Goal: Task Accomplishment & Management: Complete application form

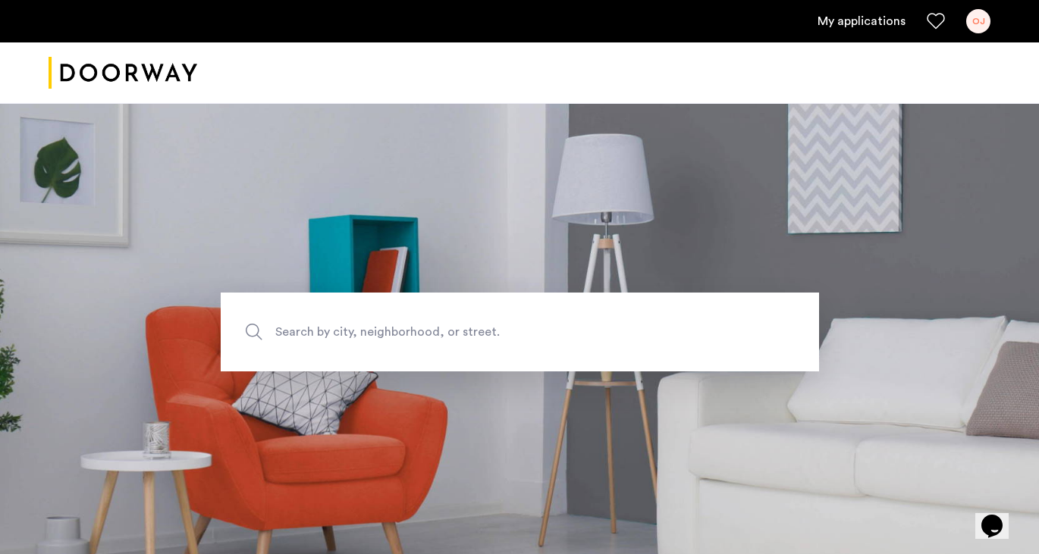
click at [530, 332] on span "Search by city, neighborhood, or street." at bounding box center [484, 331] width 418 height 20
click at [530, 332] on input "Search by city, neighborhood, or street." at bounding box center [520, 332] width 598 height 79
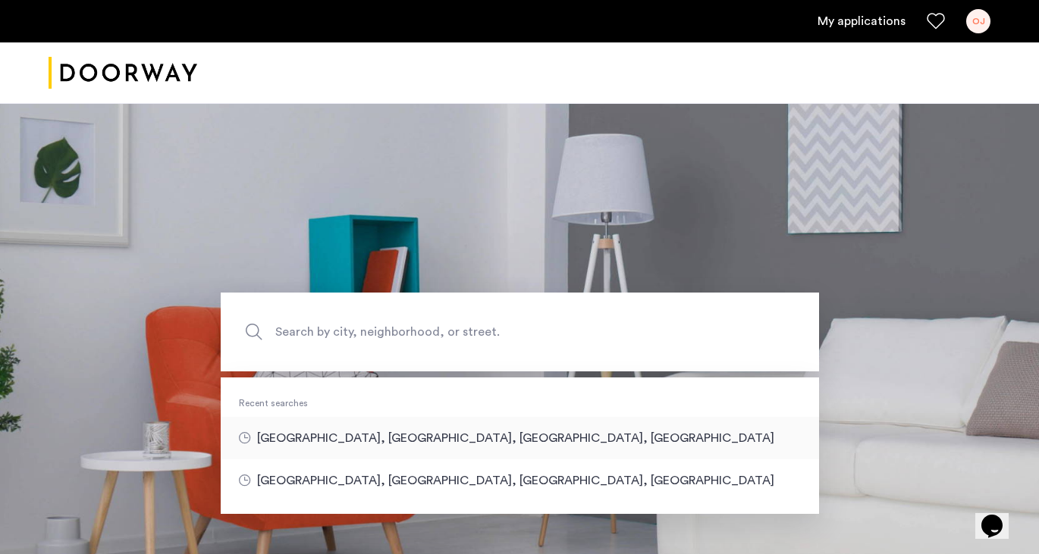
type input "**********"
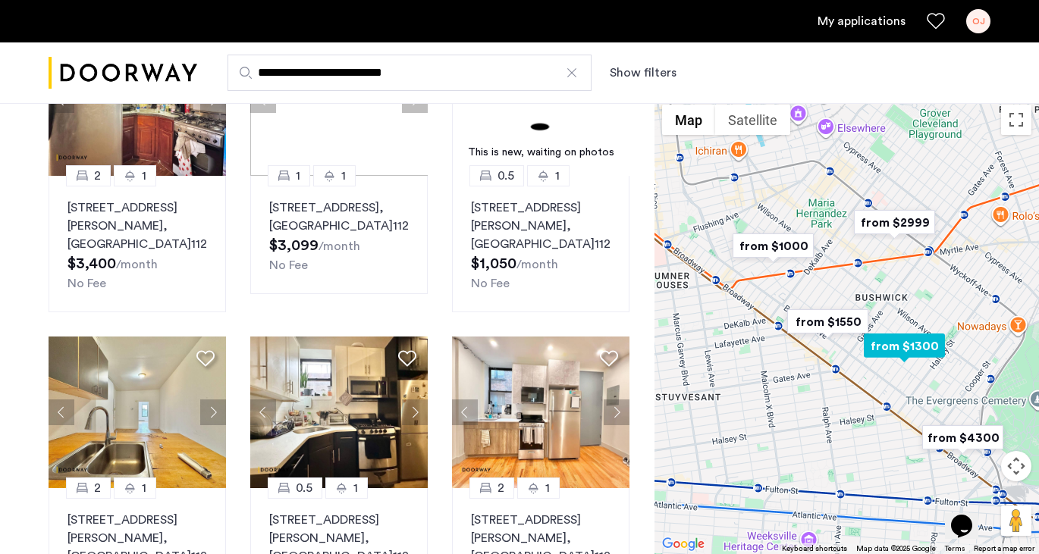
scroll to position [580, 0]
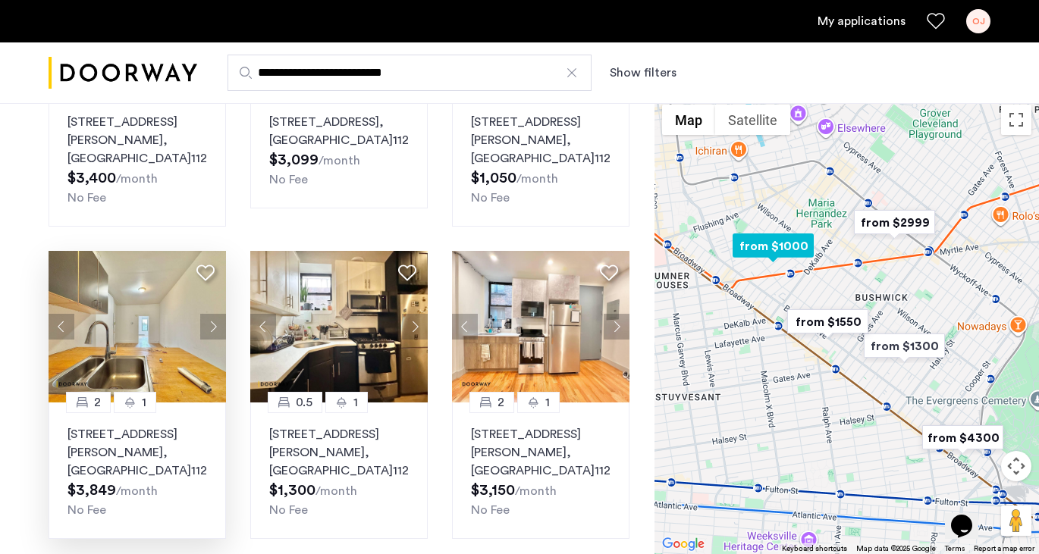
click at [204, 324] on button "Next apartment" at bounding box center [213, 327] width 26 height 26
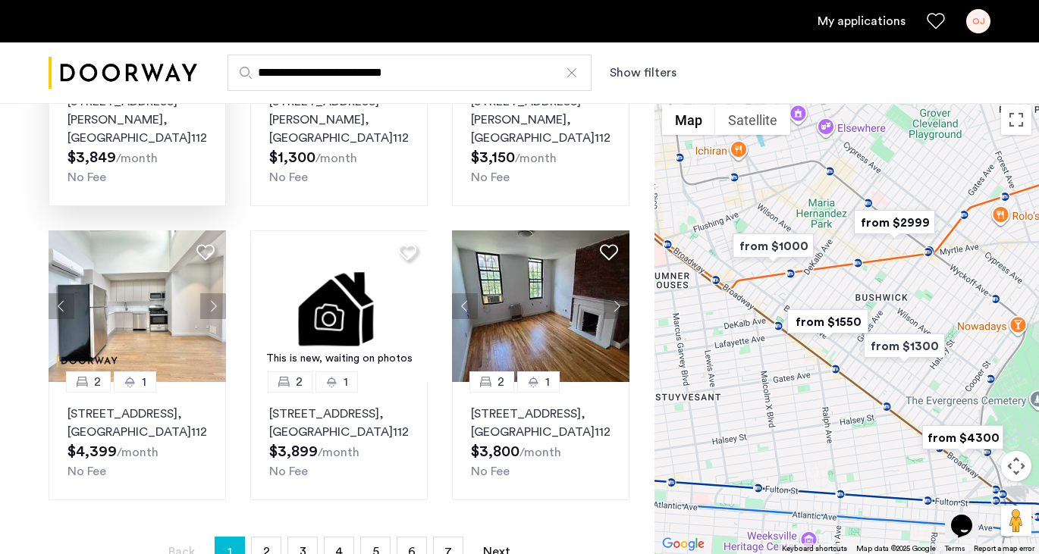
scroll to position [924, 0]
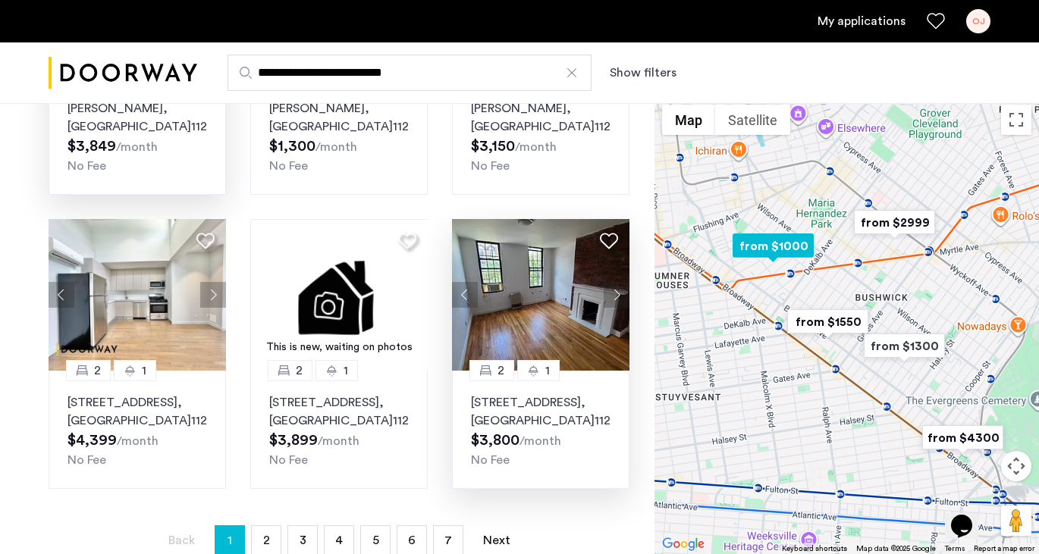
click at [619, 293] on button "Next apartment" at bounding box center [616, 295] width 26 height 26
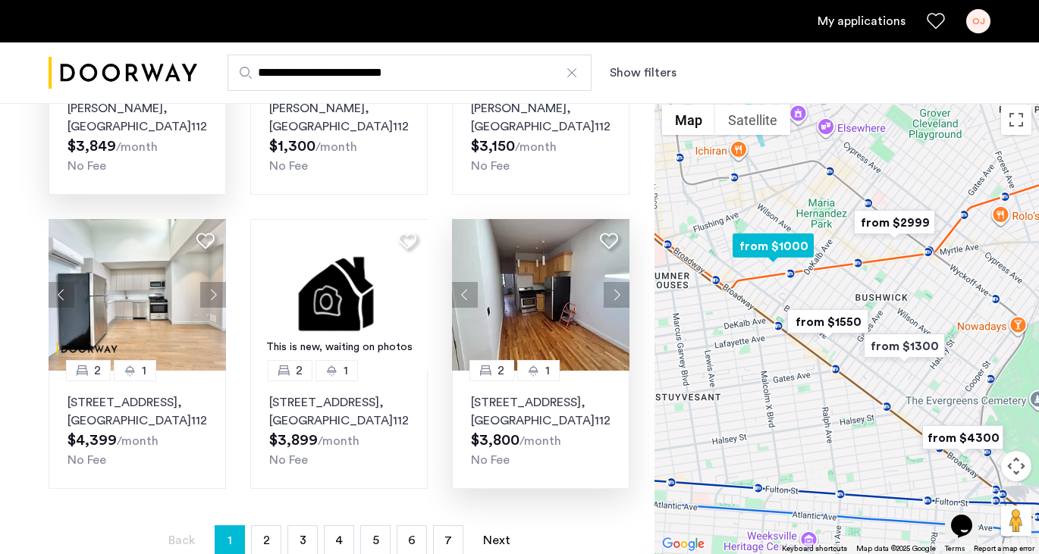
click at [619, 293] on button "Next apartment" at bounding box center [616, 295] width 26 height 26
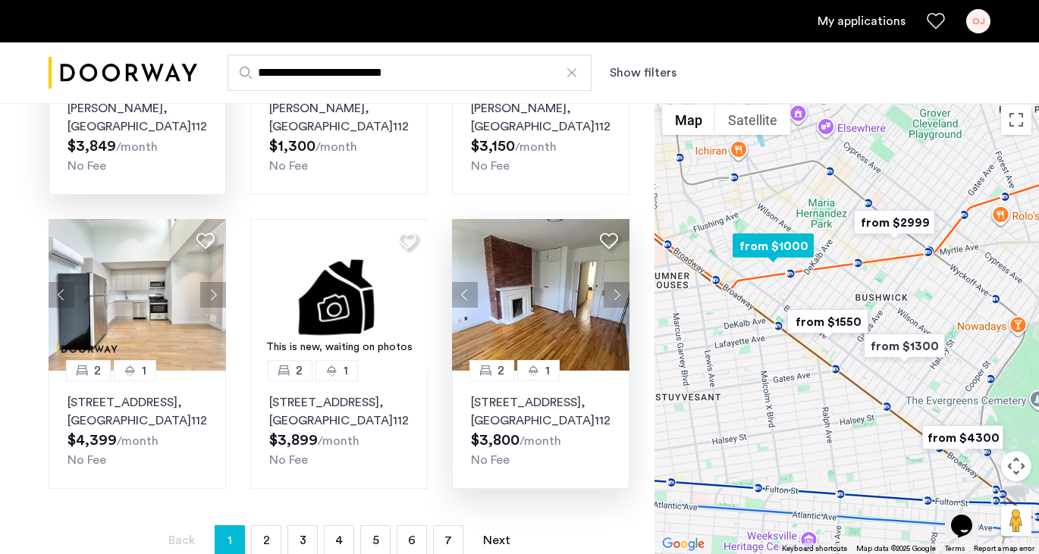
click at [619, 293] on button "Next apartment" at bounding box center [616, 295] width 26 height 26
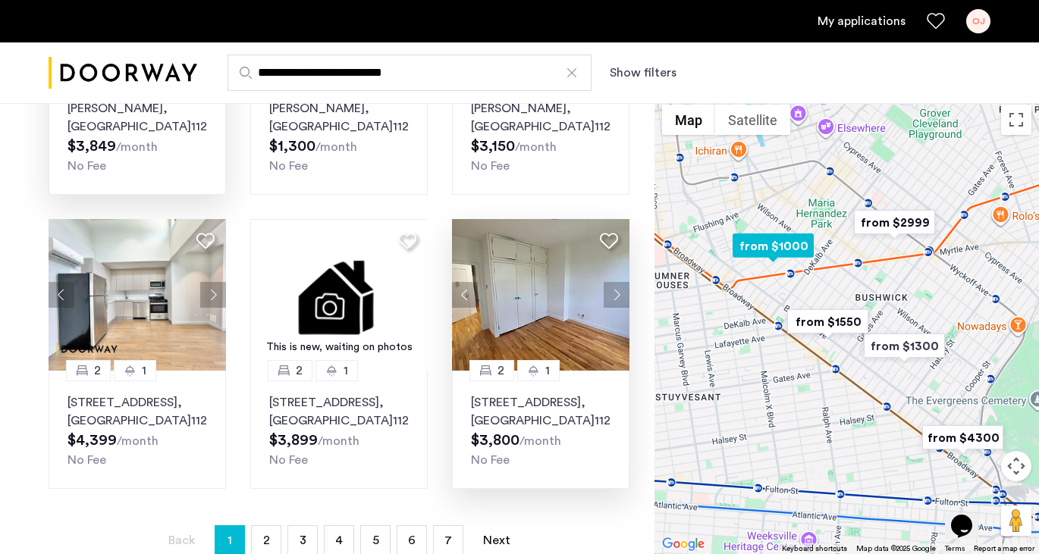
click at [619, 293] on button "Next apartment" at bounding box center [616, 295] width 26 height 26
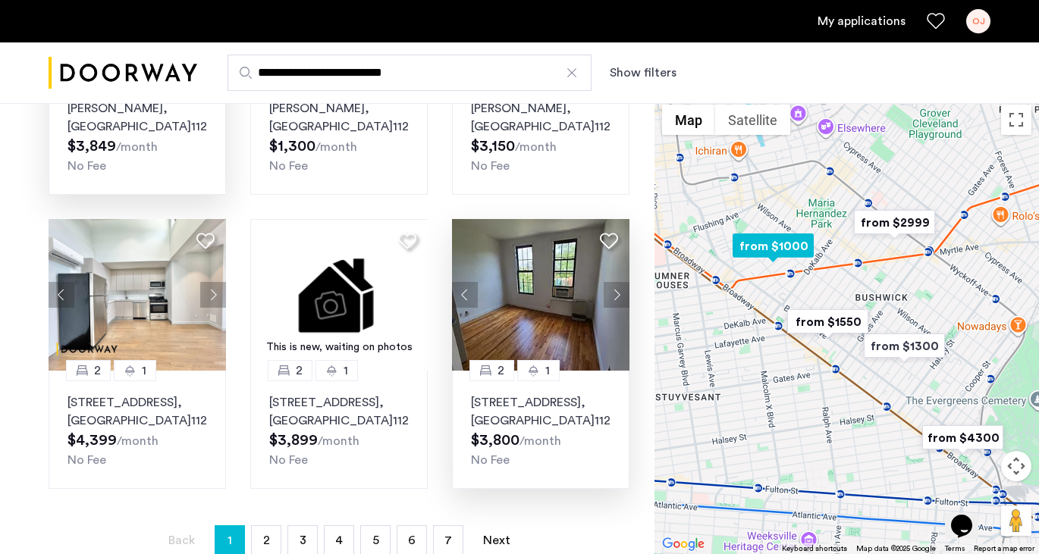
click at [618, 293] on button "Next apartment" at bounding box center [616, 295] width 26 height 26
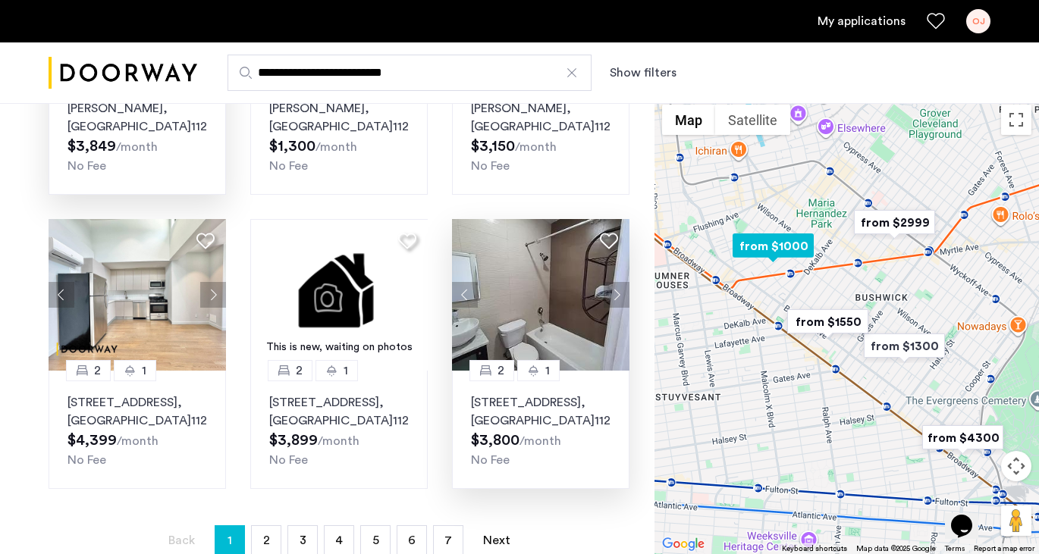
click at [618, 293] on button "Next apartment" at bounding box center [616, 295] width 26 height 26
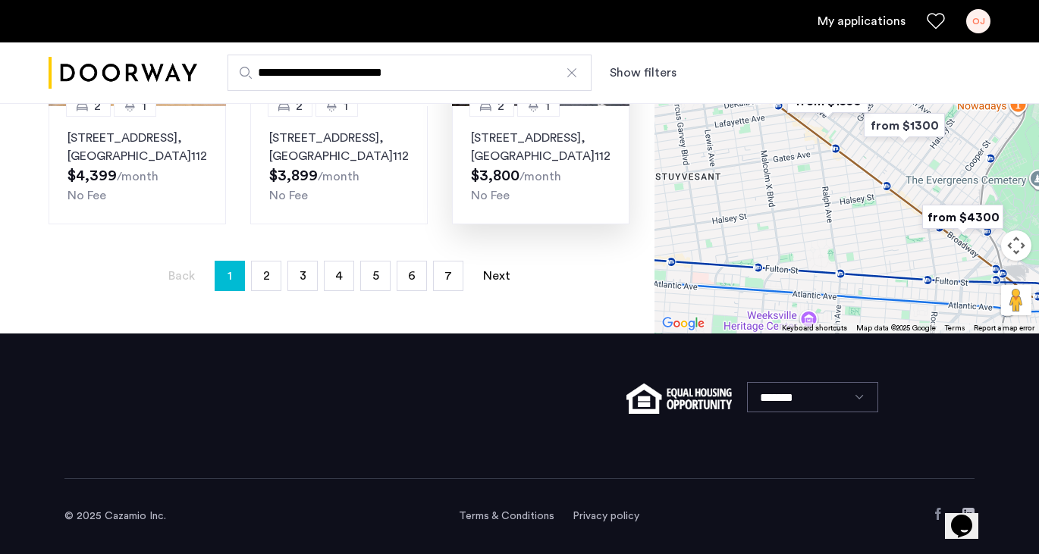
scroll to position [1207, 0]
click at [267, 278] on span "2" at bounding box center [266, 276] width 7 height 12
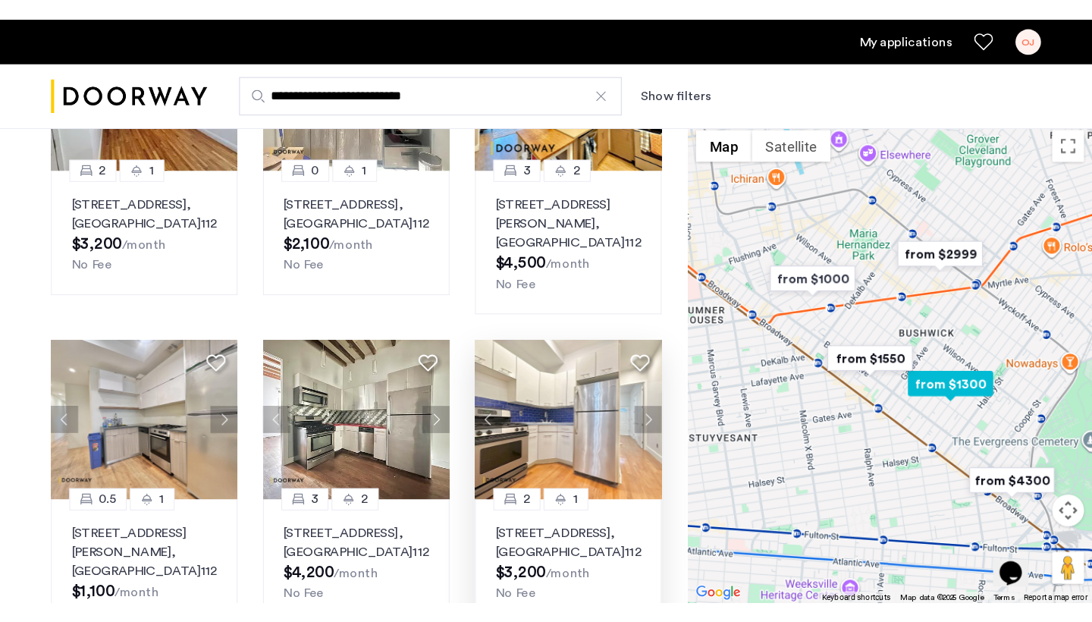
scroll to position [523, 0]
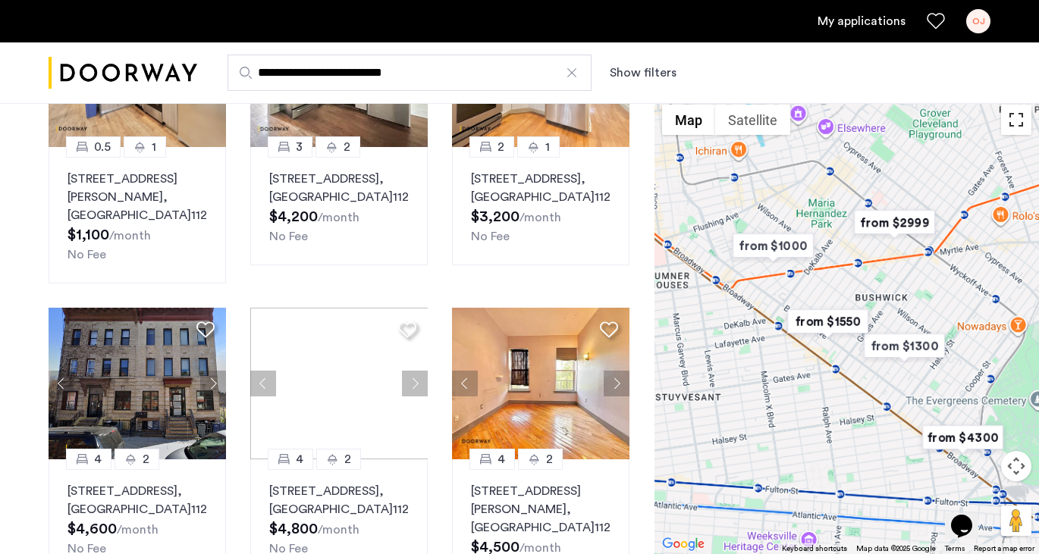
click at [1015, 117] on button "Toggle fullscreen view" at bounding box center [1016, 120] width 30 height 30
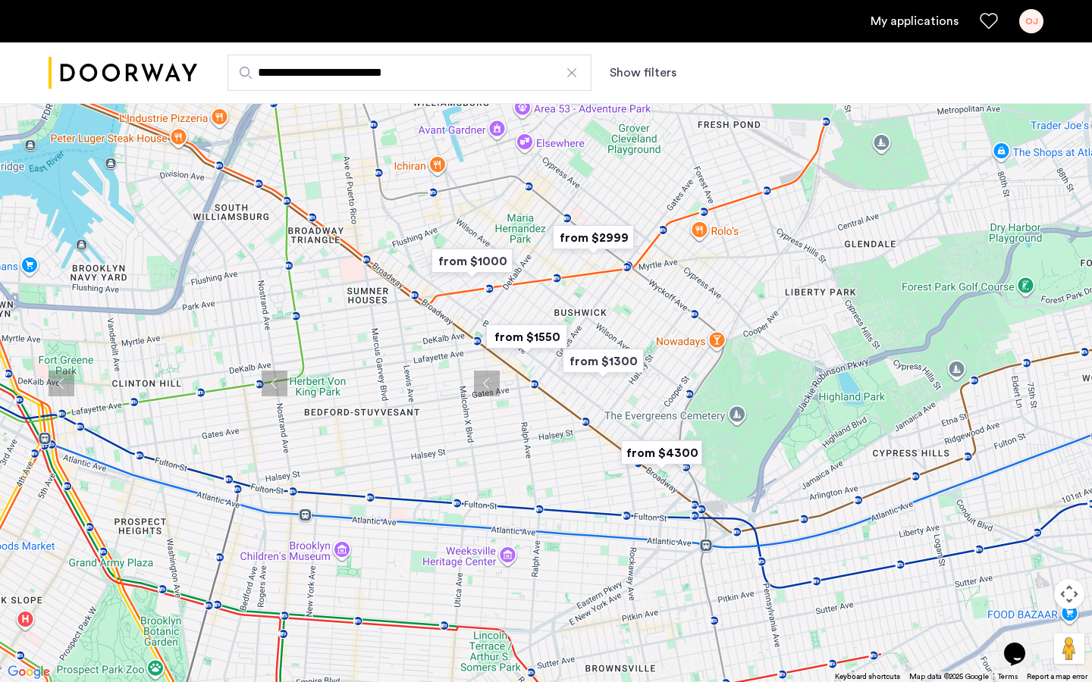
click at [535, 337] on img "from $1550" at bounding box center [526, 337] width 93 height 34
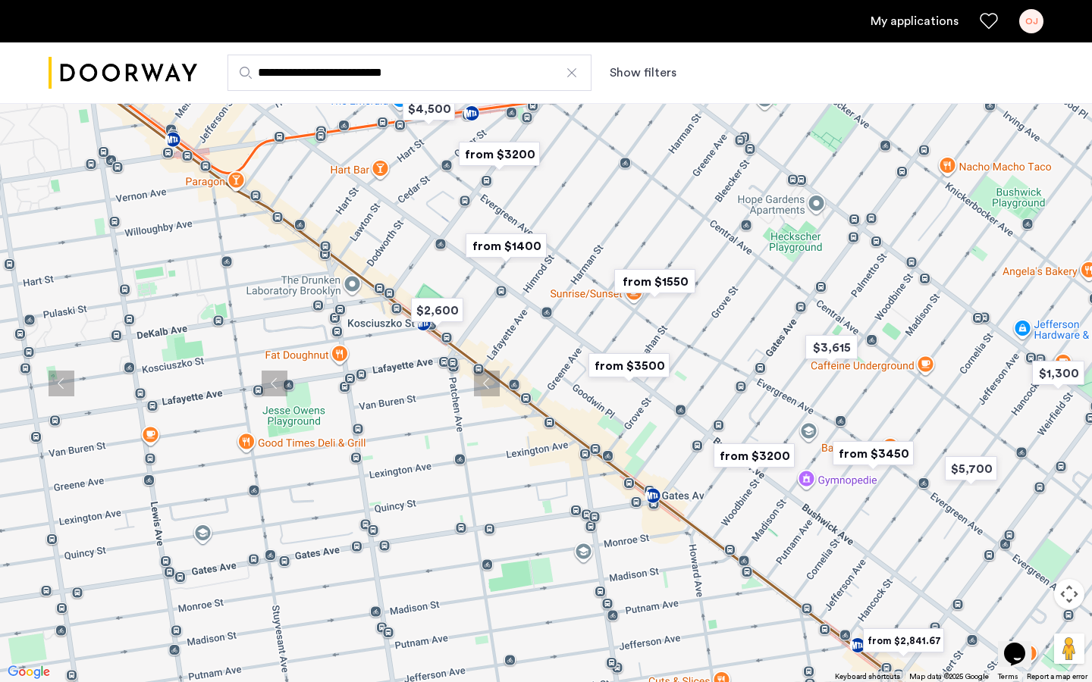
click at [630, 370] on img "from $3500" at bounding box center [628, 366] width 93 height 34
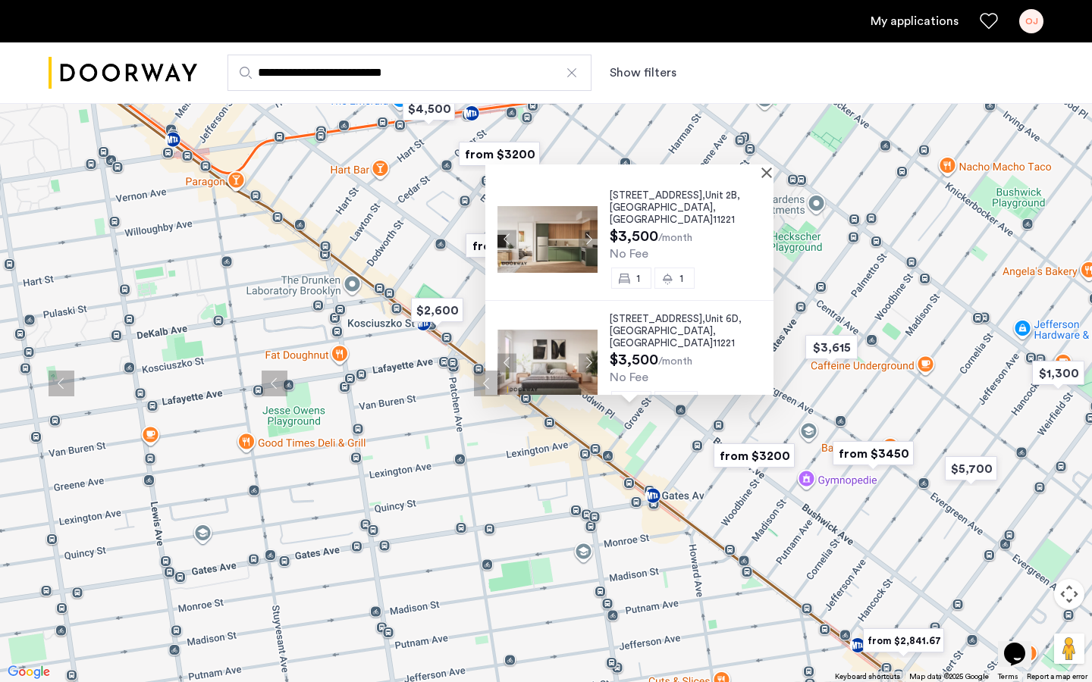
click at [585, 434] on div "972 Bushwick Avenue, Unit 2B, Brooklyn , NY 11221 $3,500 /month No Fee 1 1 972 …" at bounding box center [546, 341] width 1092 height 682
click at [691, 436] on div "972 Bushwick Avenue, Unit 2B, Brooklyn , NY 11221 $3,500 /month No Fee 1 1 972 …" at bounding box center [546, 341] width 1092 height 682
click at [775, 173] on button "Close" at bounding box center [769, 172] width 11 height 11
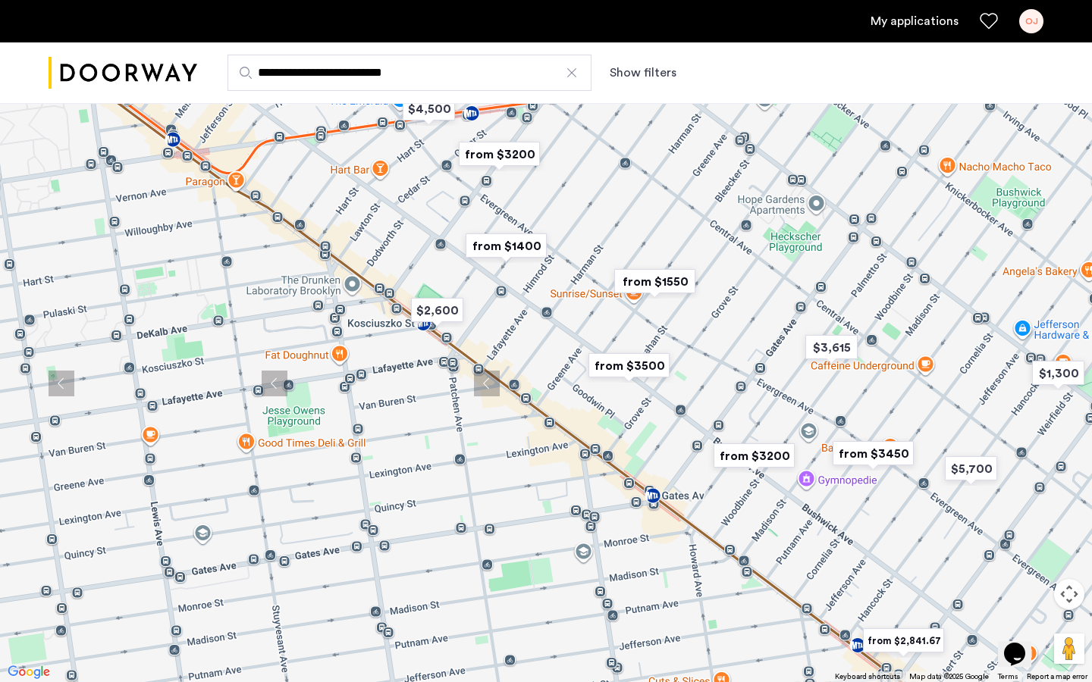
click at [653, 280] on img "from $1550" at bounding box center [654, 282] width 93 height 34
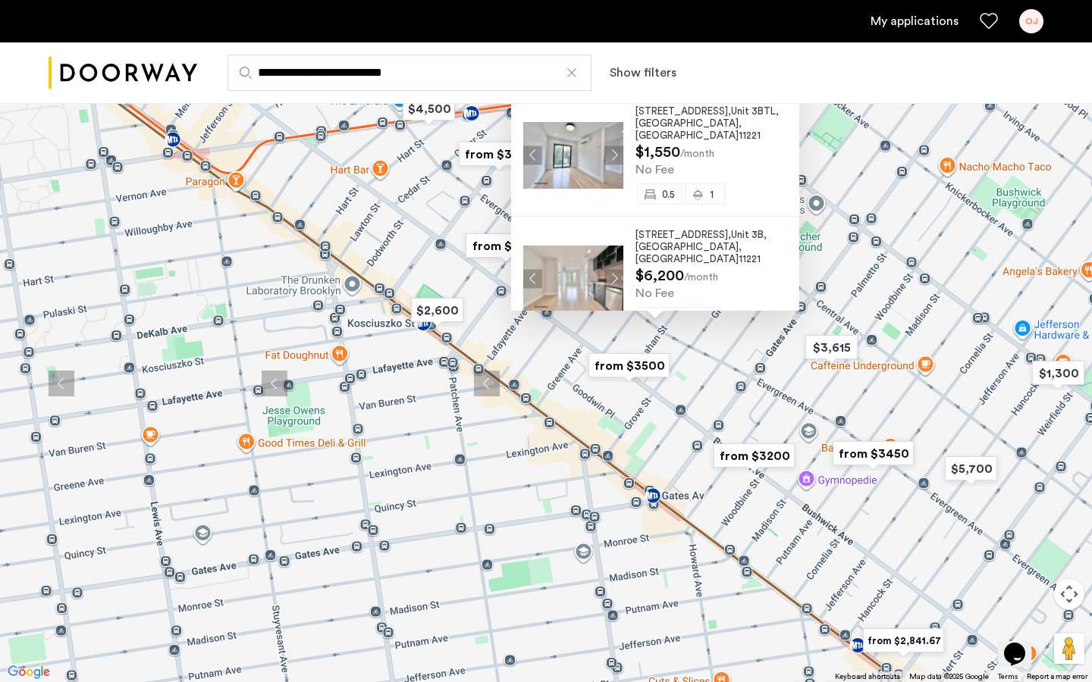
click at [597, 127] on img at bounding box center [573, 155] width 100 height 67
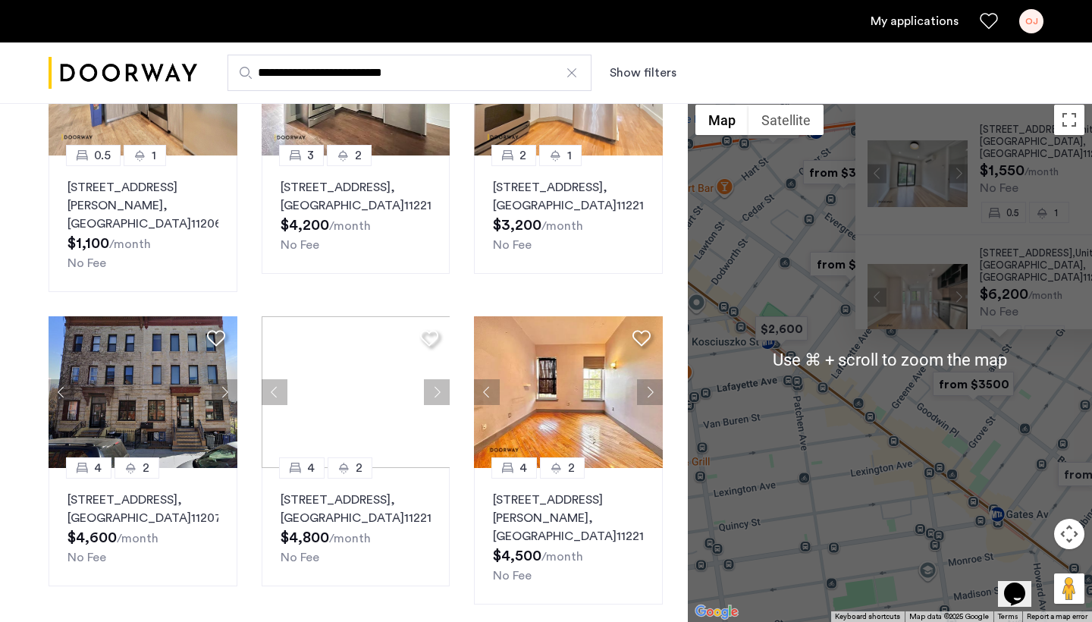
scroll to position [515, 0]
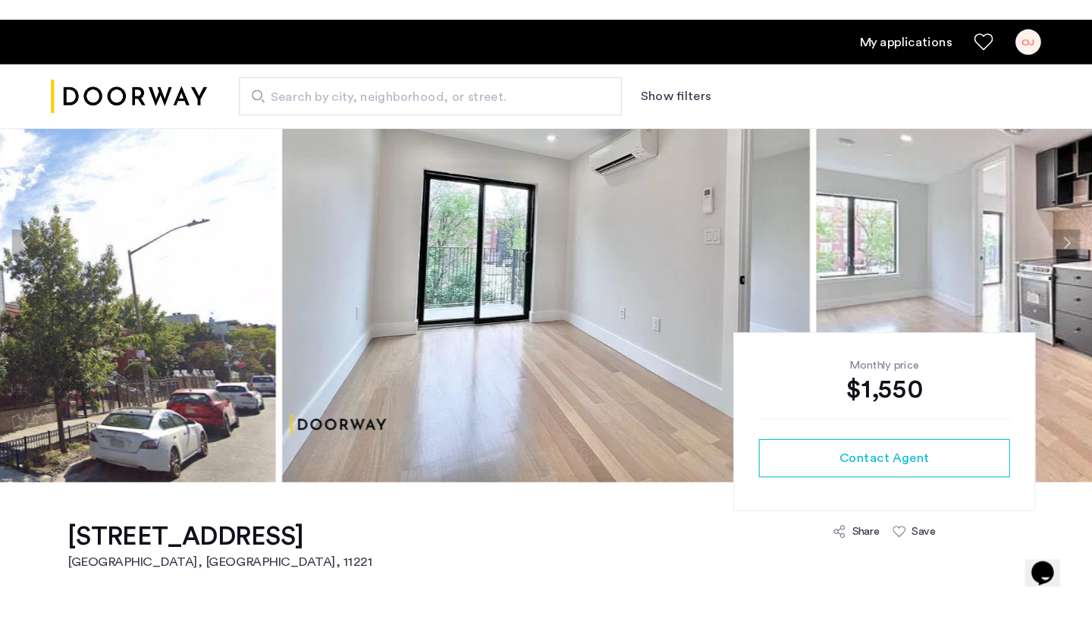
scroll to position [119, 0]
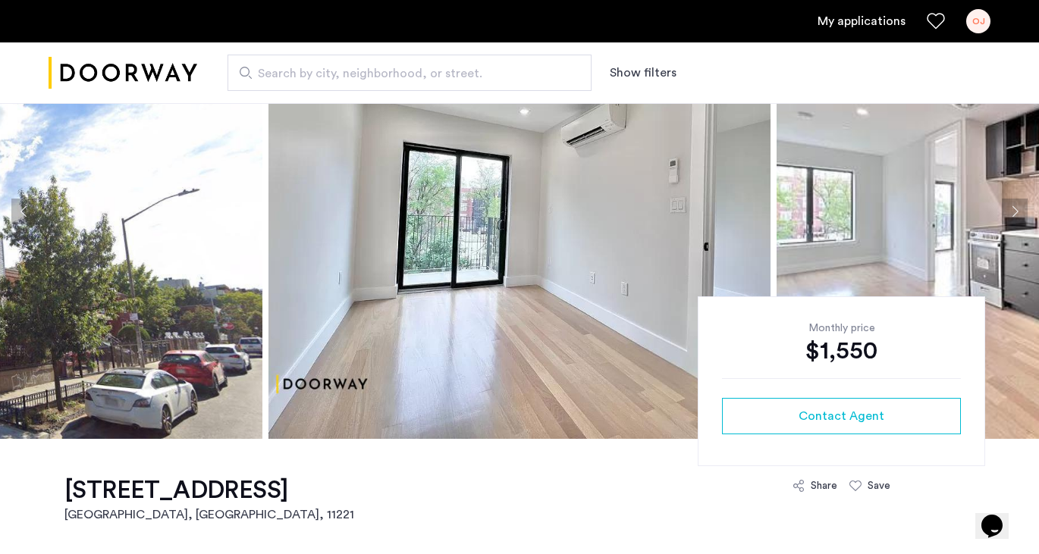
click at [1004, 208] on button "Next apartment" at bounding box center [1014, 212] width 26 height 26
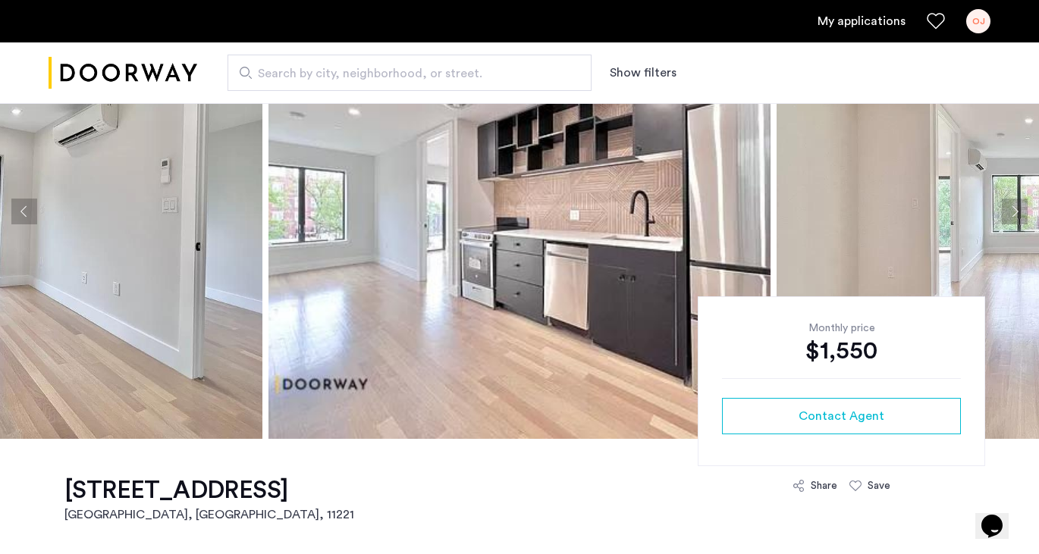
click at [1004, 208] on button "Next apartment" at bounding box center [1014, 212] width 26 height 26
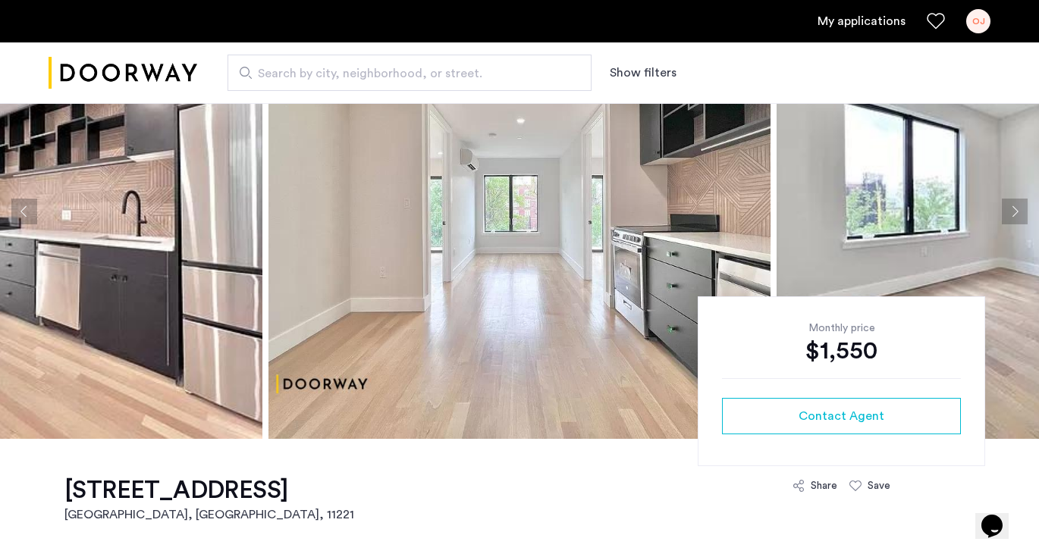
click at [1011, 210] on button "Next apartment" at bounding box center [1014, 212] width 26 height 26
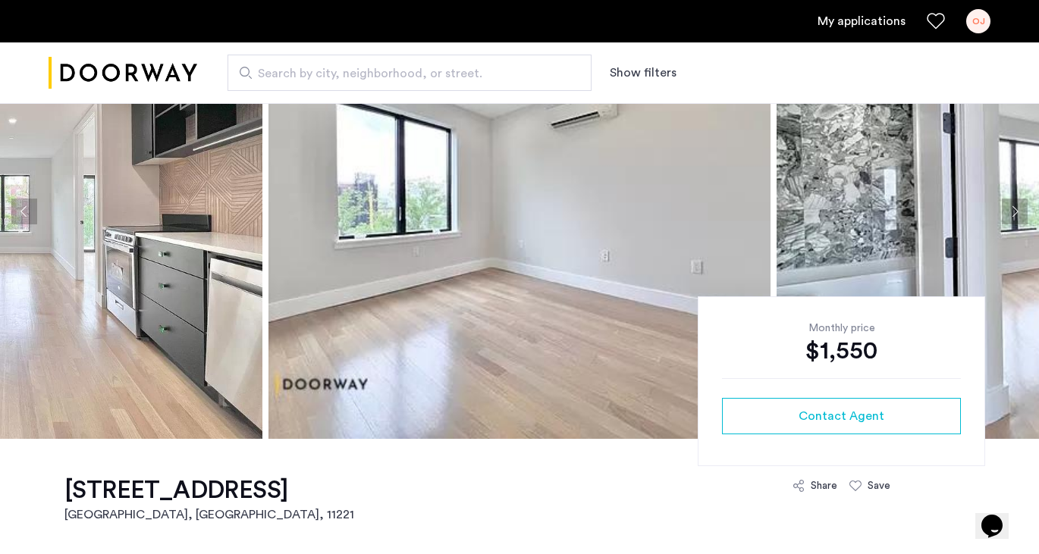
click at [1011, 210] on button "Next apartment" at bounding box center [1014, 212] width 26 height 26
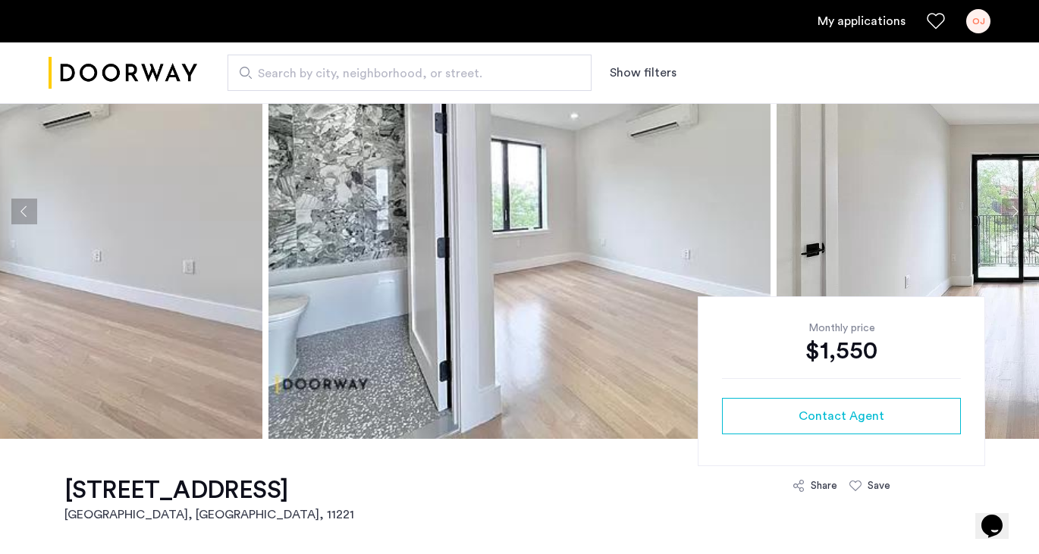
click at [1011, 210] on button "Next apartment" at bounding box center [1014, 212] width 26 height 26
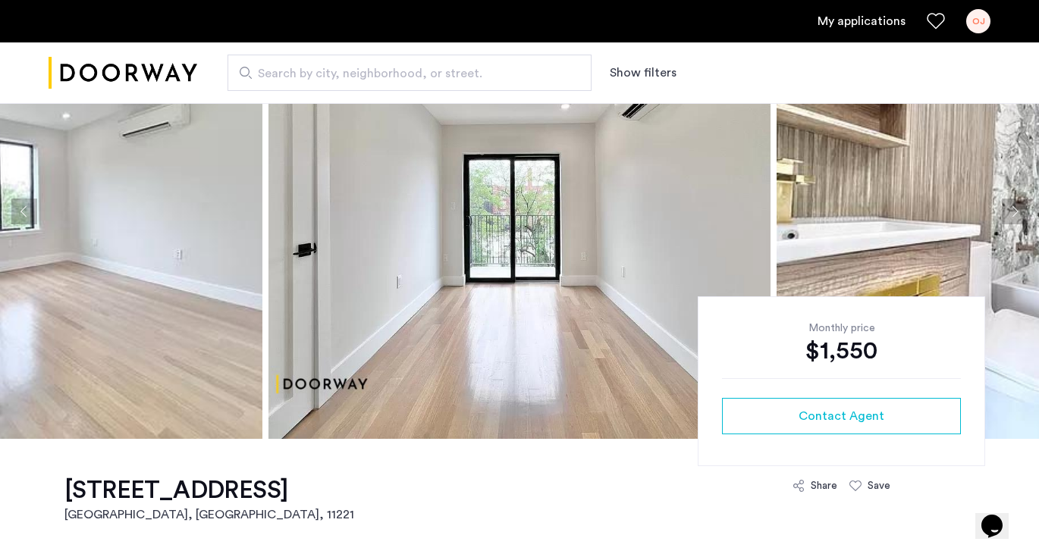
click at [1011, 210] on button "Next apartment" at bounding box center [1014, 212] width 26 height 26
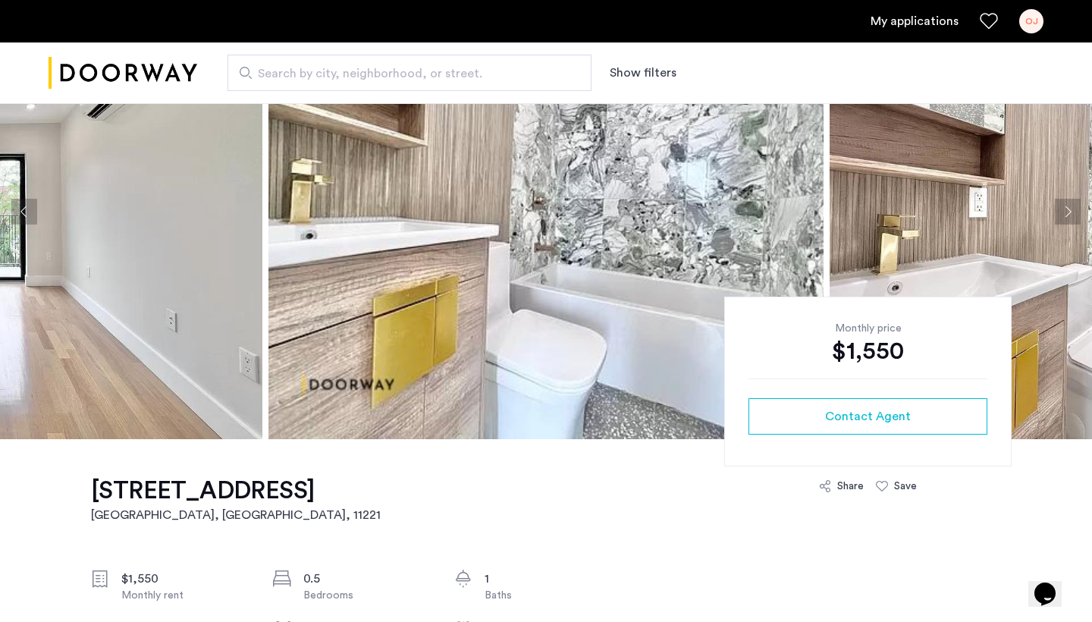
click at [1038, 210] on button "Next apartment" at bounding box center [1067, 212] width 26 height 26
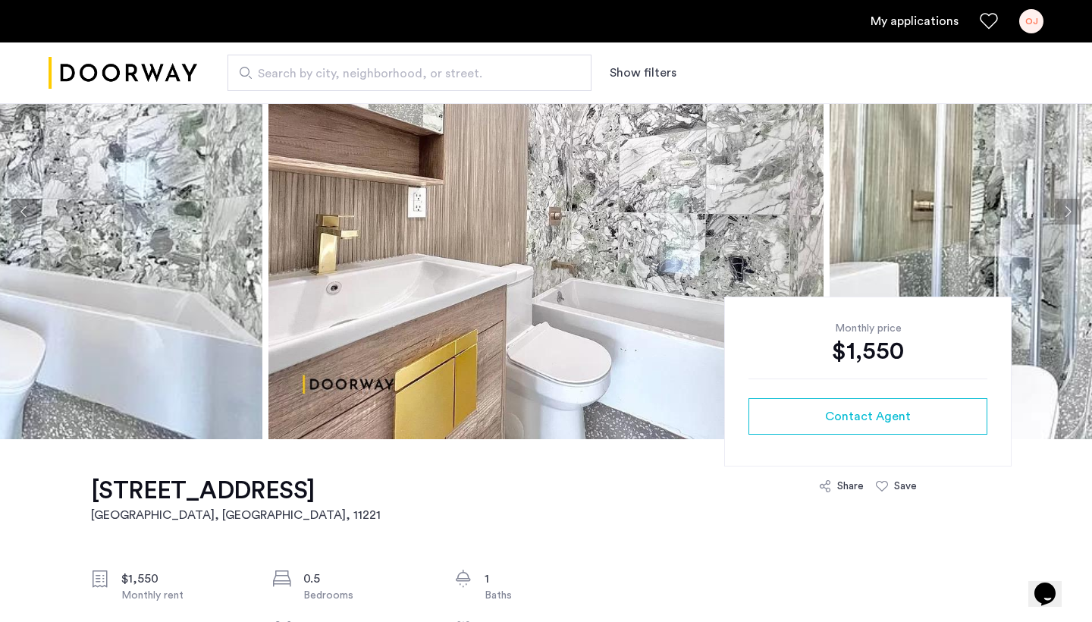
click at [1038, 210] on button "Next apartment" at bounding box center [1067, 212] width 26 height 26
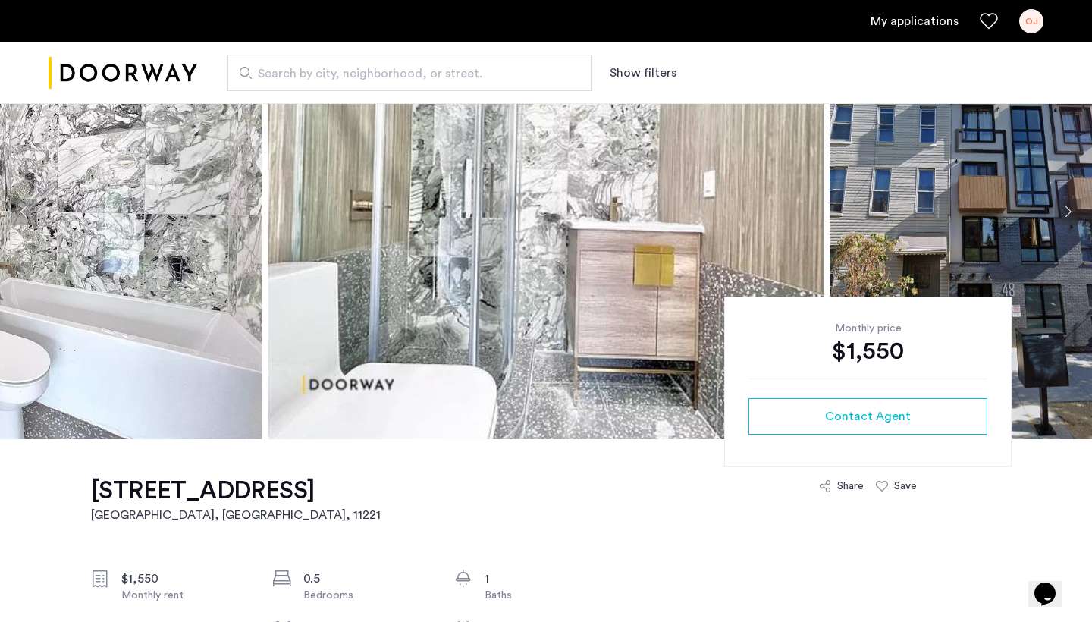
click at [1038, 210] on button "Next apartment" at bounding box center [1067, 212] width 26 height 26
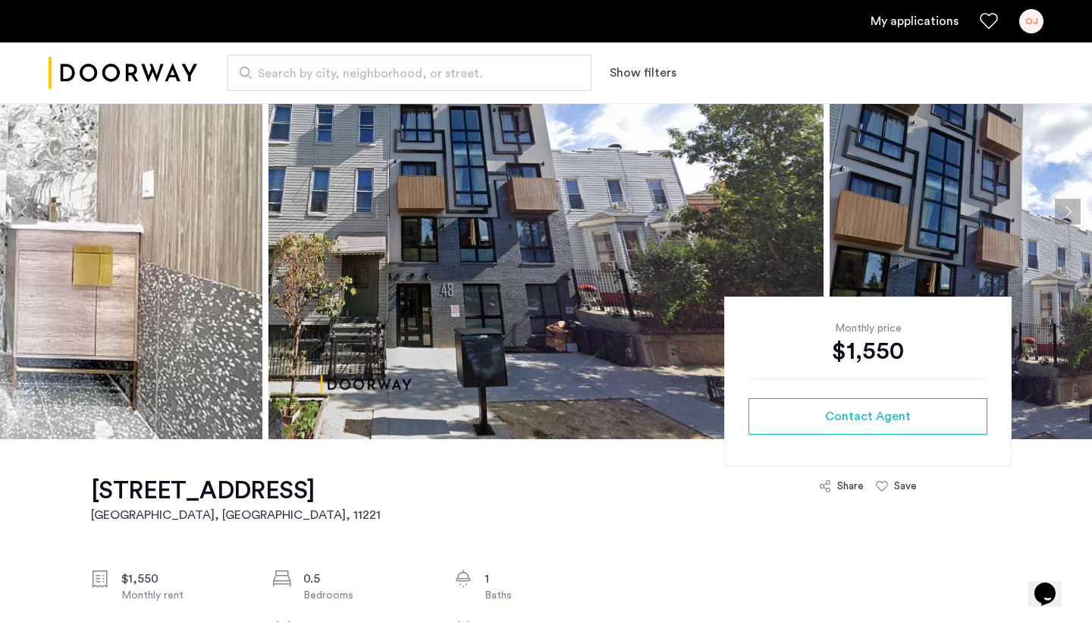
click at [1038, 210] on button "Next apartment" at bounding box center [1067, 212] width 26 height 26
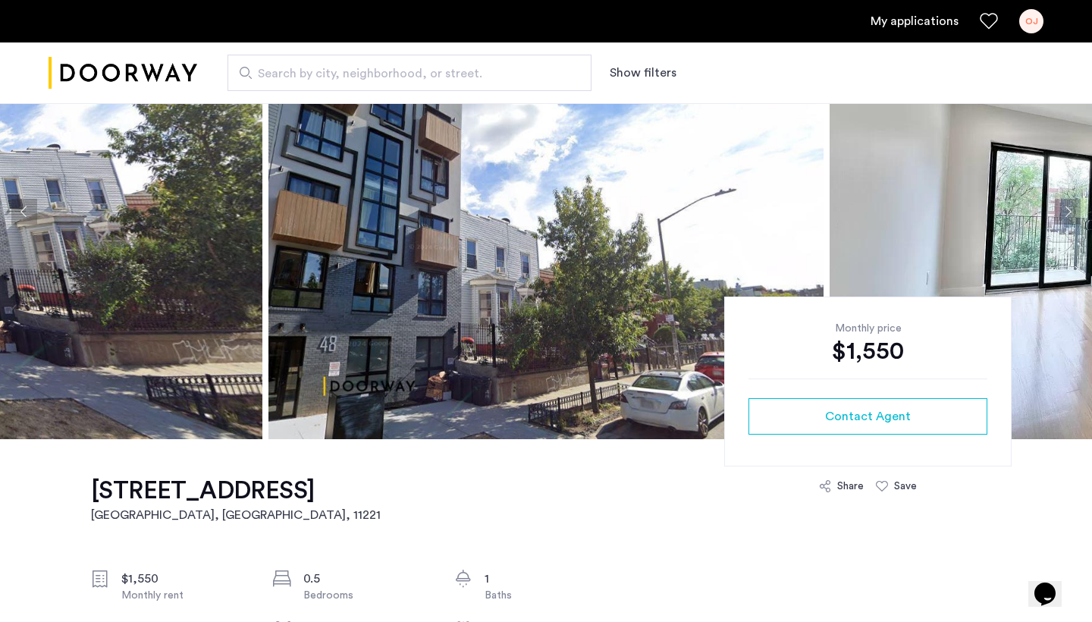
click at [1038, 209] on button "Next apartment" at bounding box center [1067, 212] width 26 height 26
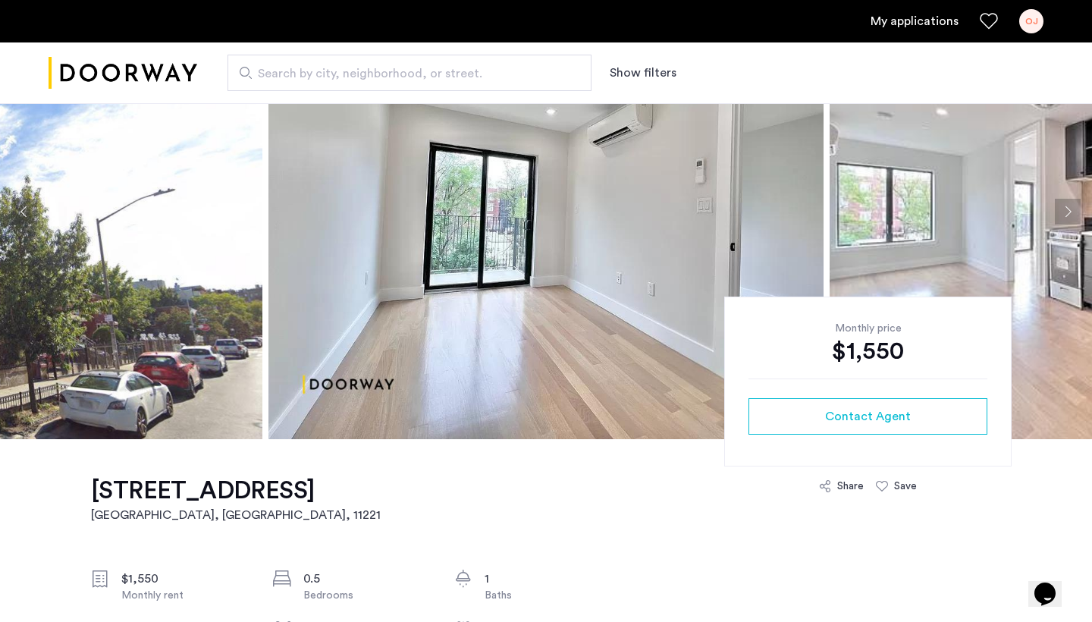
click at [1038, 209] on button "Next apartment" at bounding box center [1067, 212] width 26 height 26
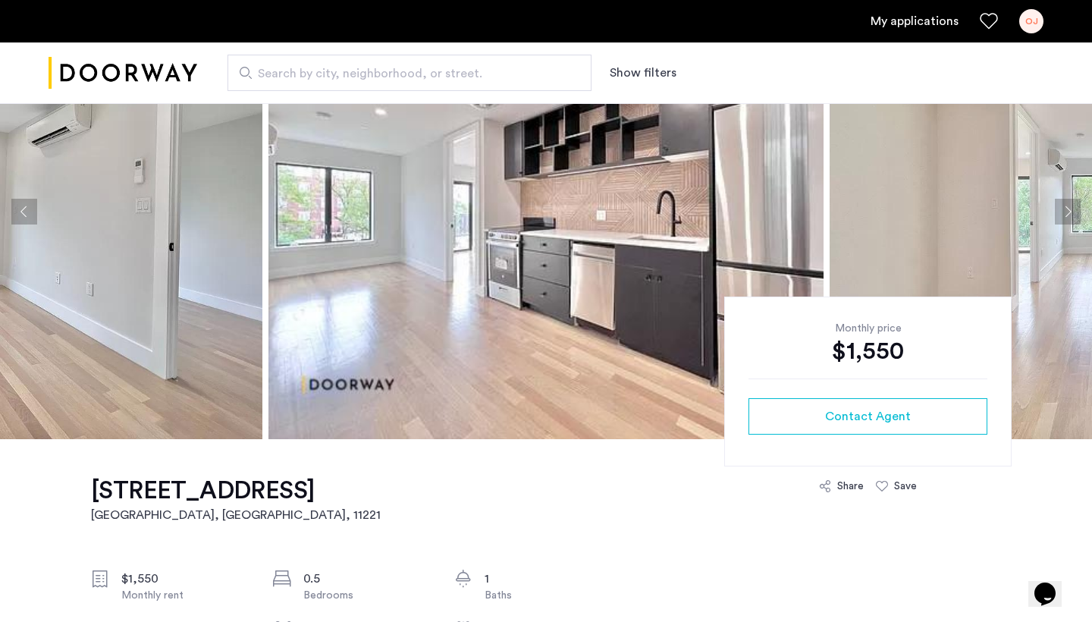
click at [1038, 209] on button "Next apartment" at bounding box center [1067, 212] width 26 height 26
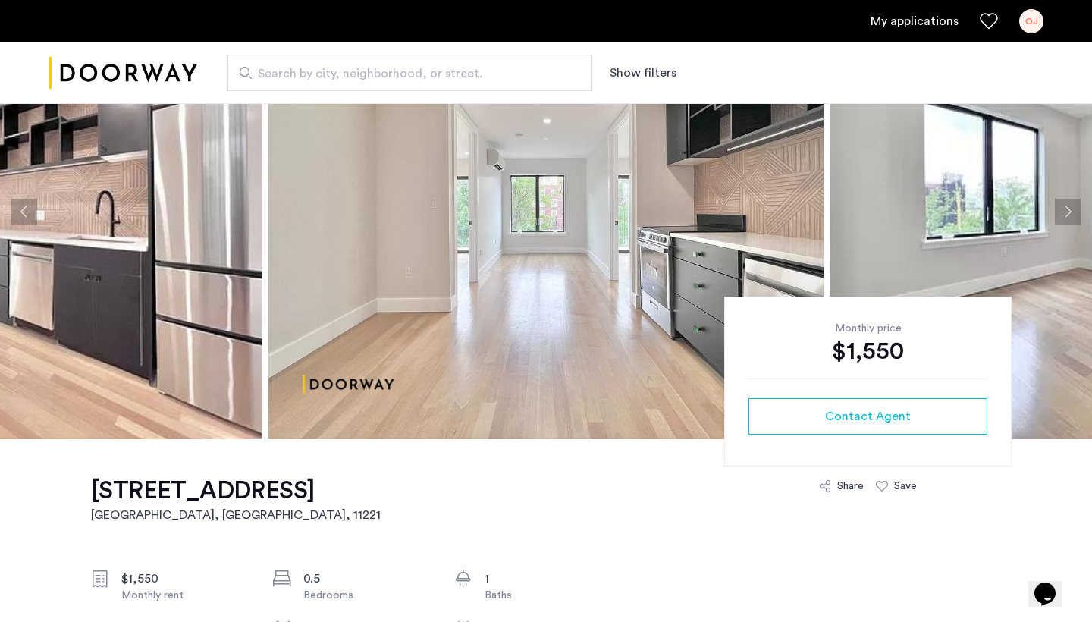
click at [1038, 209] on button "Next apartment" at bounding box center [1067, 212] width 26 height 26
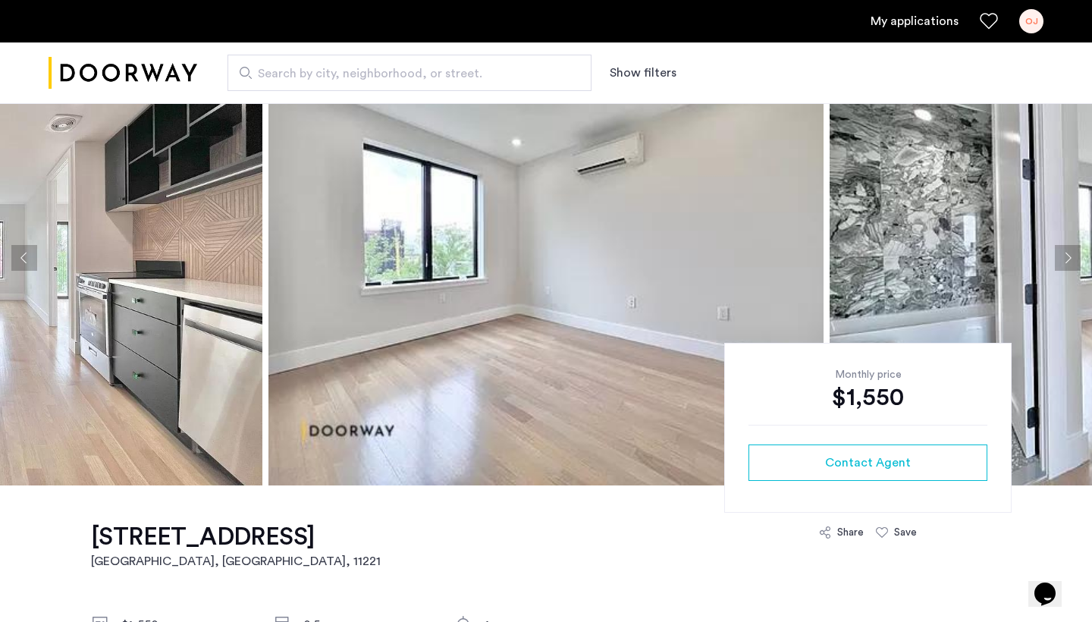
scroll to position [0, 0]
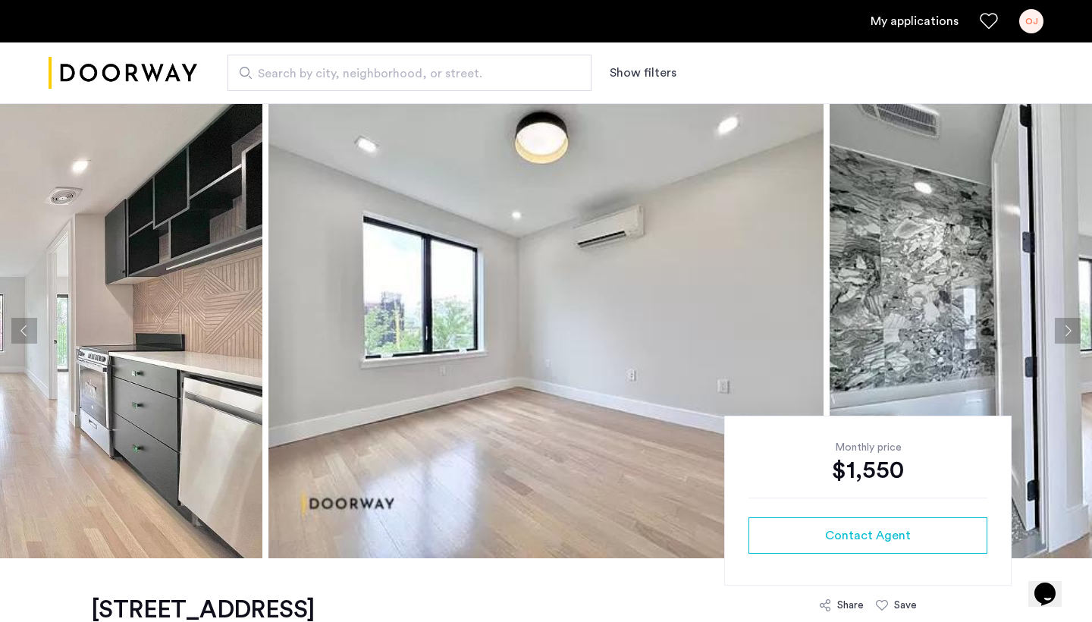
click at [1038, 324] on button "Next apartment" at bounding box center [1067, 331] width 26 height 26
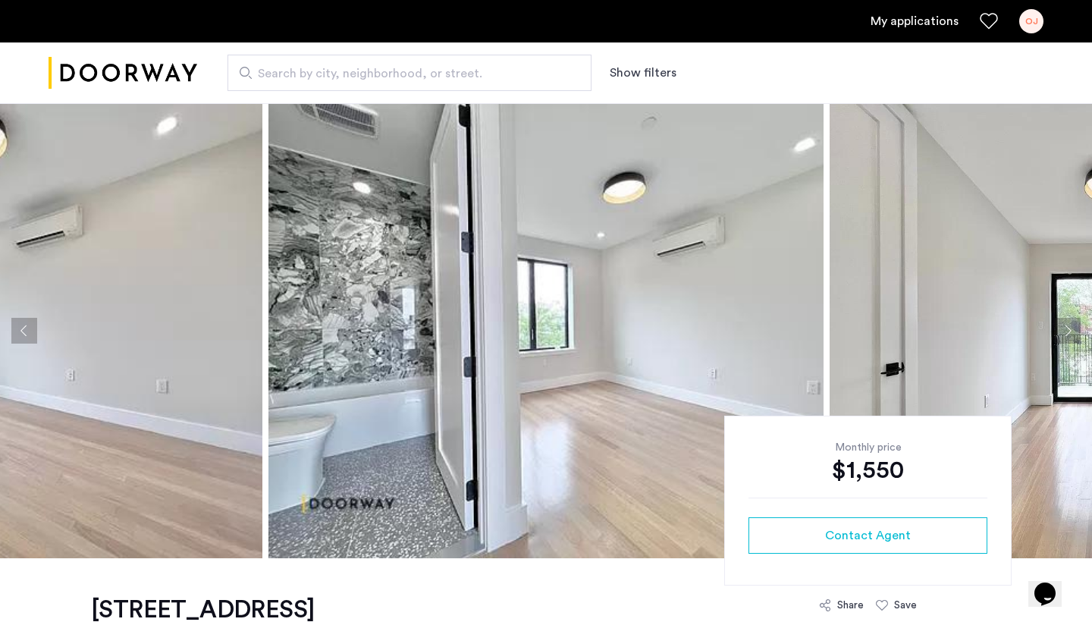
click at [1038, 324] on button "Next apartment" at bounding box center [1067, 331] width 26 height 26
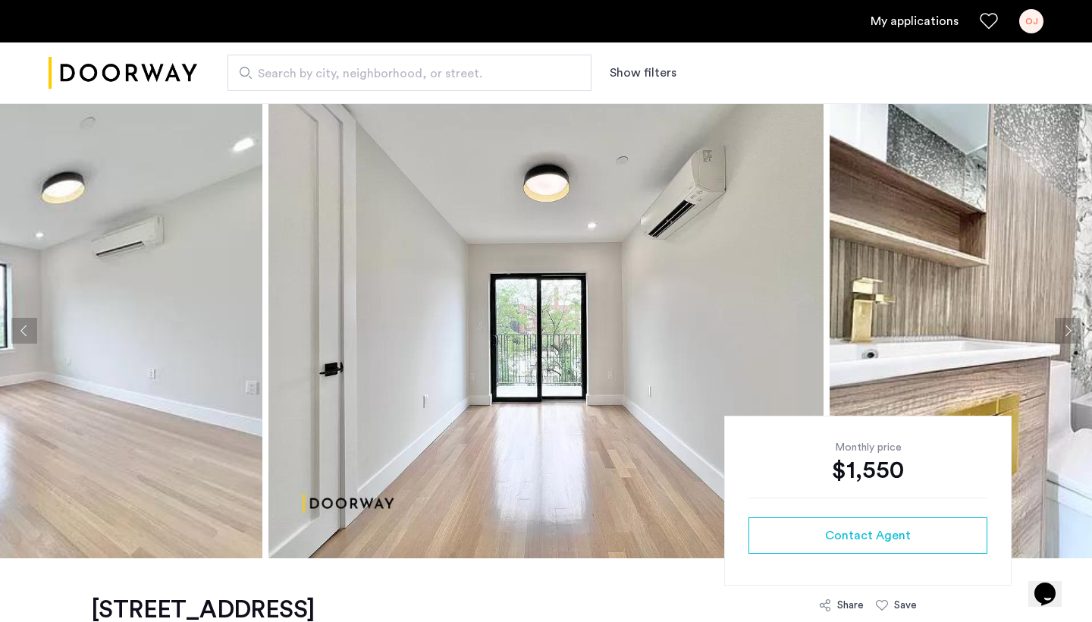
click at [1038, 324] on button "Next apartment" at bounding box center [1067, 331] width 26 height 26
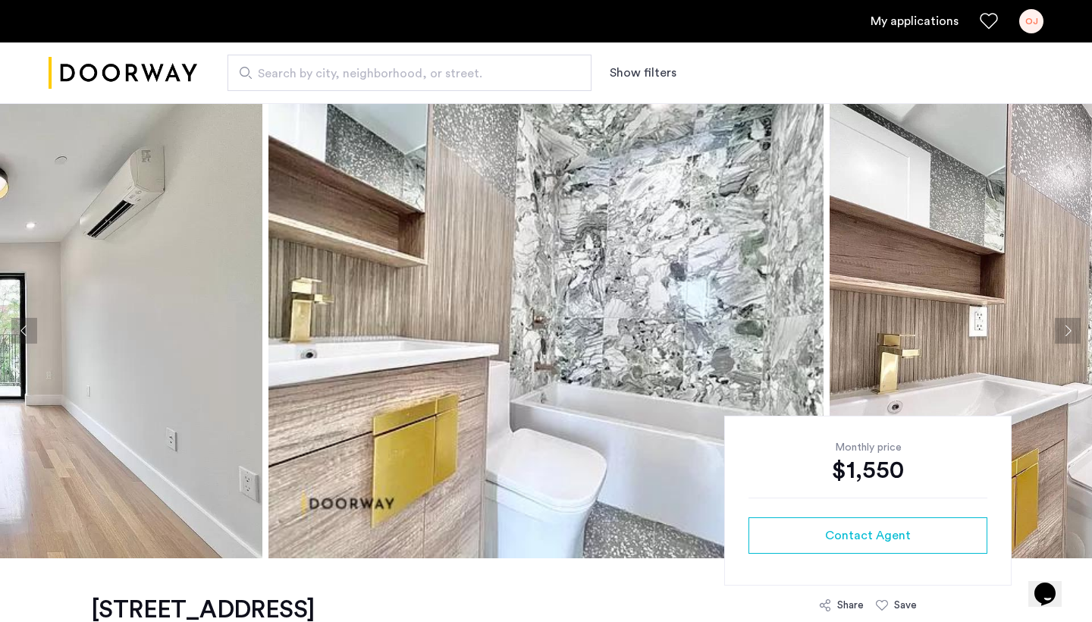
click at [1038, 324] on button "Next apartment" at bounding box center [1067, 331] width 26 height 26
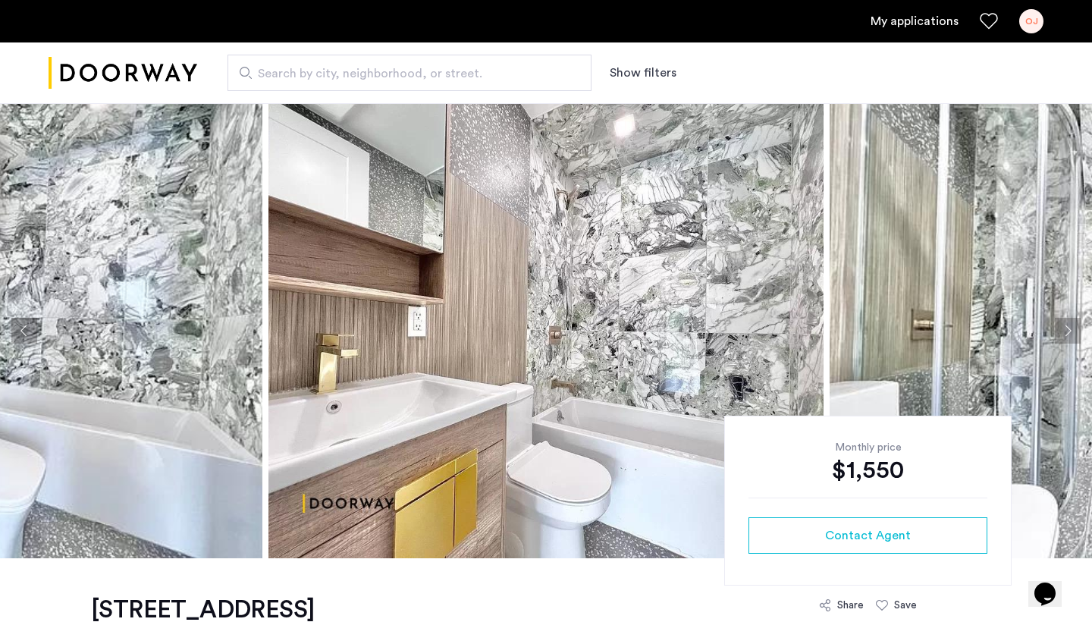
click at [1038, 324] on button "Next apartment" at bounding box center [1067, 331] width 26 height 26
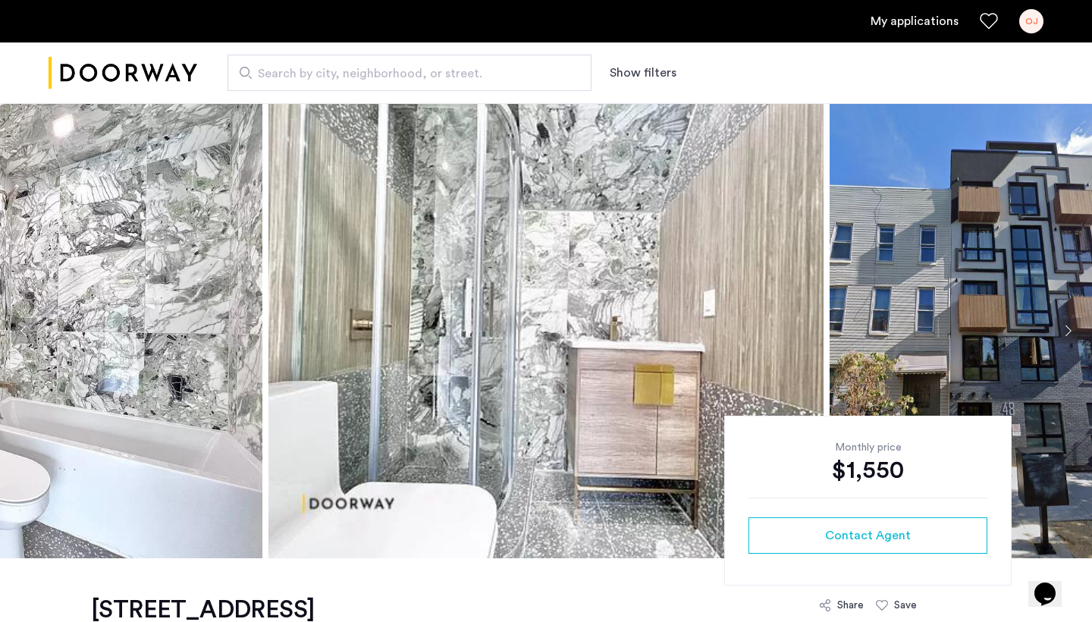
click at [1038, 324] on button "Next apartment" at bounding box center [1067, 331] width 26 height 26
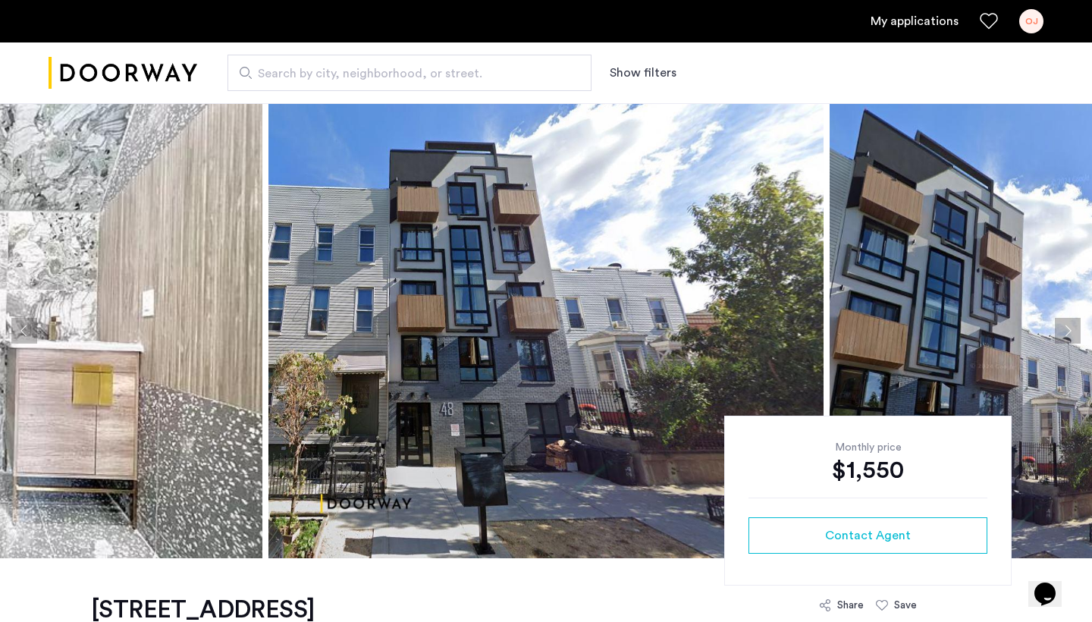
click at [1038, 324] on button "Next apartment" at bounding box center [1067, 331] width 26 height 26
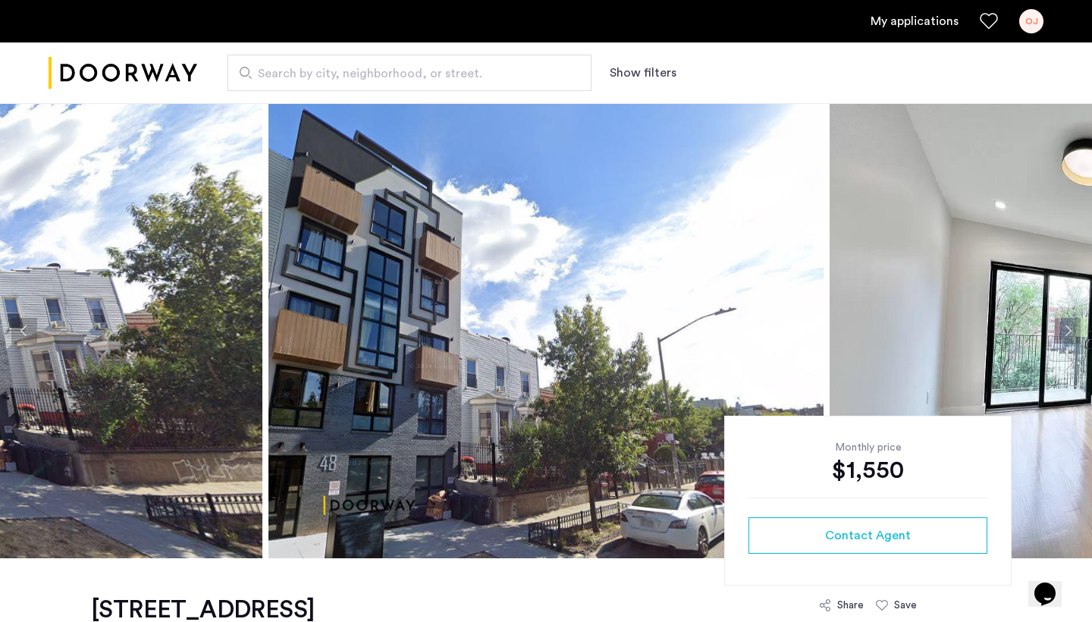
click at [1038, 324] on button "Next apartment" at bounding box center [1067, 331] width 26 height 26
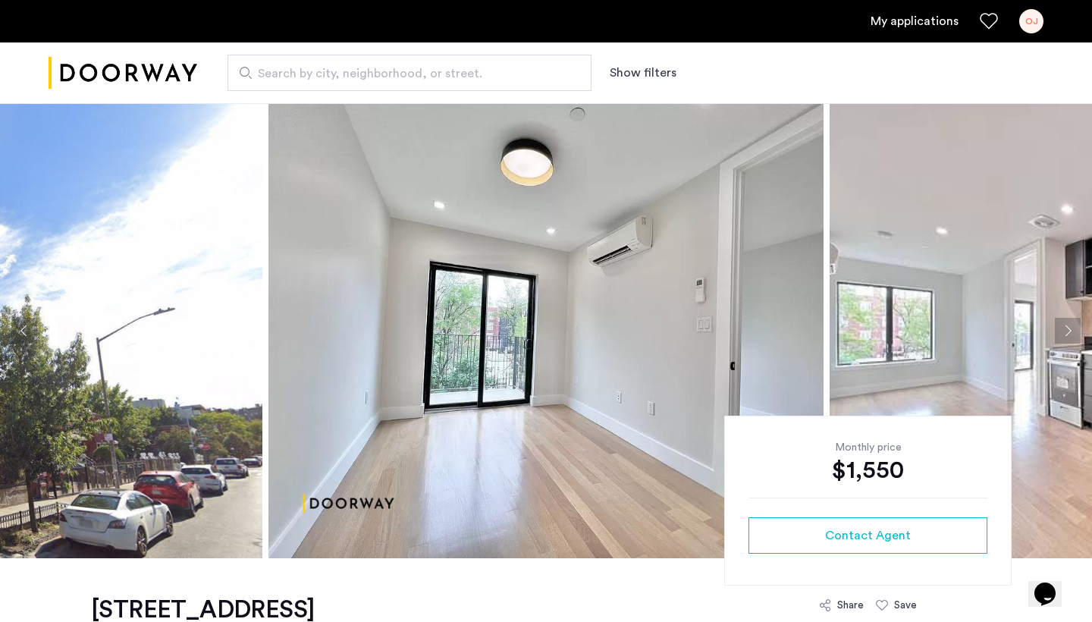
click at [1038, 324] on button "Next apartment" at bounding box center [1067, 331] width 26 height 26
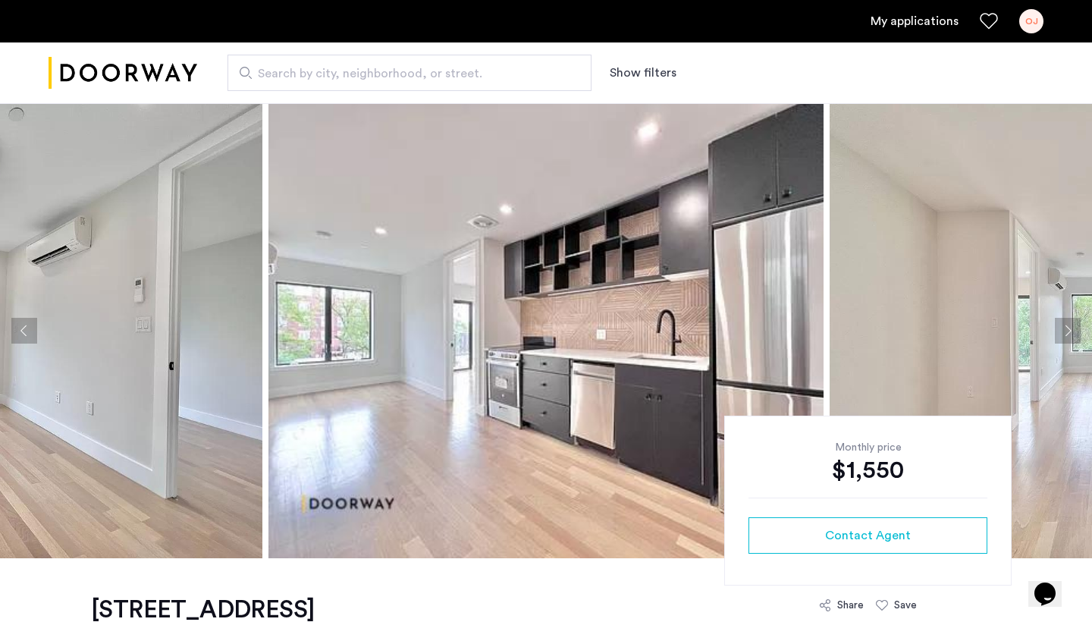
click at [1038, 324] on button "Next apartment" at bounding box center [1067, 331] width 26 height 26
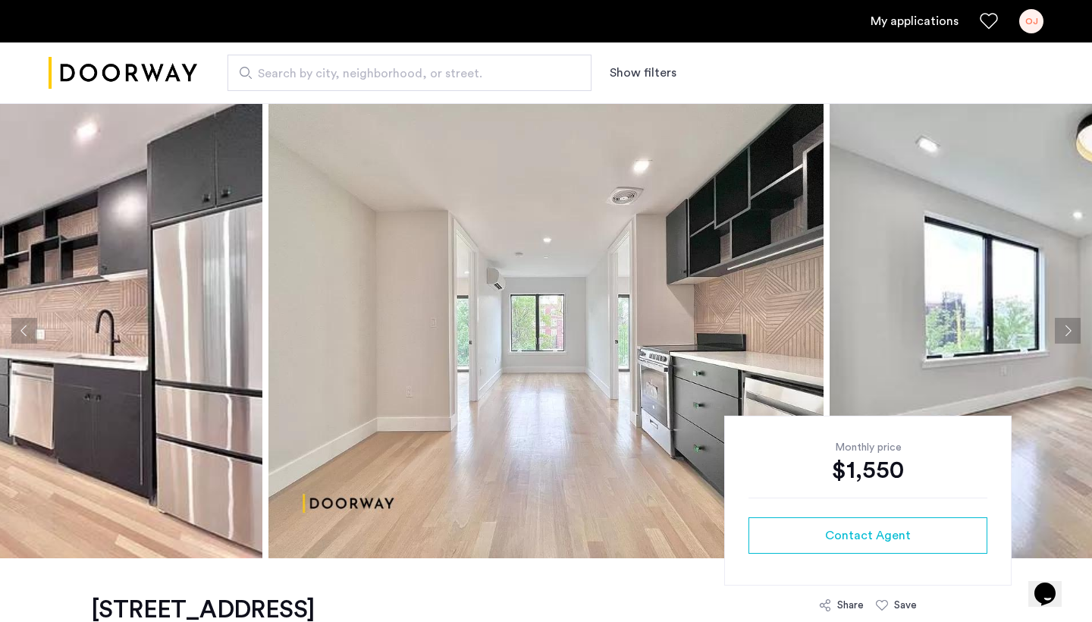
click at [1038, 324] on button "Next apartment" at bounding box center [1067, 331] width 26 height 26
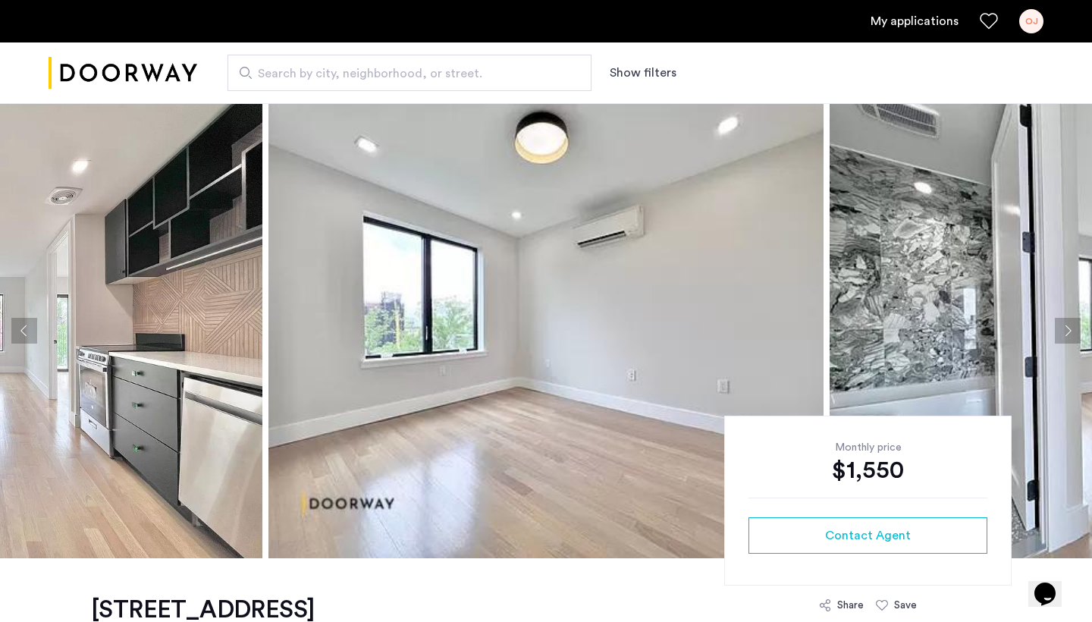
click at [1038, 324] on button "Next apartment" at bounding box center [1067, 331] width 26 height 26
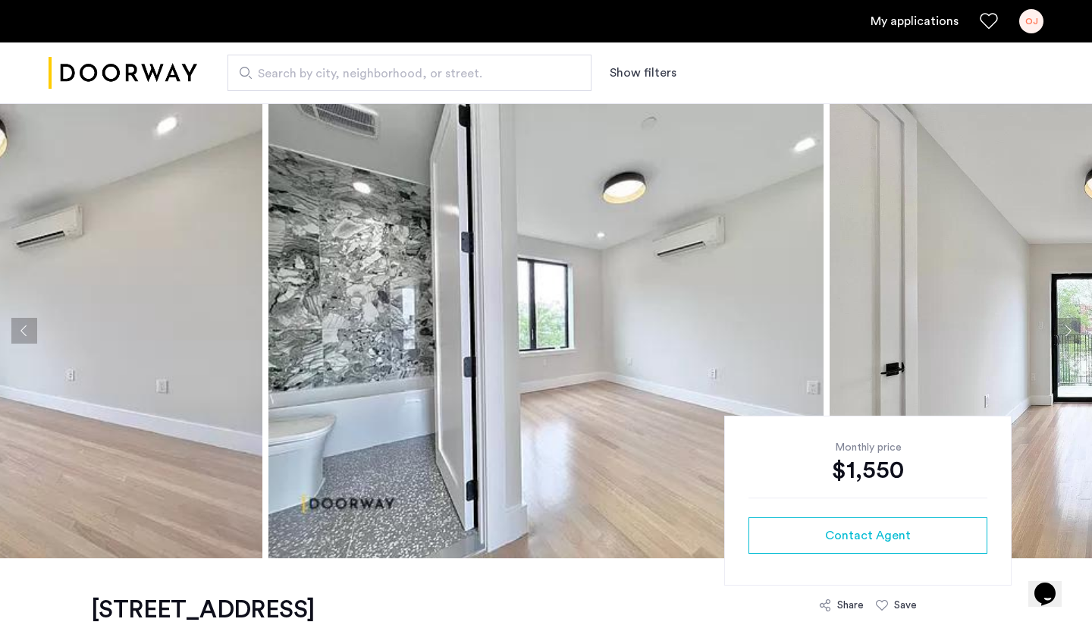
click at [1038, 324] on button "Next apartment" at bounding box center [1067, 331] width 26 height 26
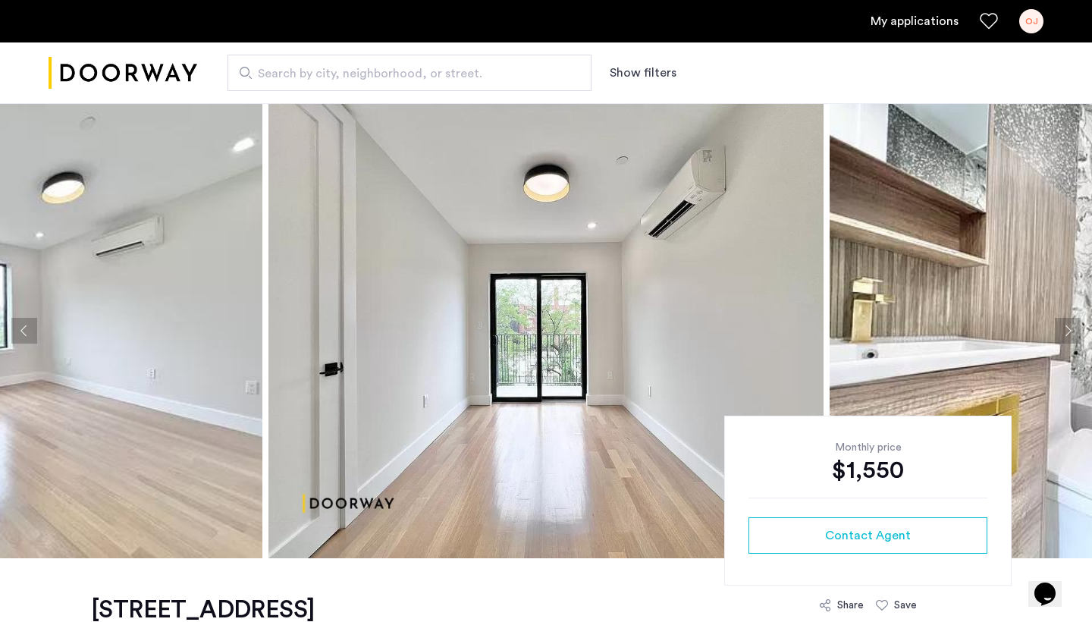
click at [1038, 324] on button "Next apartment" at bounding box center [1067, 331] width 26 height 26
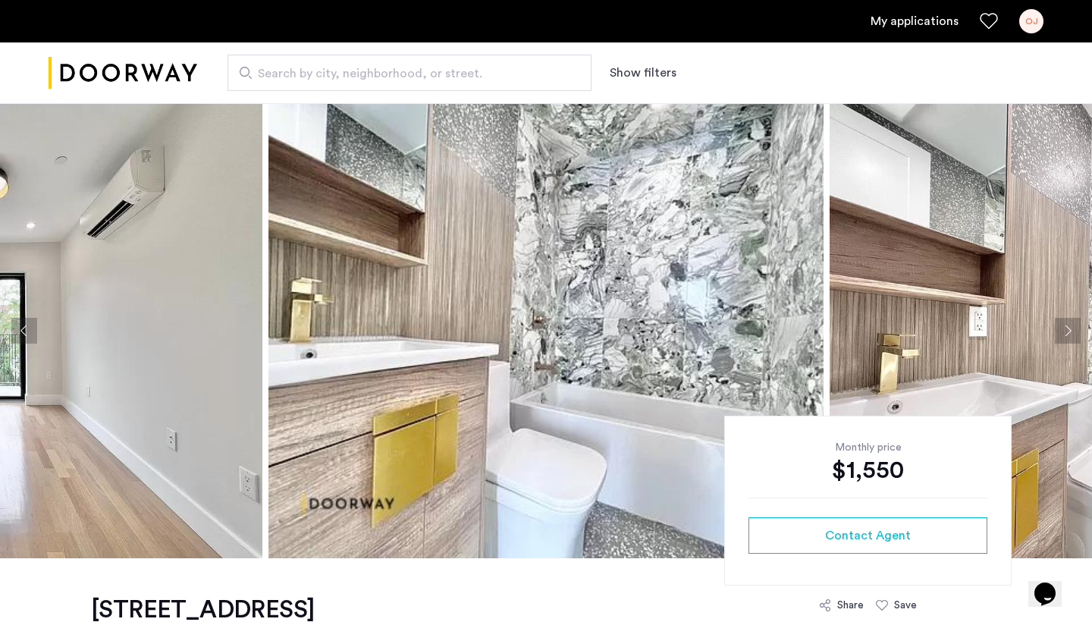
click at [1038, 324] on button "Next apartment" at bounding box center [1067, 331] width 26 height 26
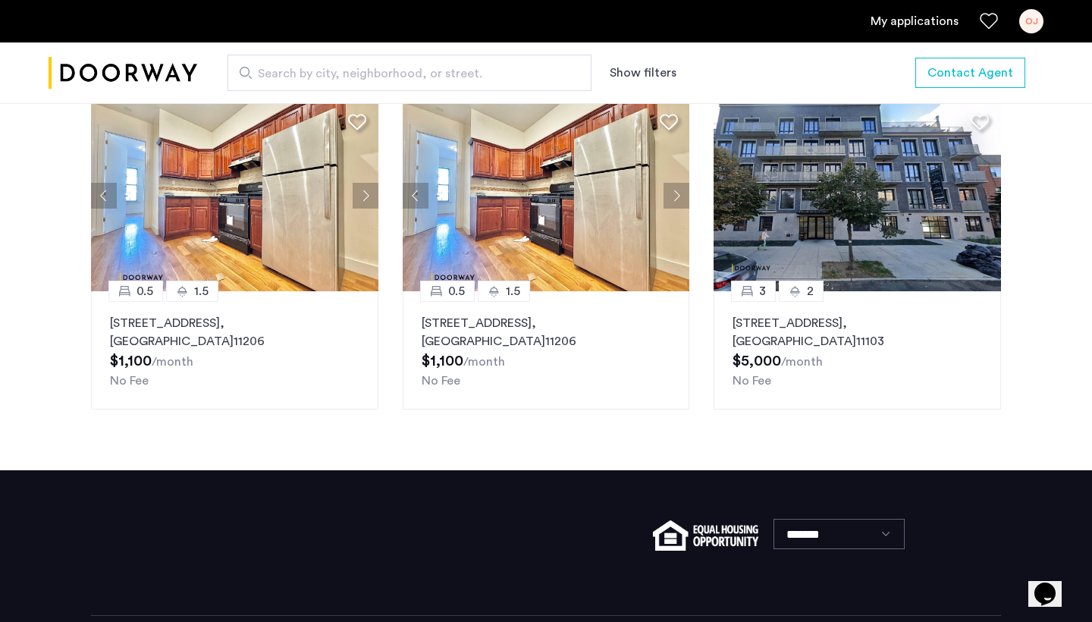
scroll to position [1612, 0]
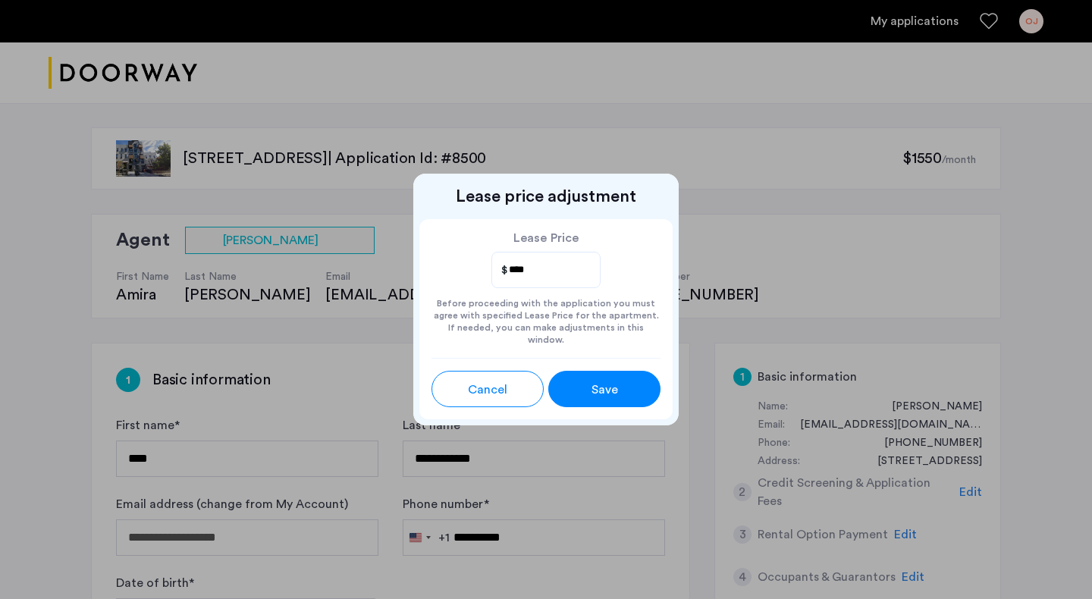
click at [617, 383] on span "Save" at bounding box center [604, 390] width 27 height 18
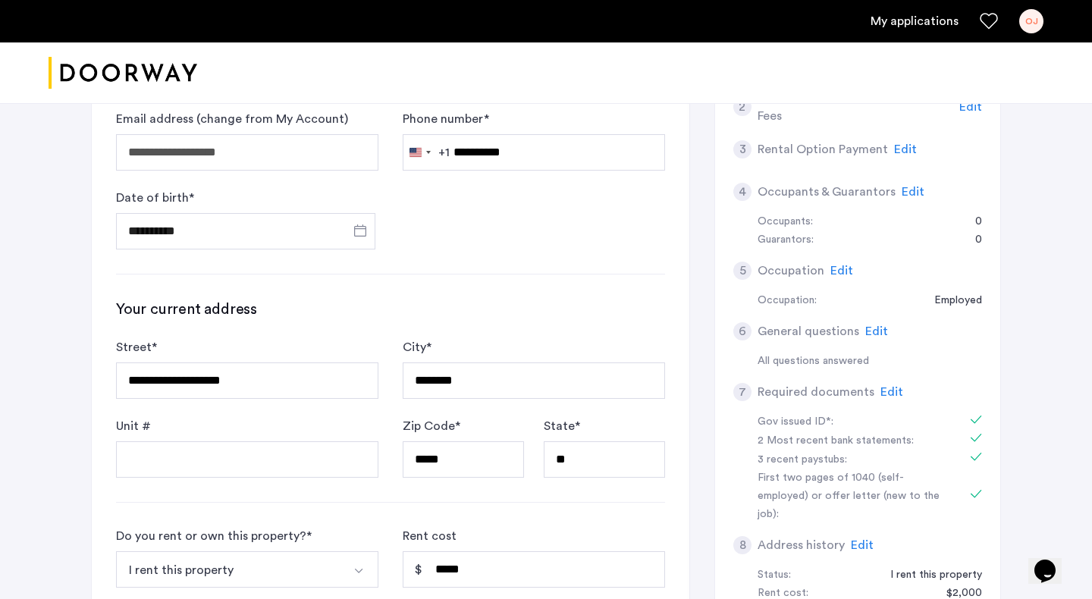
scroll to position [390, 0]
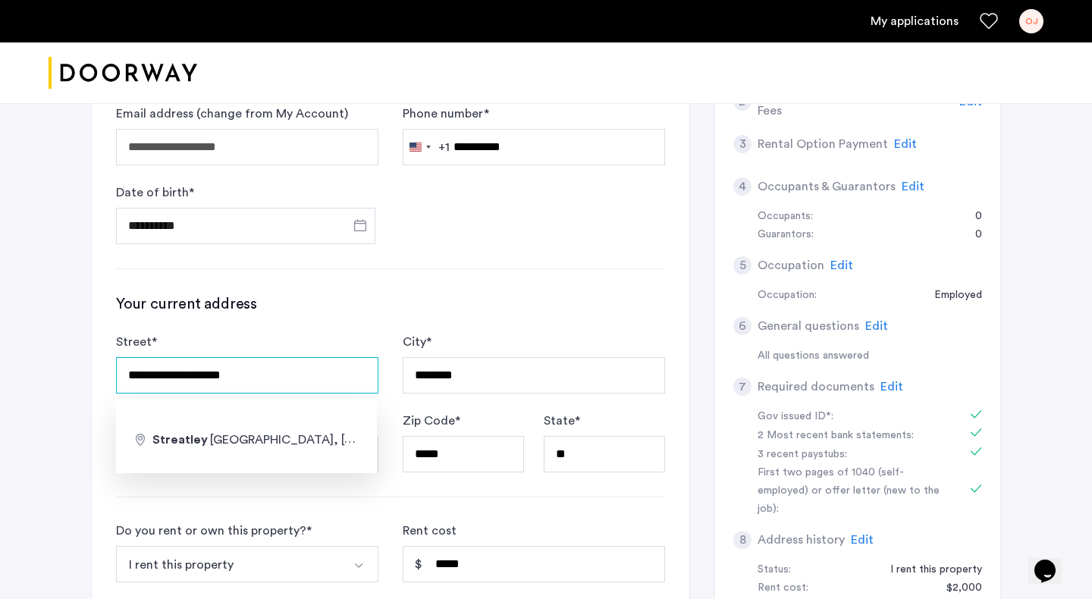
drag, startPoint x: 267, startPoint y: 368, endPoint x: 81, endPoint y: 368, distance: 185.7
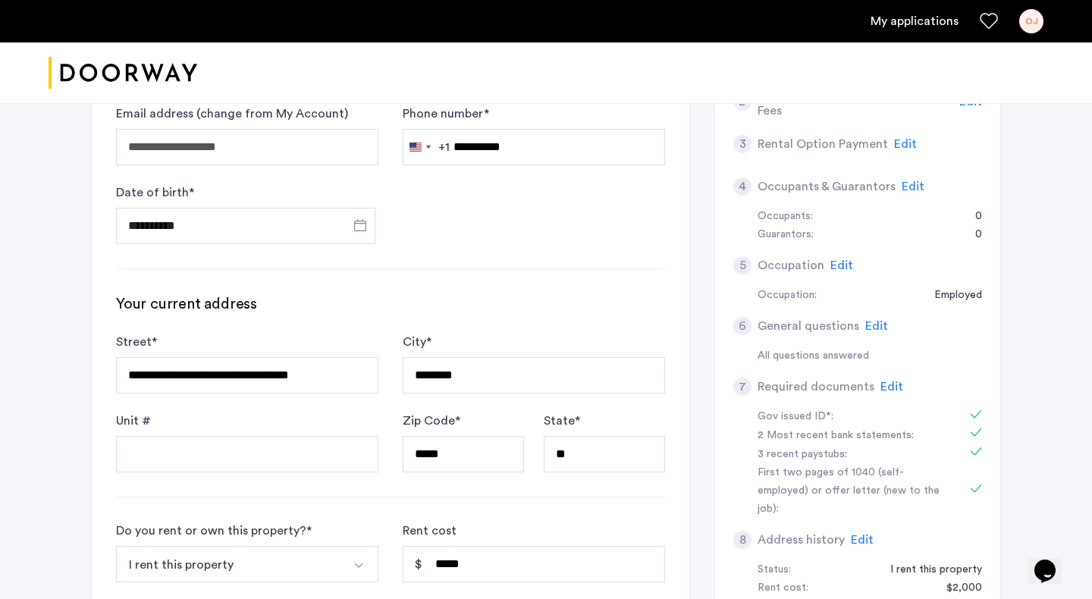
type input "**********"
type input "******"
type input "*****"
click at [140, 376] on input "**********" at bounding box center [247, 375] width 262 height 36
type input "**********"
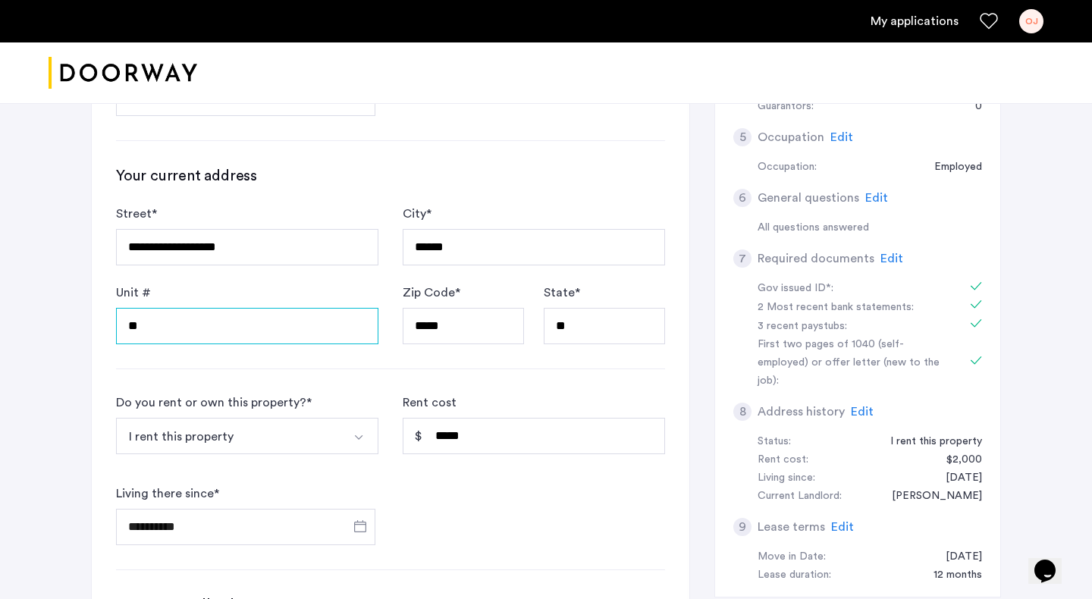
scroll to position [524, 0]
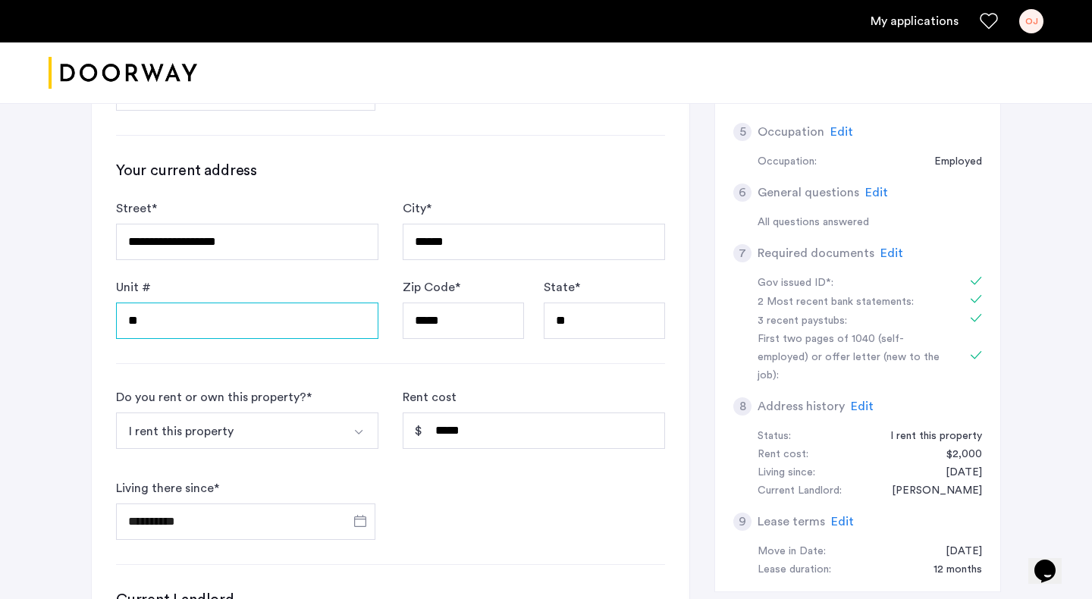
type input "**"
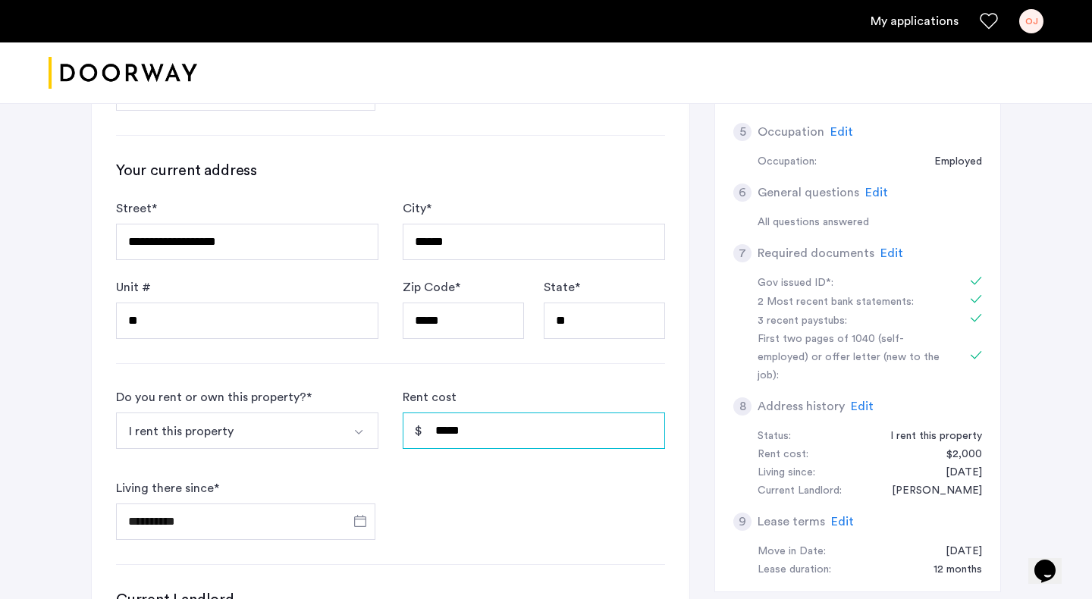
drag, startPoint x: 503, startPoint y: 432, endPoint x: 428, endPoint y: 431, distance: 75.8
click at [428, 431] on input "*****" at bounding box center [534, 430] width 262 height 36
type input "*****"
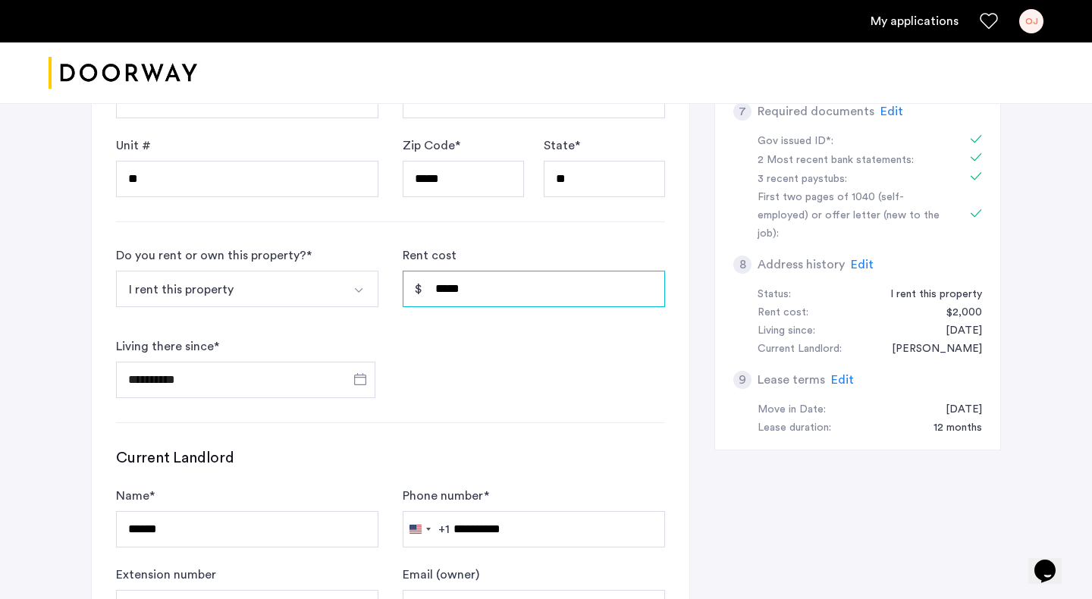
scroll to position [666, 0]
click at [360, 384] on span "Open calendar" at bounding box center [360, 378] width 36 height 36
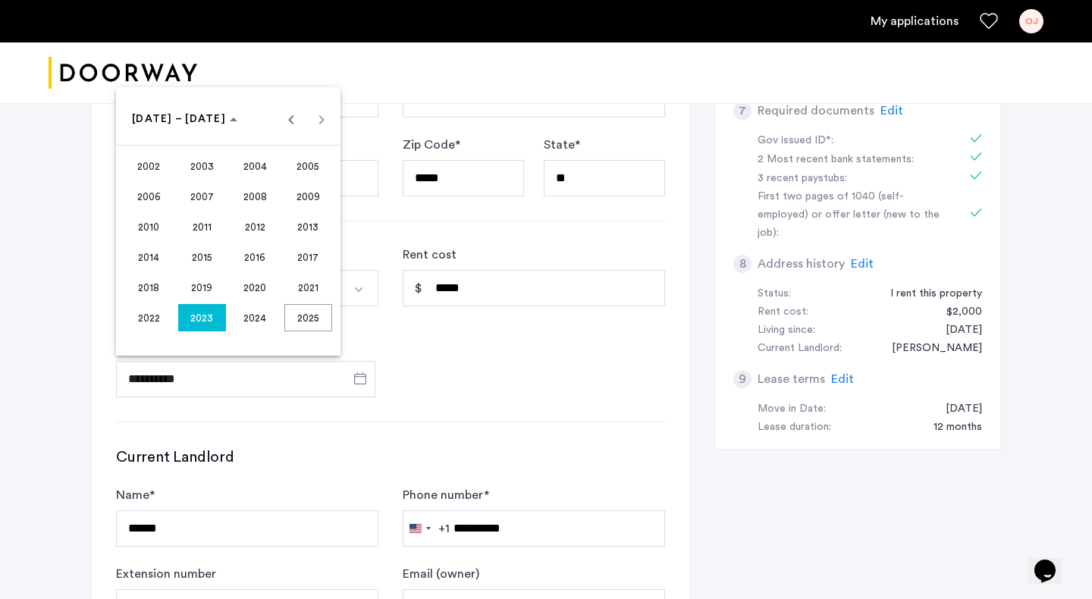
click at [253, 321] on span "2024" at bounding box center [255, 317] width 48 height 27
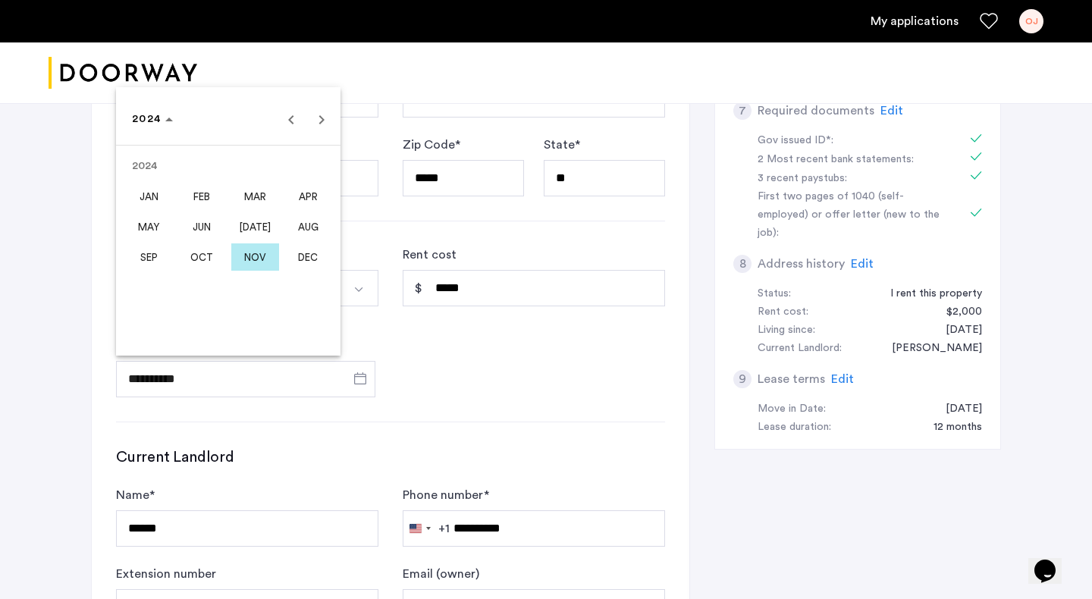
click at [155, 260] on span "SEP" at bounding box center [149, 256] width 48 height 27
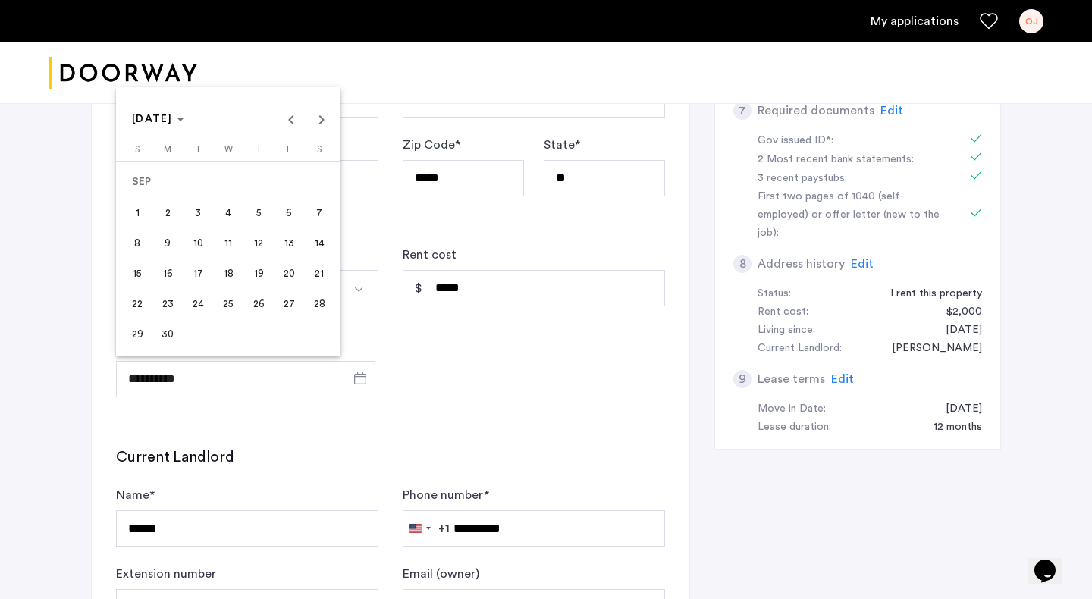
click at [137, 212] on span "1" at bounding box center [137, 212] width 27 height 27
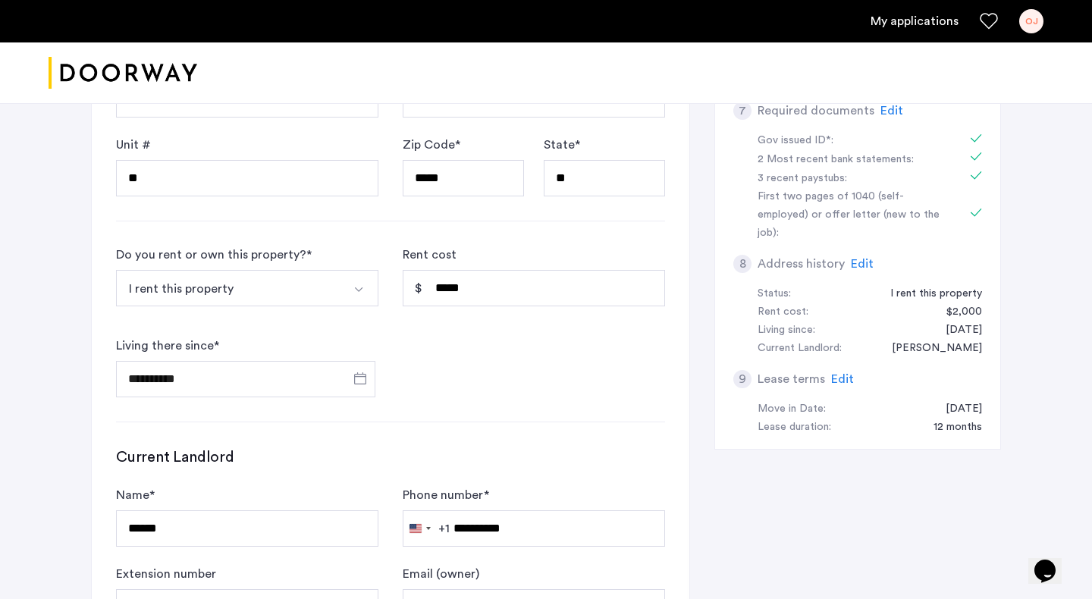
type input "**********"
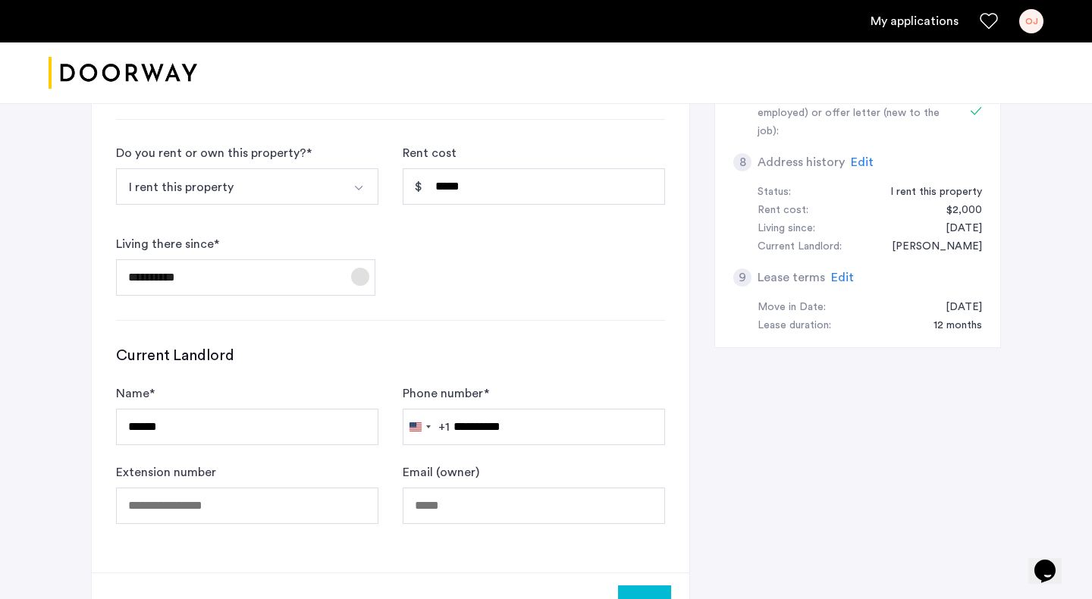
scroll to position [769, 0]
drag, startPoint x: 195, startPoint y: 423, endPoint x: 92, endPoint y: 421, distance: 102.4
type input "****"
drag, startPoint x: 536, startPoint y: 426, endPoint x: 421, endPoint y: 427, distance: 115.2
click at [421, 427] on div "[GEOGRAPHIC_DATA] +1 +1 244 results found [GEOGRAPHIC_DATA] +93 [GEOGRAPHIC_DAT…" at bounding box center [534, 426] width 262 height 36
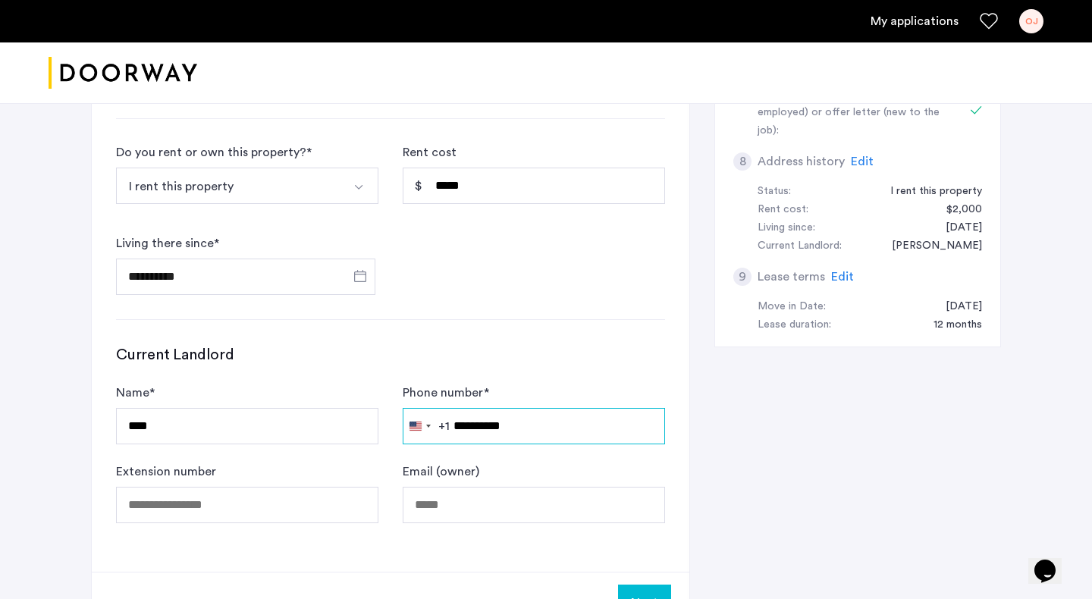
type input "**********"
click at [682, 420] on div "**********" at bounding box center [390, 73] width 597 height 997
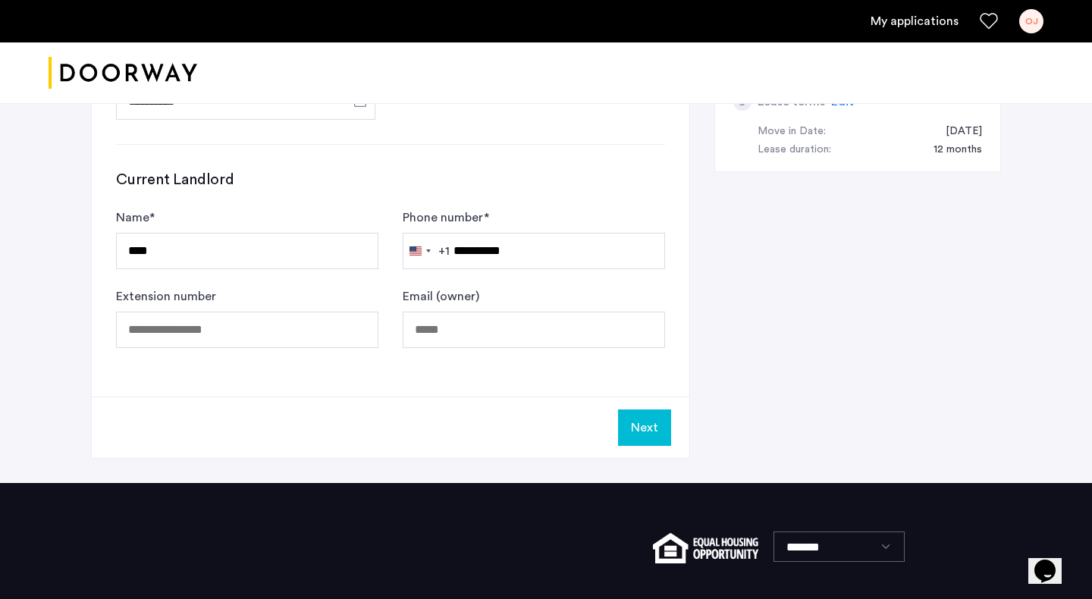
click at [651, 429] on button "Next" at bounding box center [644, 427] width 53 height 36
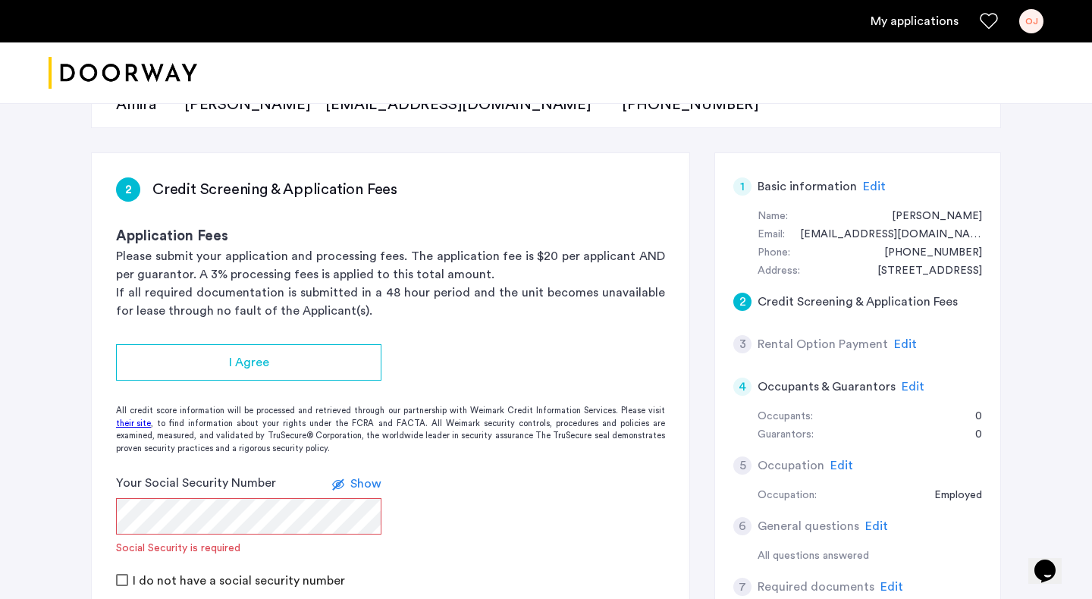
scroll to position [193, 0]
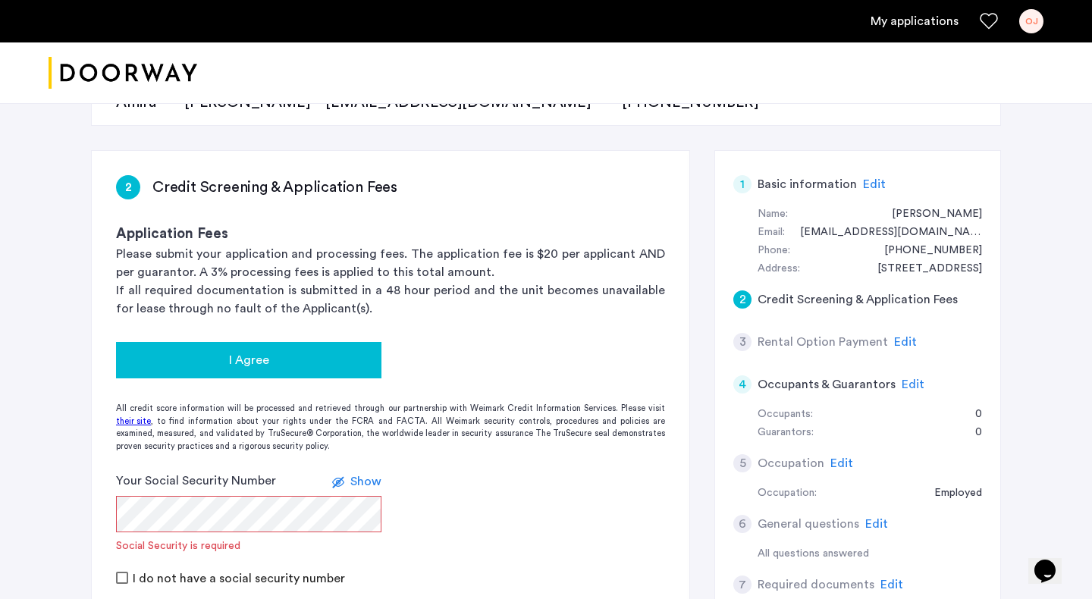
click at [290, 359] on div "I Agree" at bounding box center [248, 360] width 241 height 18
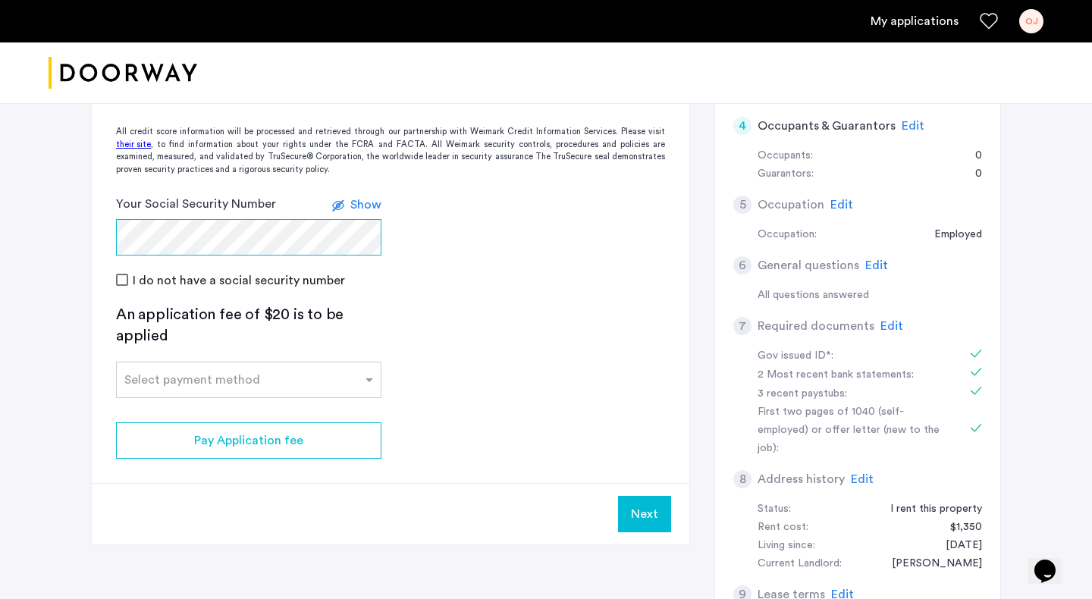
scroll to position [459, 0]
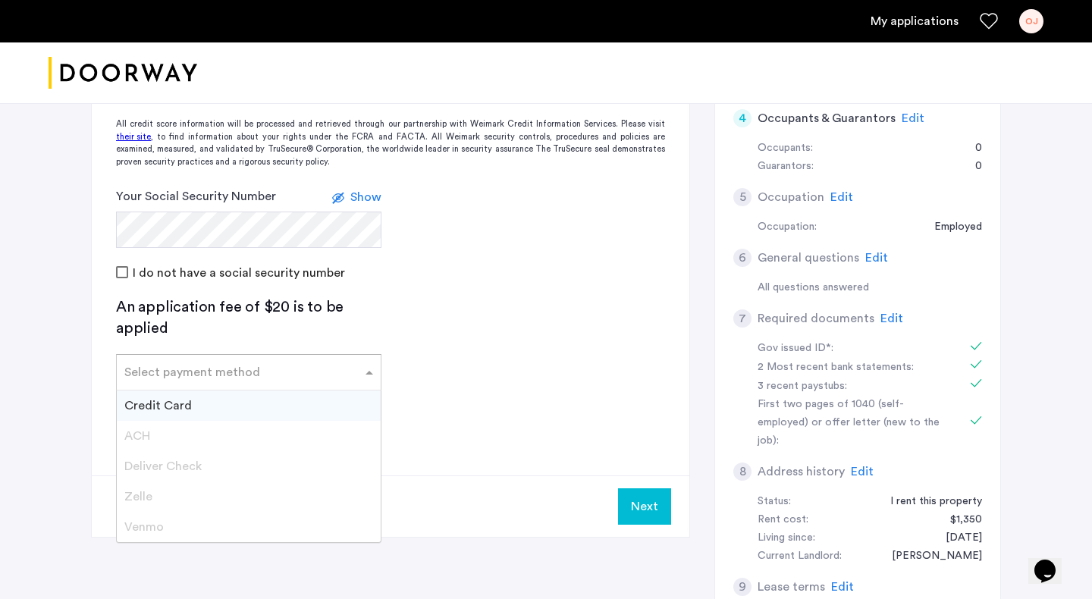
click at [280, 378] on div "Select payment method" at bounding box center [239, 372] width 245 height 18
click at [209, 410] on div "Credit Card" at bounding box center [249, 405] width 264 height 30
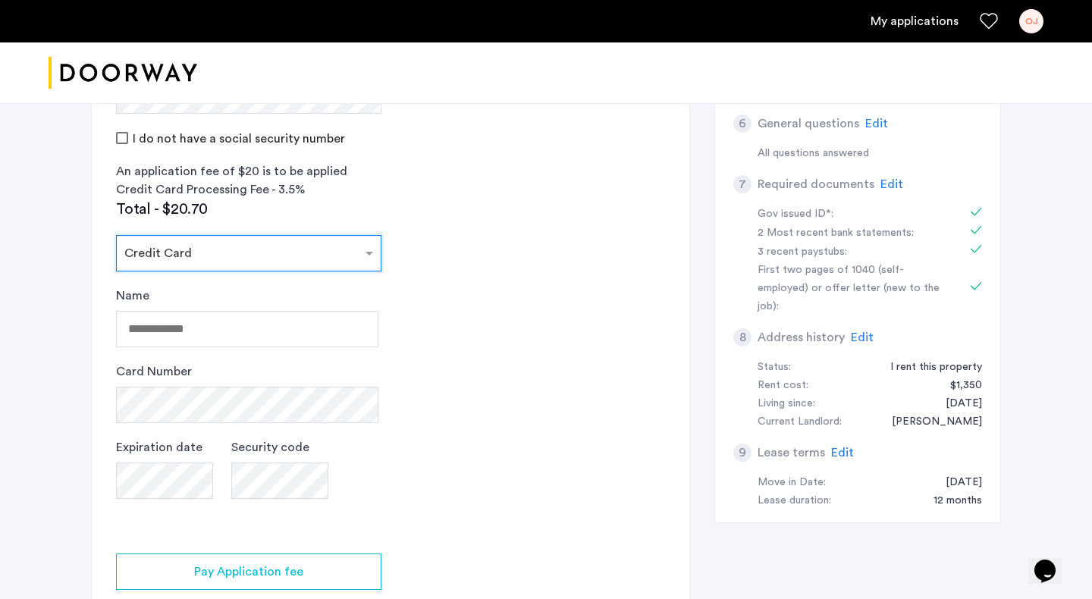
scroll to position [594, 0]
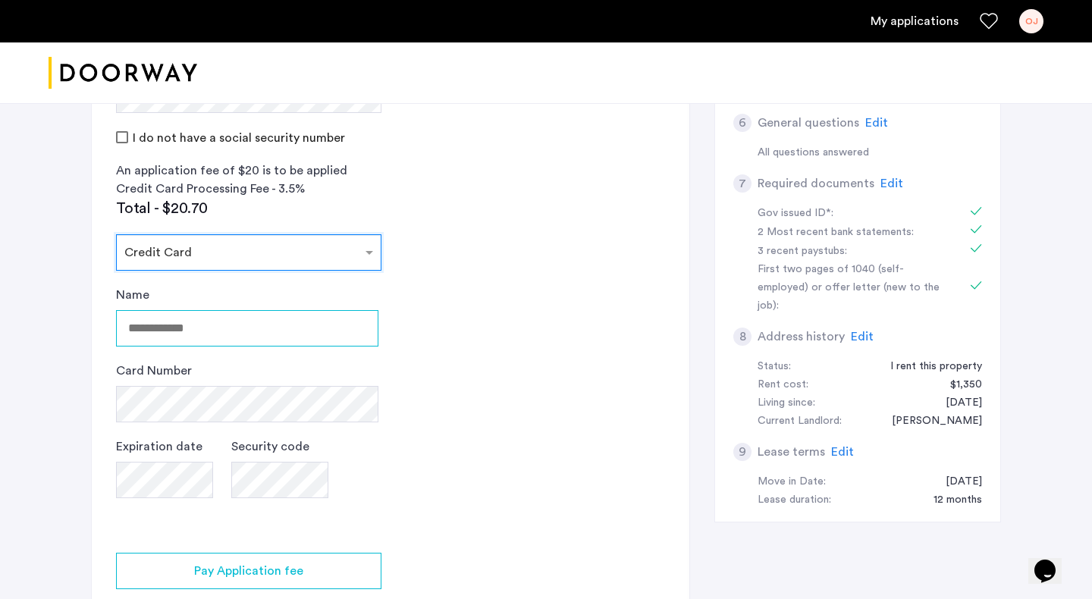
click at [194, 318] on input "Name" at bounding box center [247, 328] width 262 height 36
click at [188, 333] on input "Name" at bounding box center [247, 328] width 262 height 36
type input "**********"
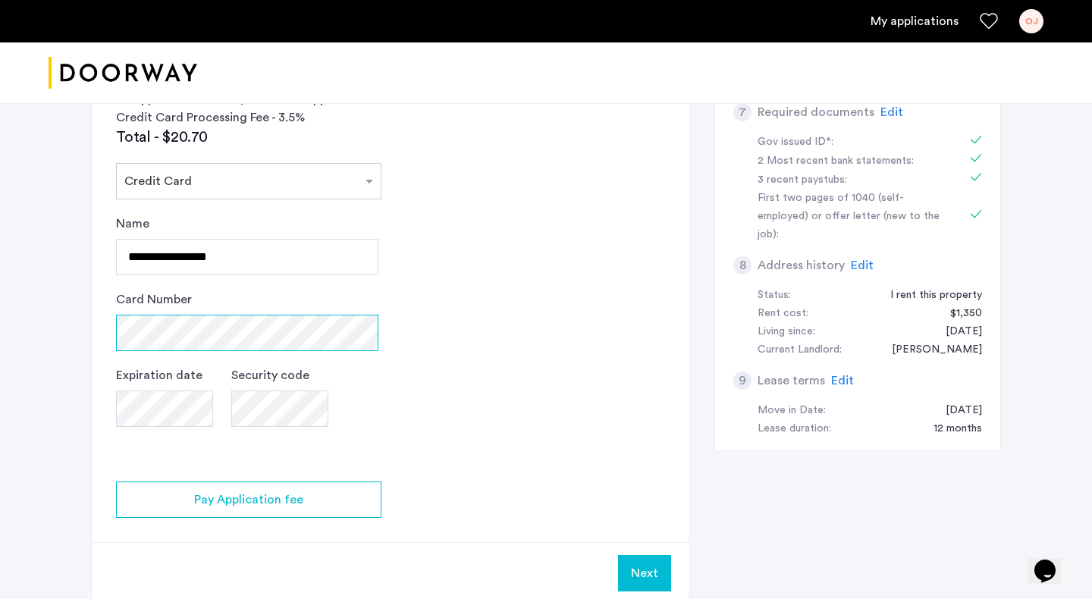
scroll to position [666, 0]
click at [514, 330] on app-credit-screening "2 Credit Screening & Application Fees Application Fees Please submit your appli…" at bounding box center [390, 140] width 597 height 925
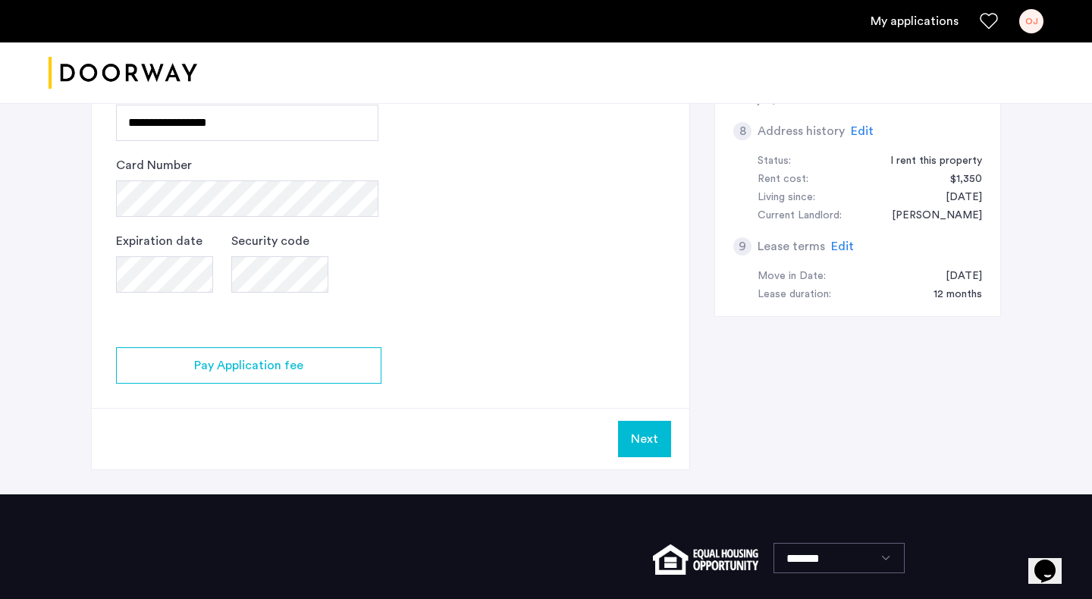
scroll to position [819, 0]
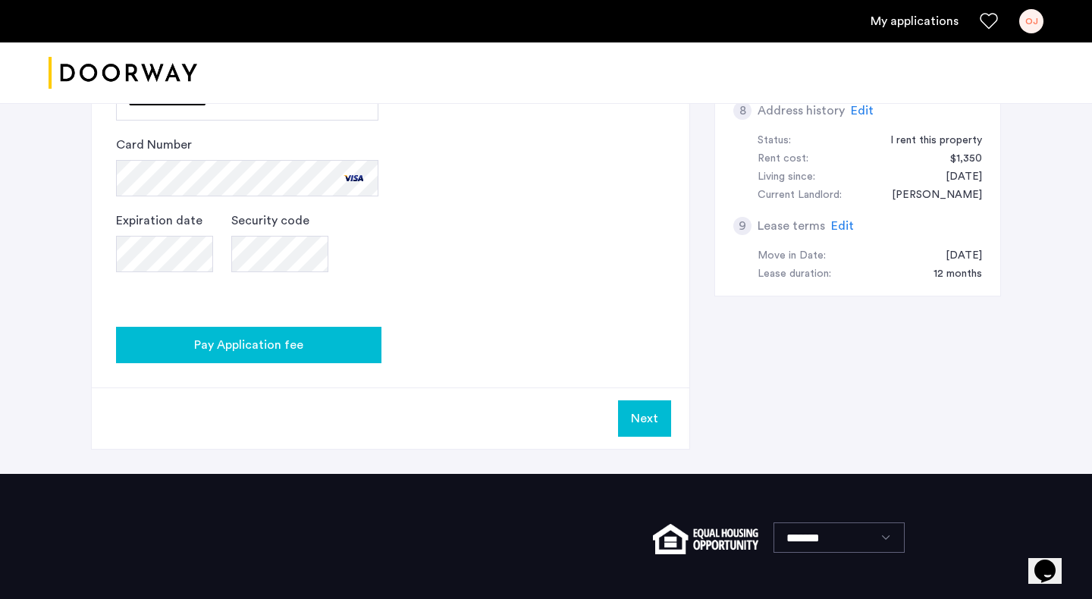
click at [337, 343] on div "Pay Application fee" at bounding box center [248, 345] width 241 height 18
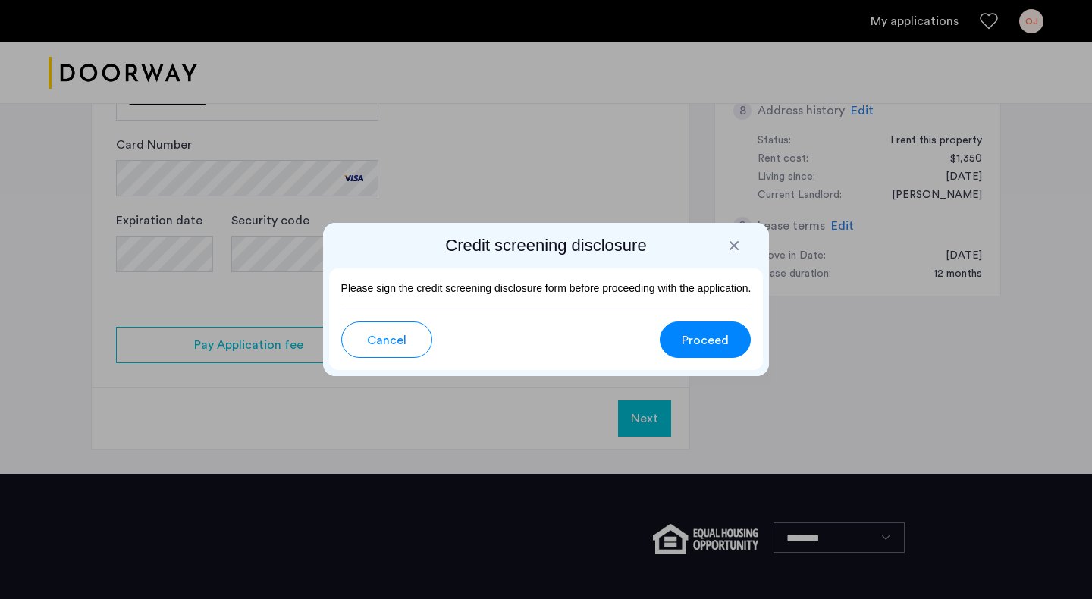
click at [707, 347] on span "Proceed" at bounding box center [705, 340] width 47 height 18
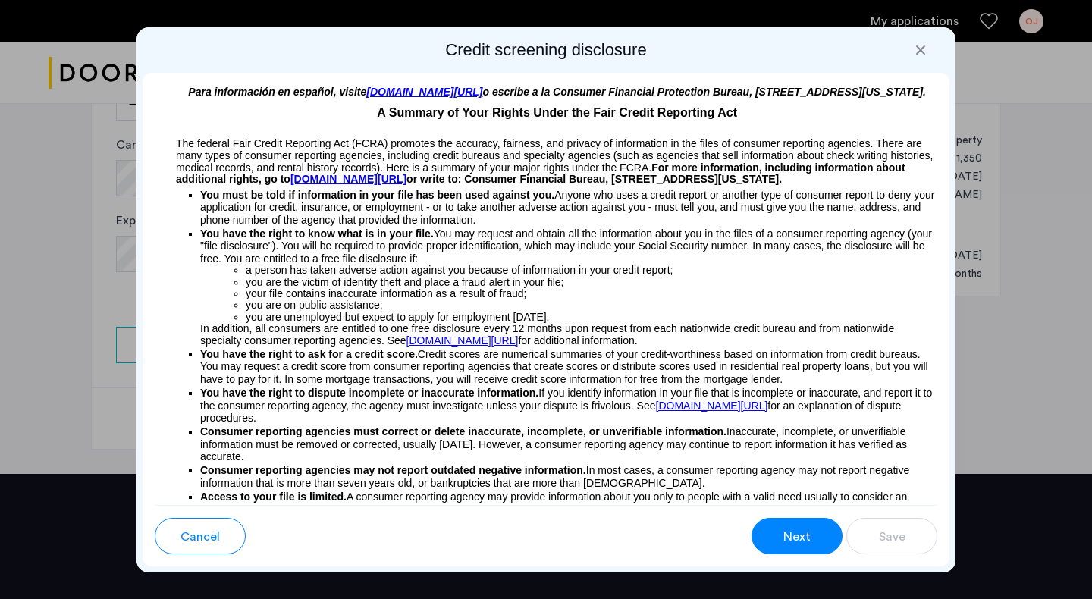
click at [804, 545] on span "Next" at bounding box center [796, 537] width 27 height 18
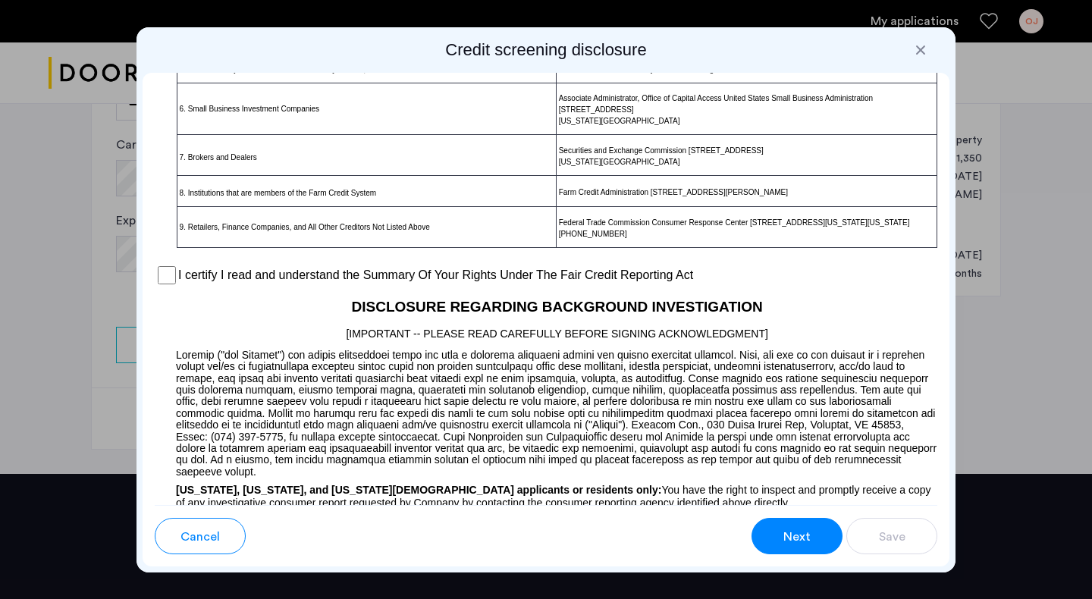
scroll to position [1292, 0]
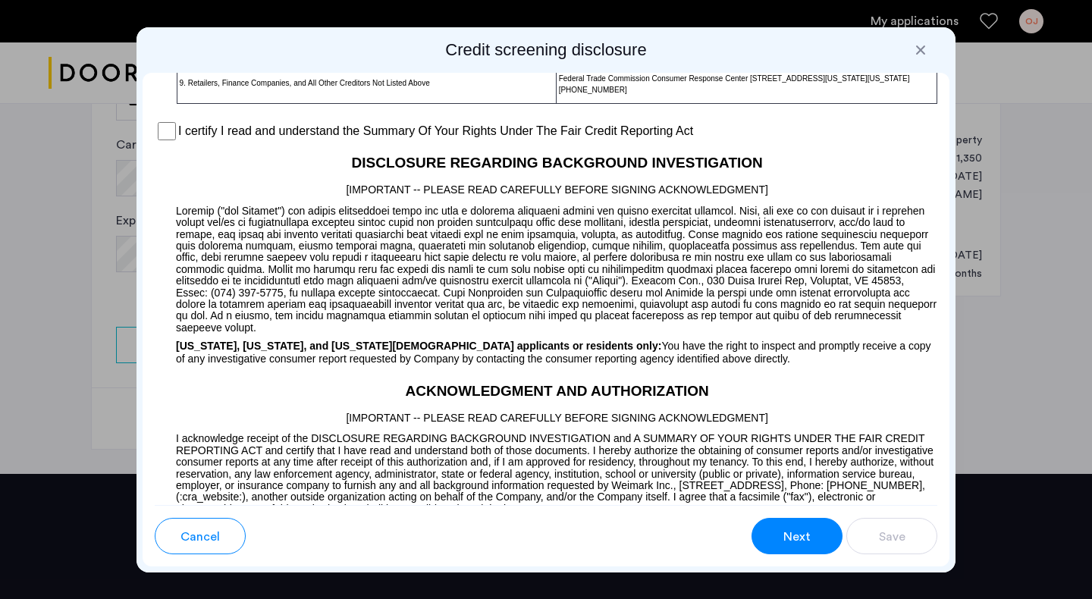
click at [208, 140] on label "I certify I read and understand the Summary Of Your Rights Under The Fair Credi…" at bounding box center [435, 131] width 515 height 18
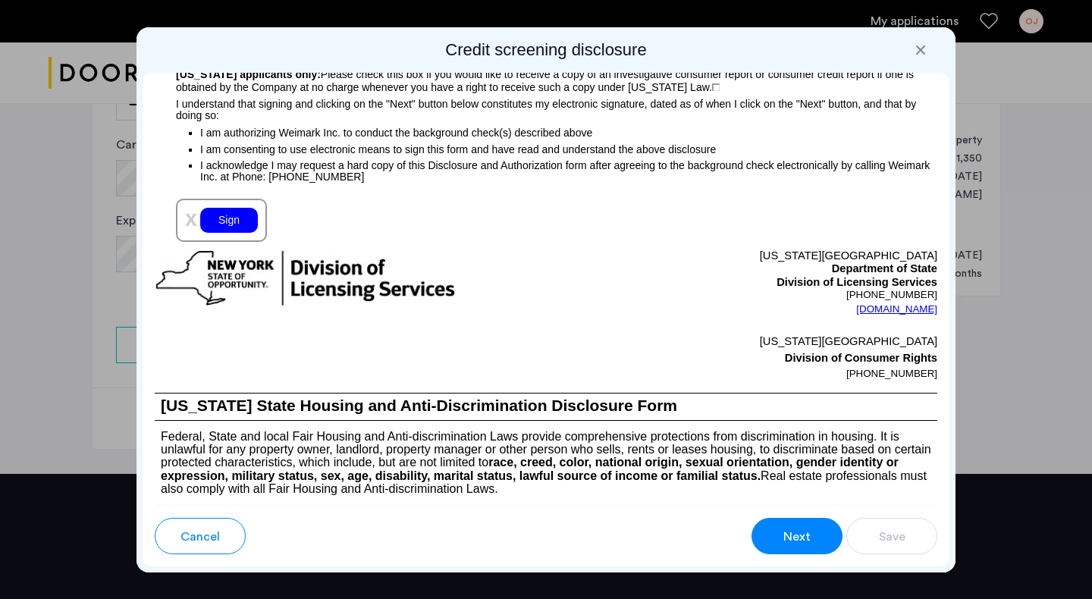
scroll to position [1706, 0]
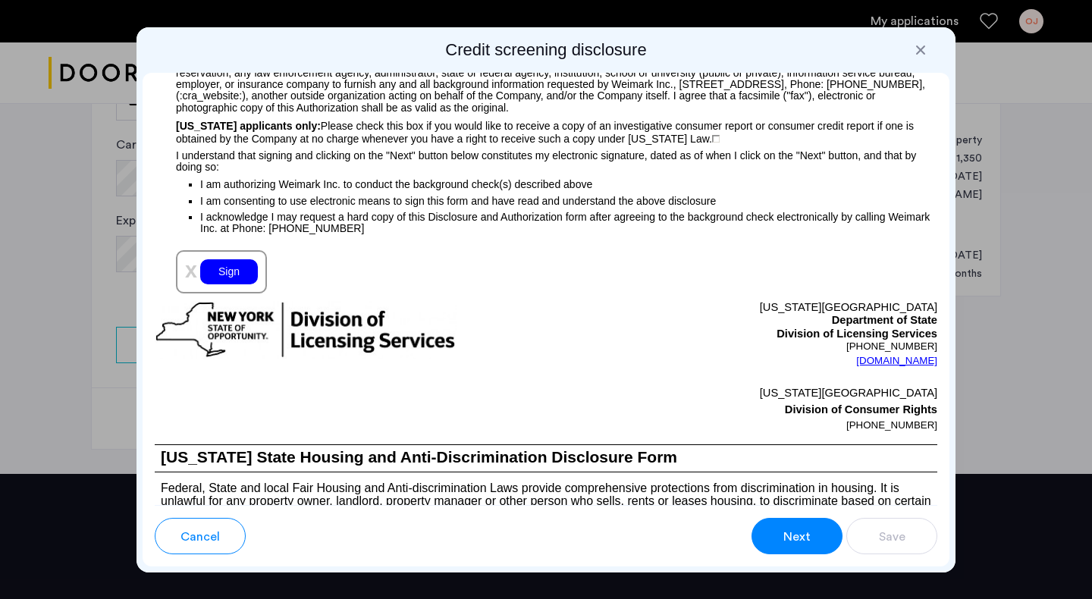
click at [224, 284] on div "Sign" at bounding box center [229, 271] width 58 height 25
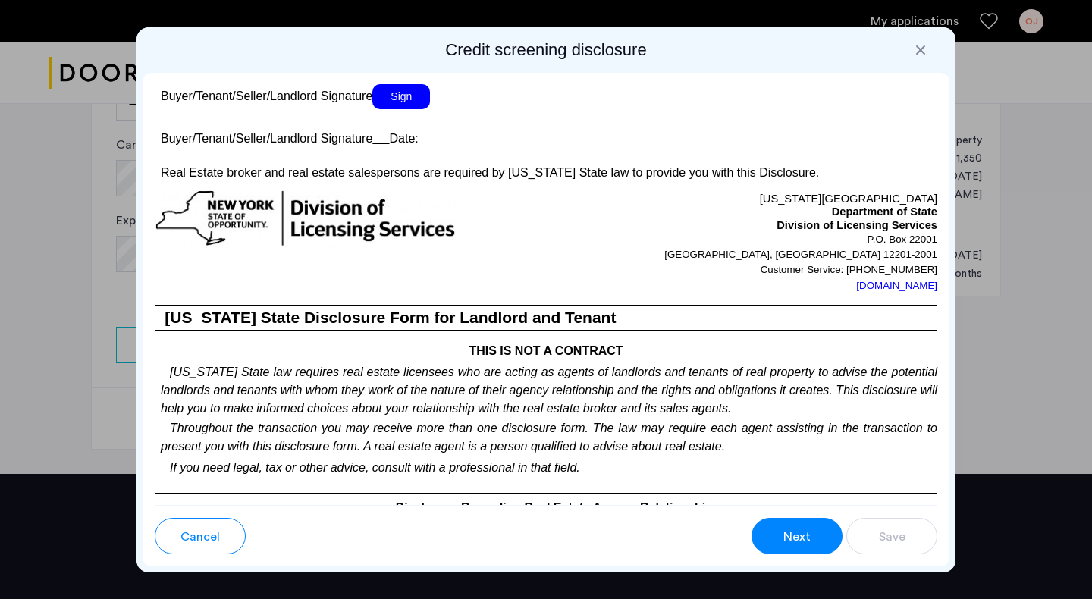
scroll to position [2983, 0]
click at [418, 108] on span "Sign" at bounding box center [401, 95] width 58 height 25
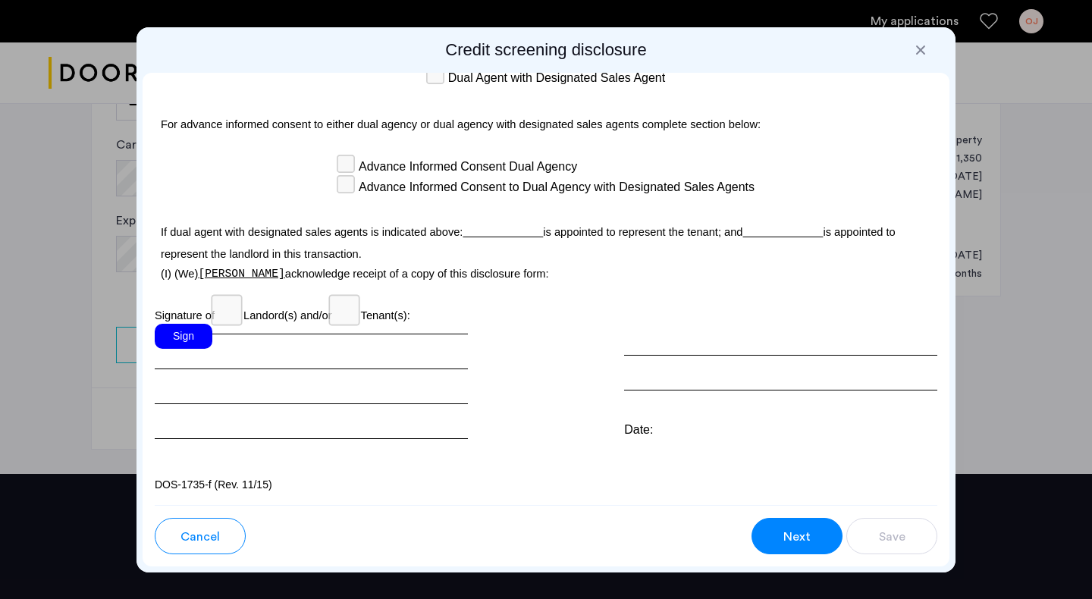
scroll to position [4554, 0]
click at [183, 334] on div "Sign" at bounding box center [184, 336] width 58 height 25
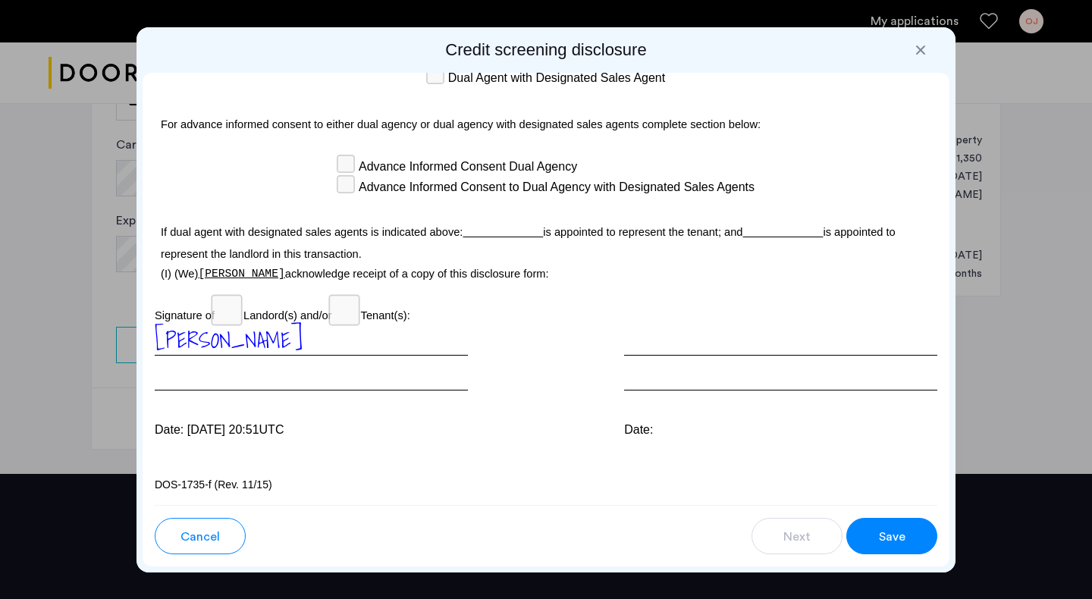
click at [887, 537] on span "Save" at bounding box center [892, 537] width 27 height 18
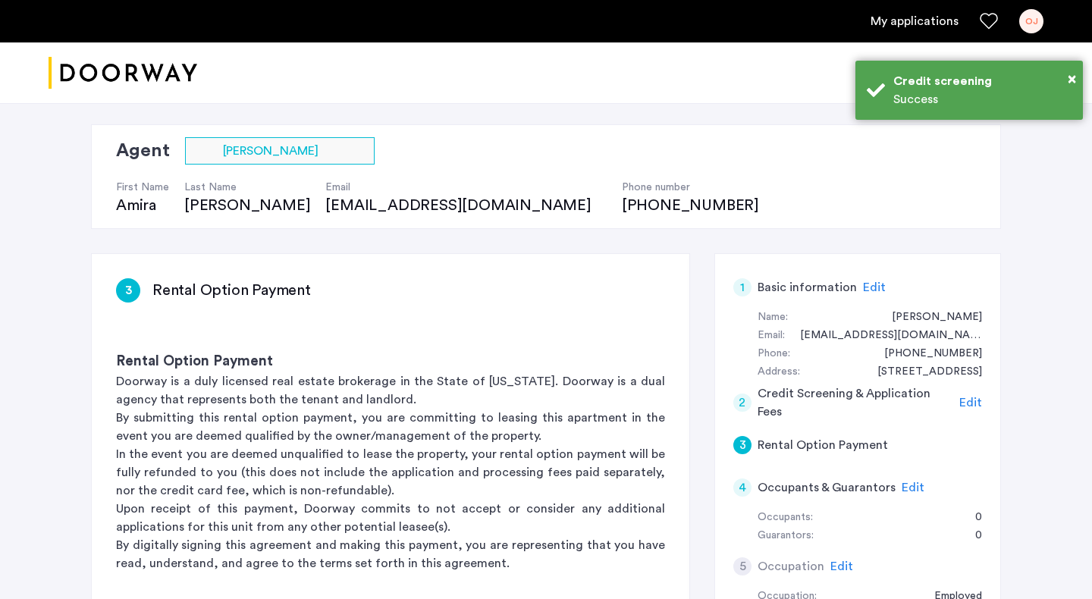
scroll to position [349, 0]
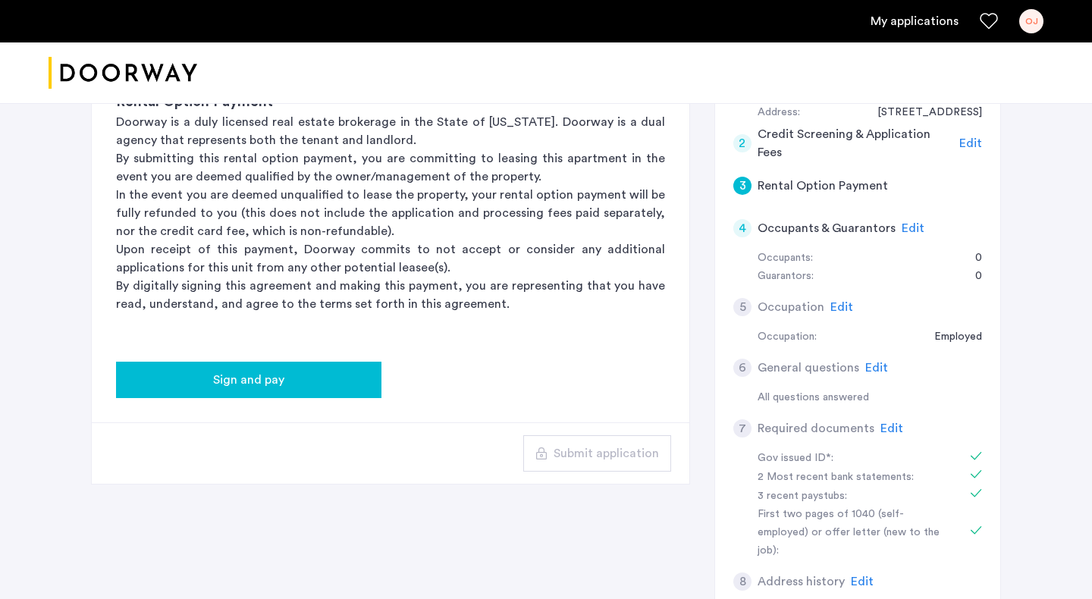
click at [326, 373] on div "Sign and pay" at bounding box center [248, 380] width 241 height 18
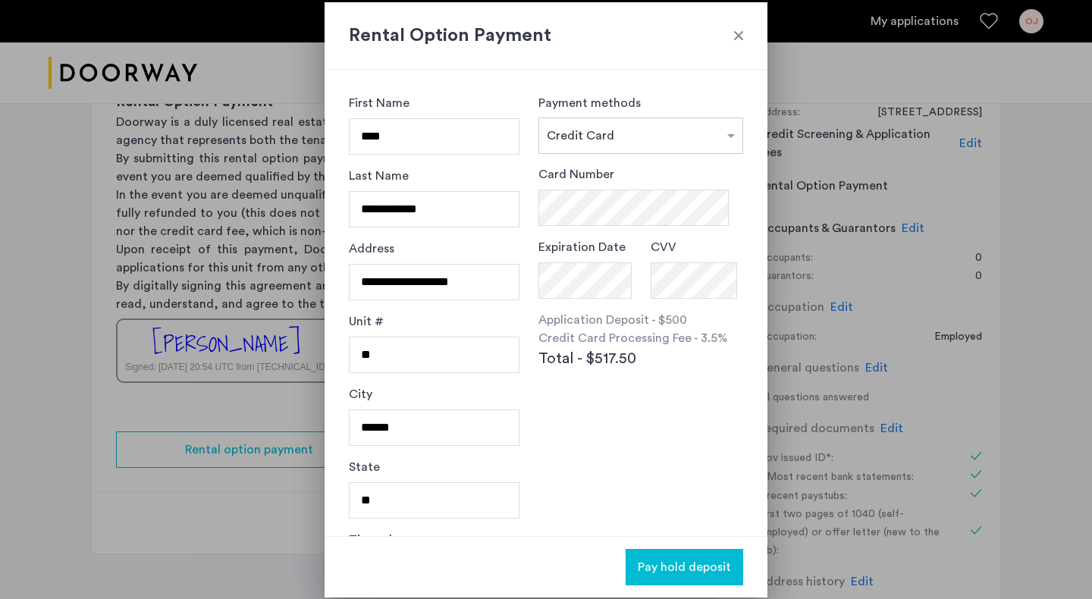
scroll to position [0, 0]
click at [623, 139] on div at bounding box center [640, 131] width 203 height 18
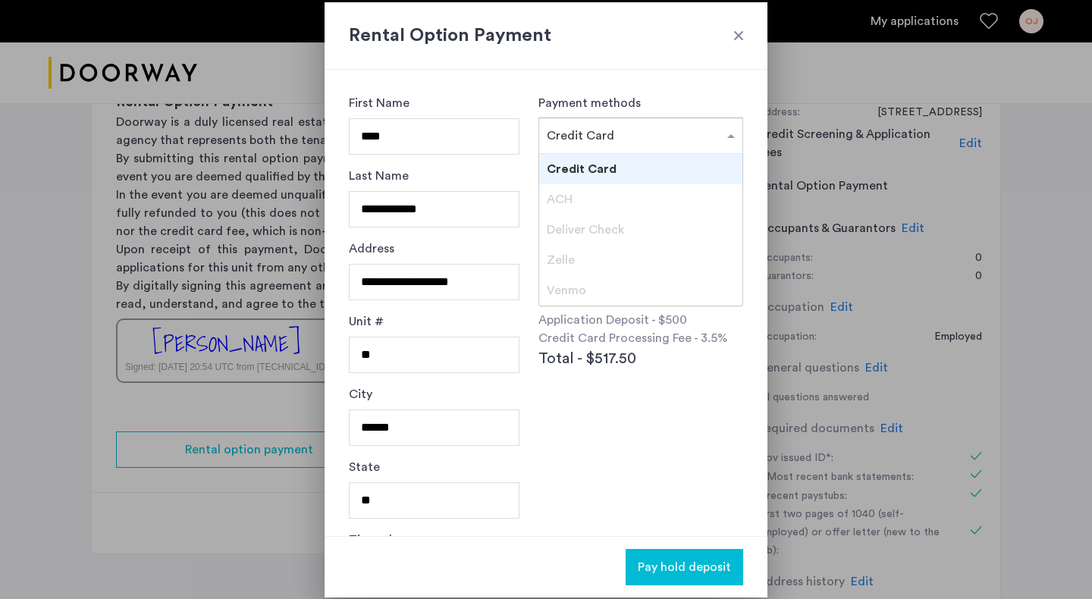
click at [614, 171] on span "Credit Card" at bounding box center [582, 169] width 70 height 12
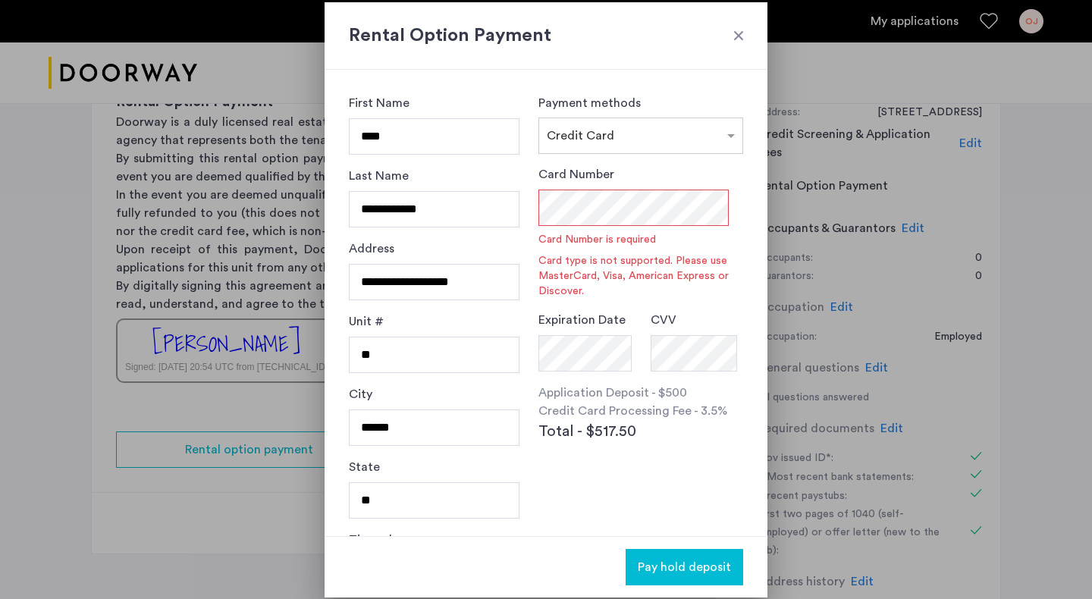
click at [596, 441] on div "Card Number Card Number is required Card type is not supported. Please use Mast…" at bounding box center [640, 304] width 205 height 279
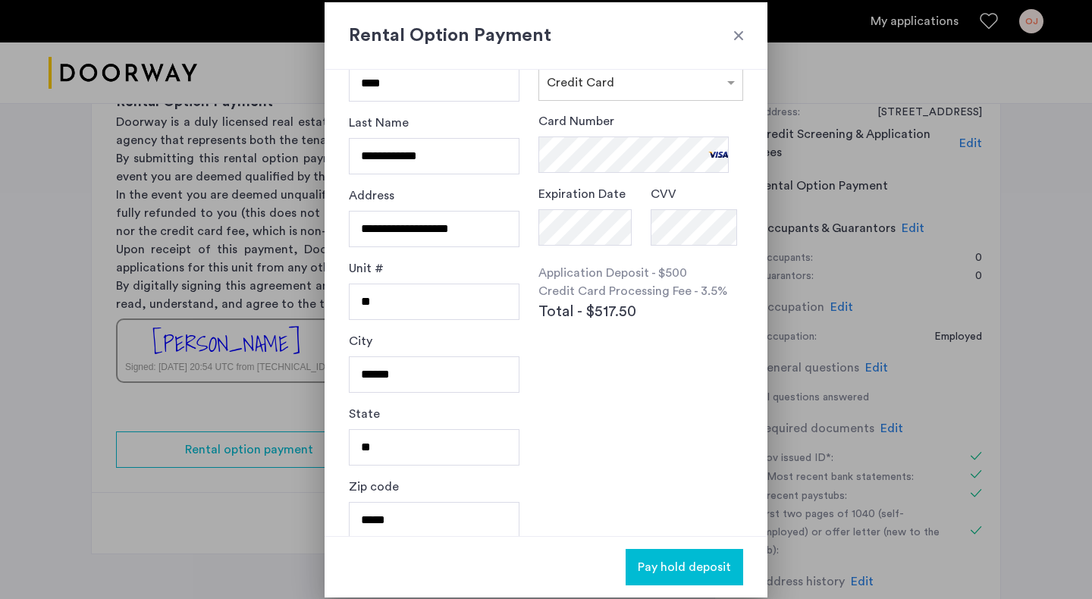
scroll to position [59, 0]
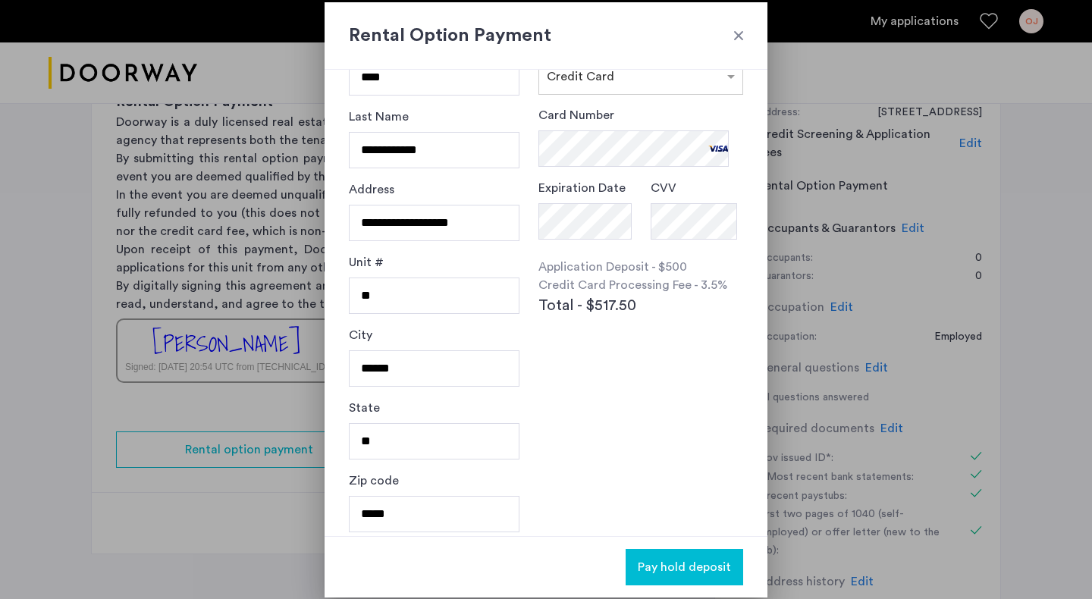
click at [691, 572] on span "Pay hold deposit" at bounding box center [684, 567] width 93 height 18
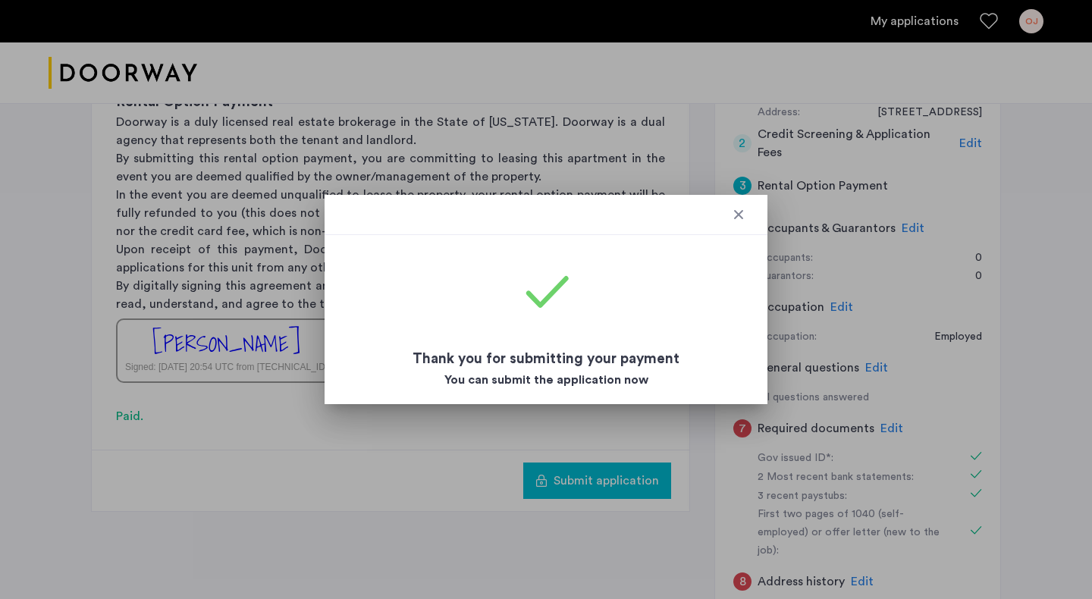
click at [741, 215] on div at bounding box center [738, 214] width 15 height 15
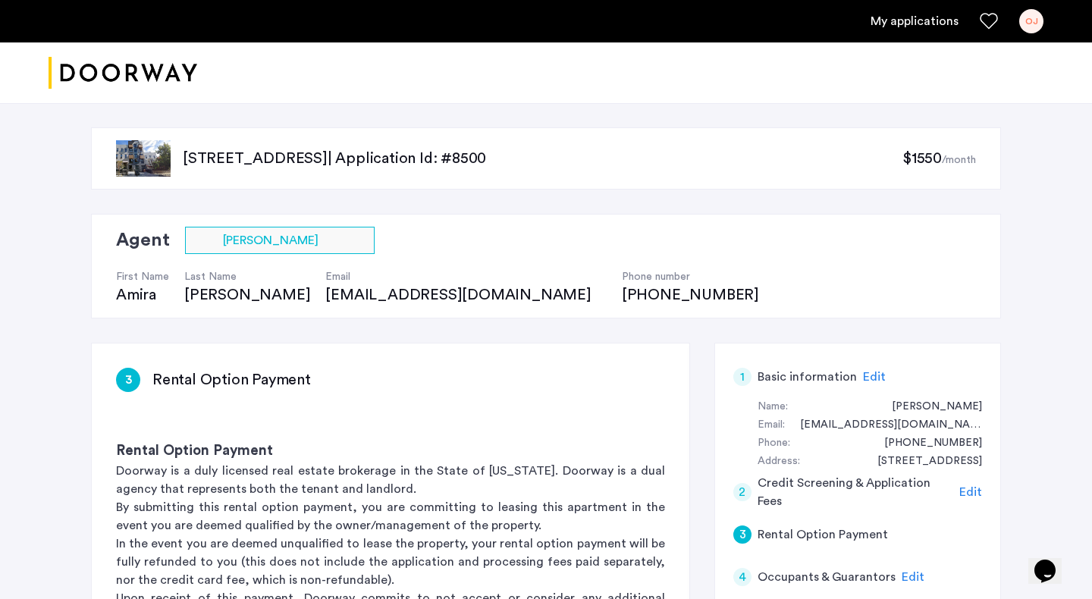
scroll to position [349, 0]
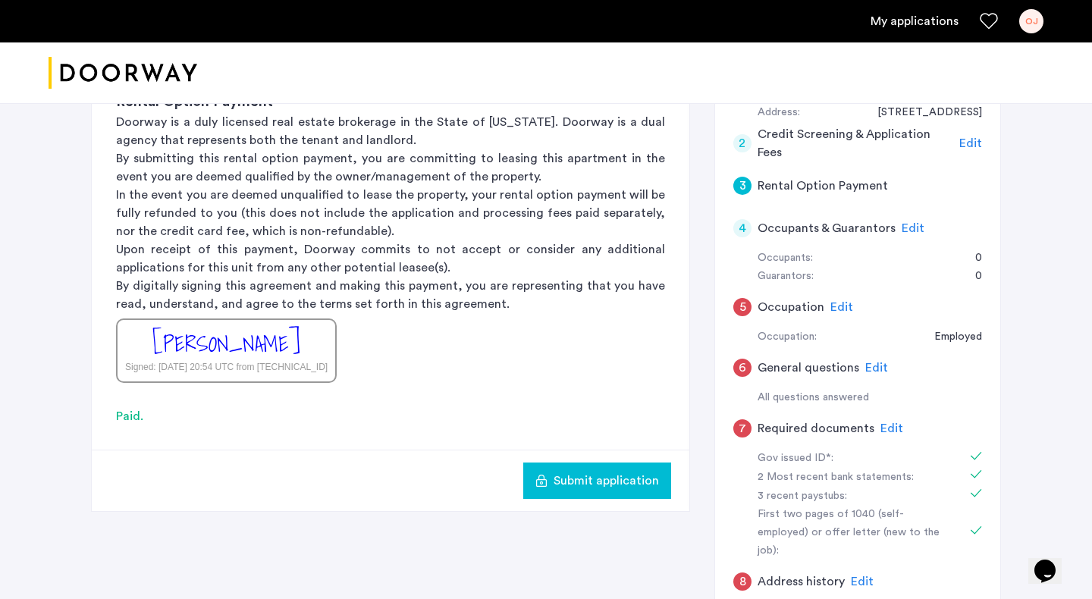
click at [838, 301] on span "Edit" at bounding box center [841, 307] width 23 height 12
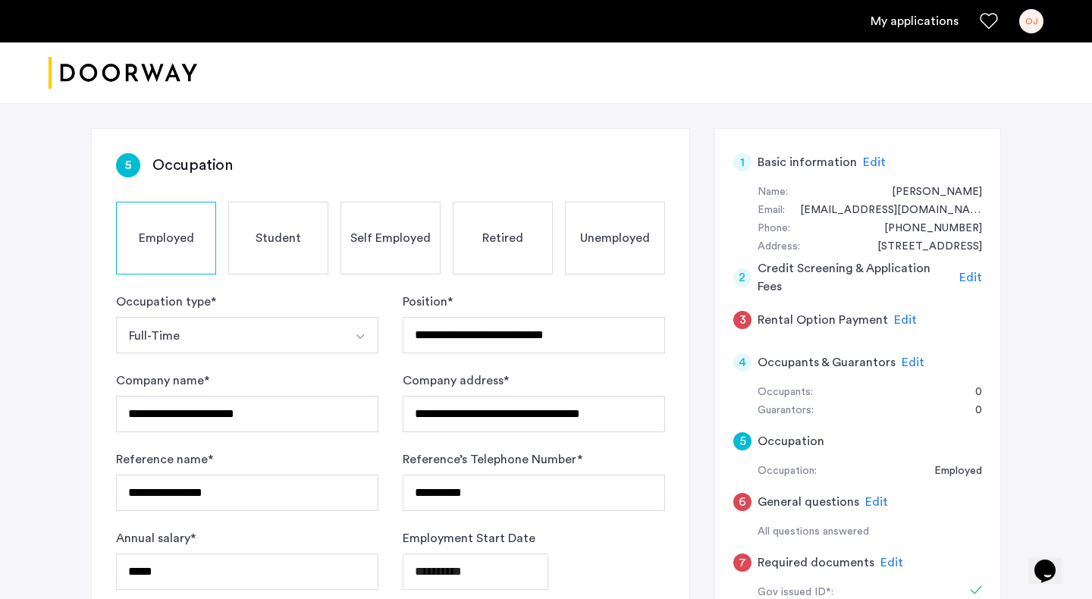
scroll to position [215, 0]
click at [343, 322] on button "Select option" at bounding box center [360, 334] width 36 height 36
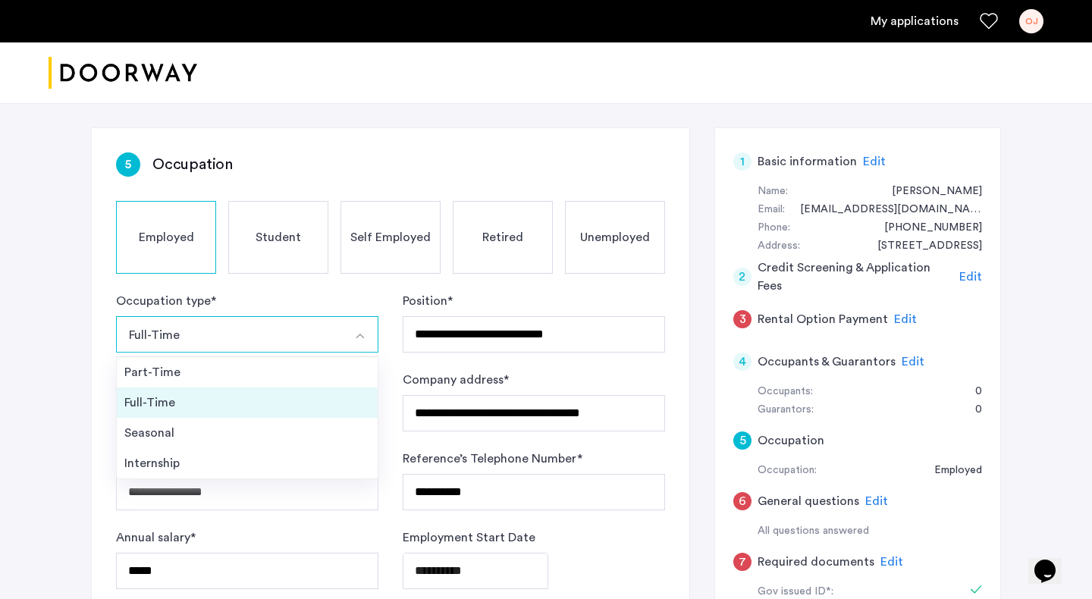
click at [190, 400] on div "Full-Time" at bounding box center [247, 402] width 246 height 18
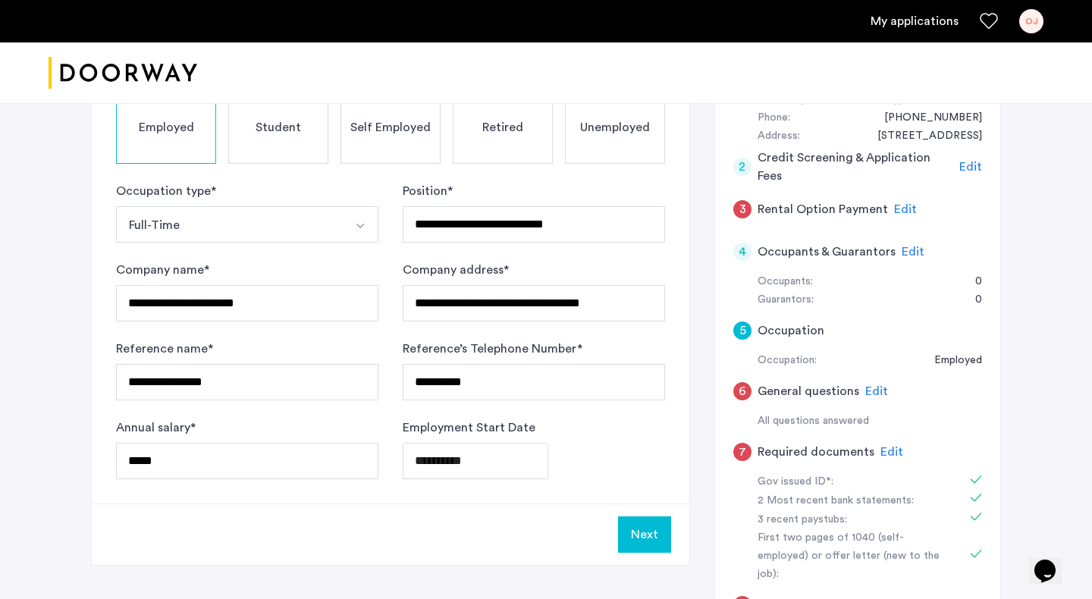
scroll to position [327, 0]
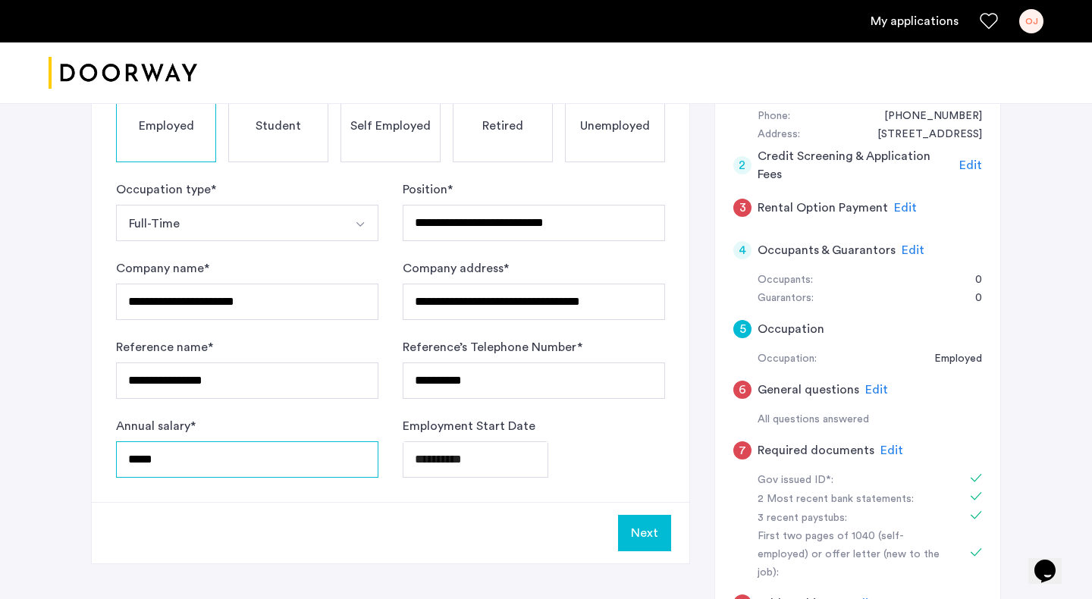
click at [139, 459] on input "*****" at bounding box center [247, 459] width 262 height 36
type input "*****"
click at [646, 533] on button "Next" at bounding box center [644, 533] width 53 height 36
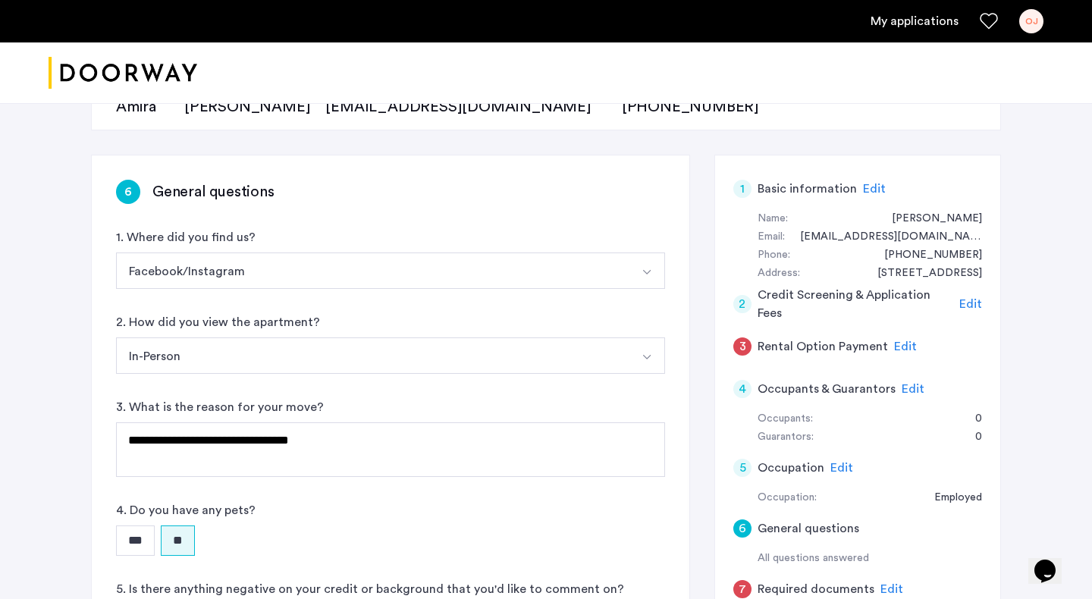
scroll to position [189, 0]
click at [487, 270] on button "Facebook/Instagram" at bounding box center [372, 270] width 513 height 36
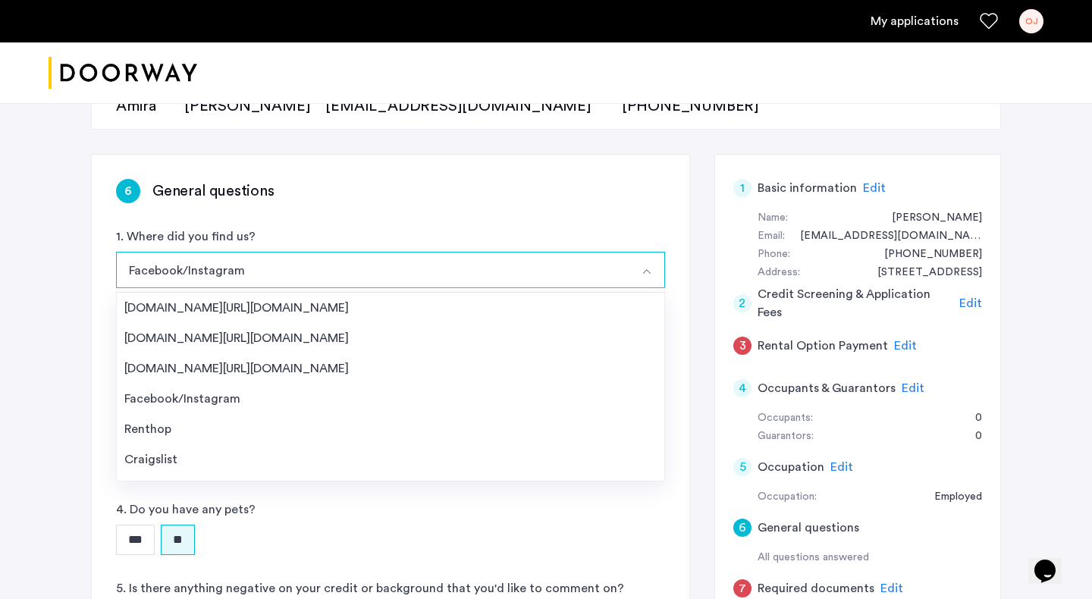
click at [678, 290] on div "**********" at bounding box center [390, 409] width 597 height 509
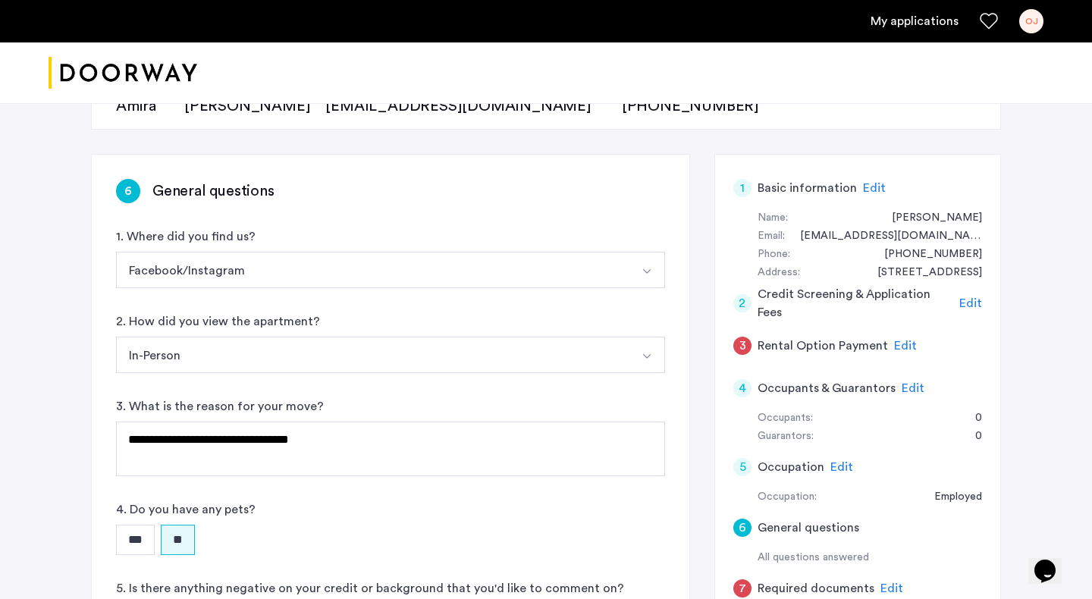
click at [567, 349] on button "In-Person" at bounding box center [372, 355] width 513 height 36
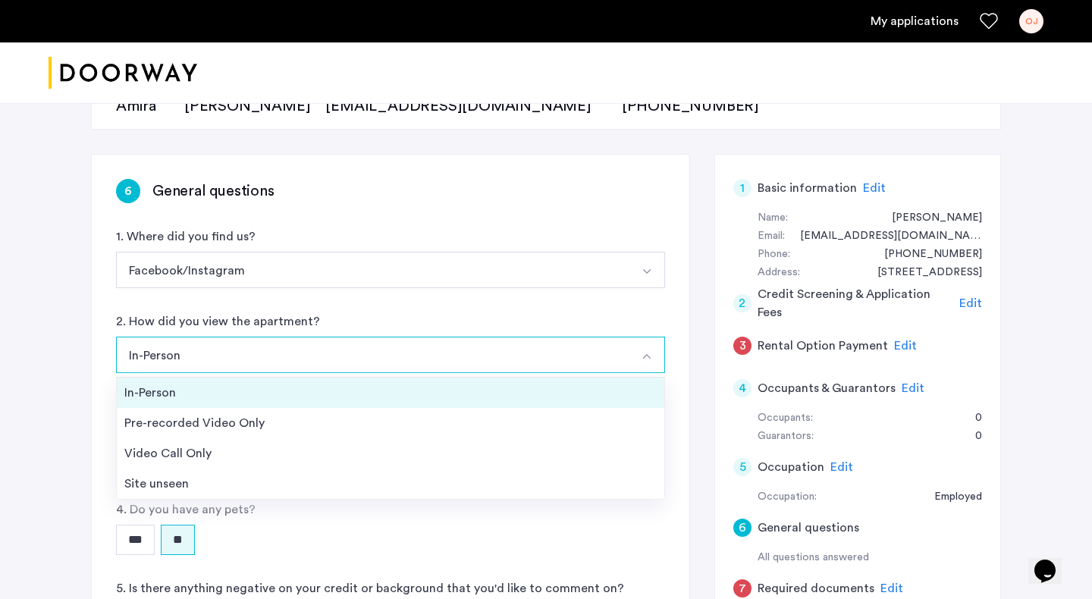
click at [504, 386] on div "In-Person" at bounding box center [390, 393] width 532 height 18
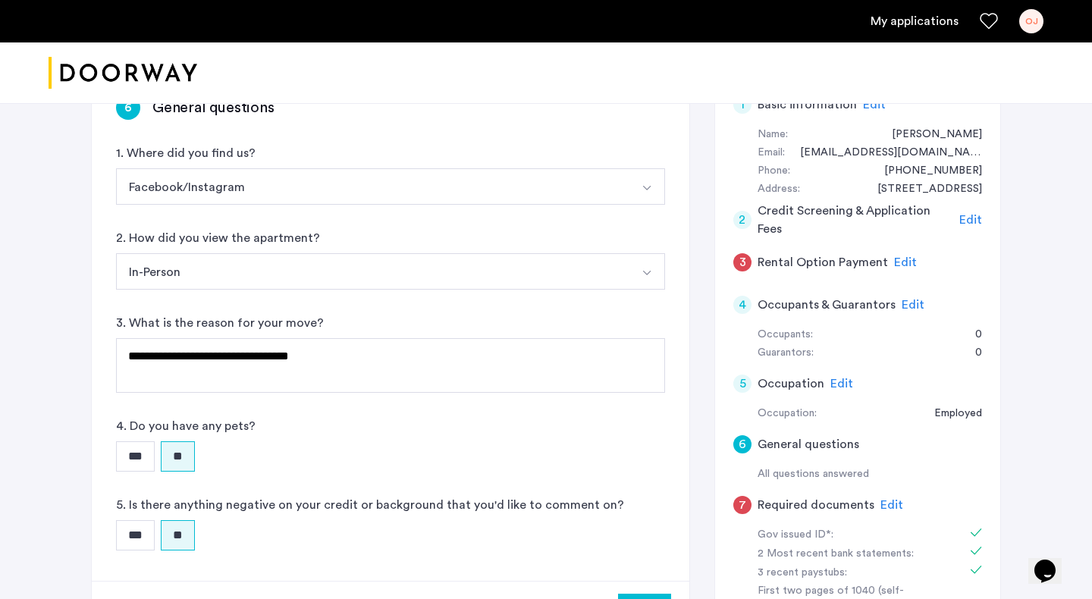
scroll to position [274, 0]
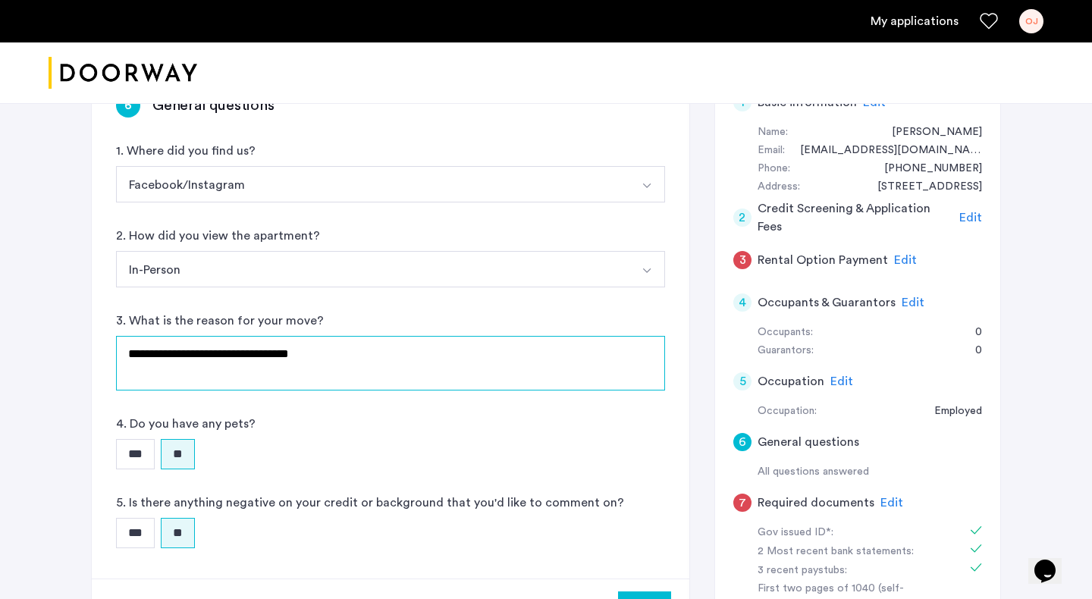
drag, startPoint x: 351, startPoint y: 365, endPoint x: 127, endPoint y: 356, distance: 223.8
click at [127, 356] on textarea "**********" at bounding box center [390, 363] width 549 height 55
type textarea "*"
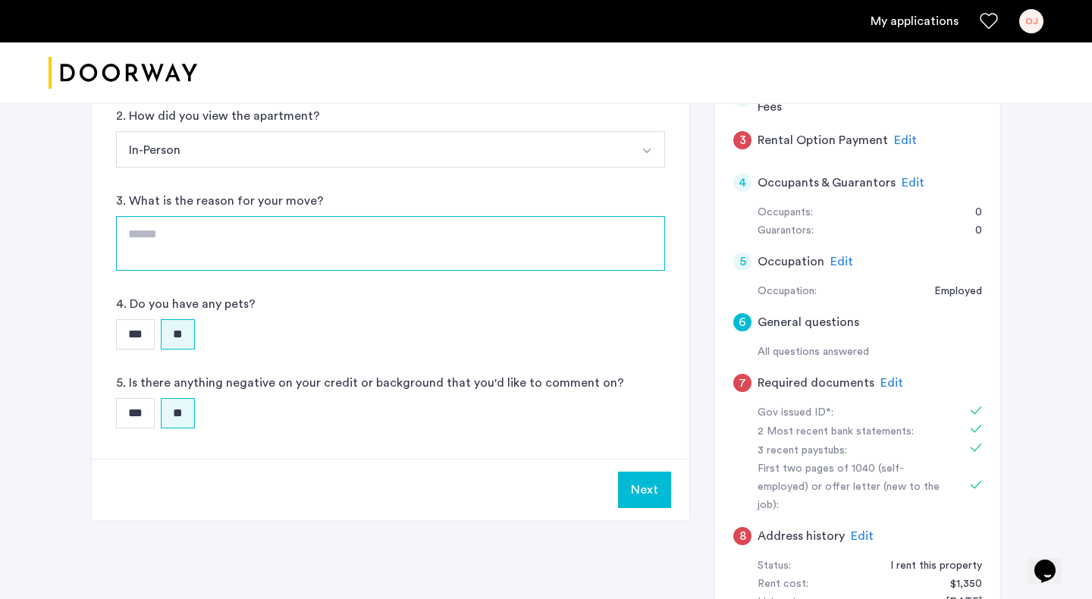
scroll to position [241, 0]
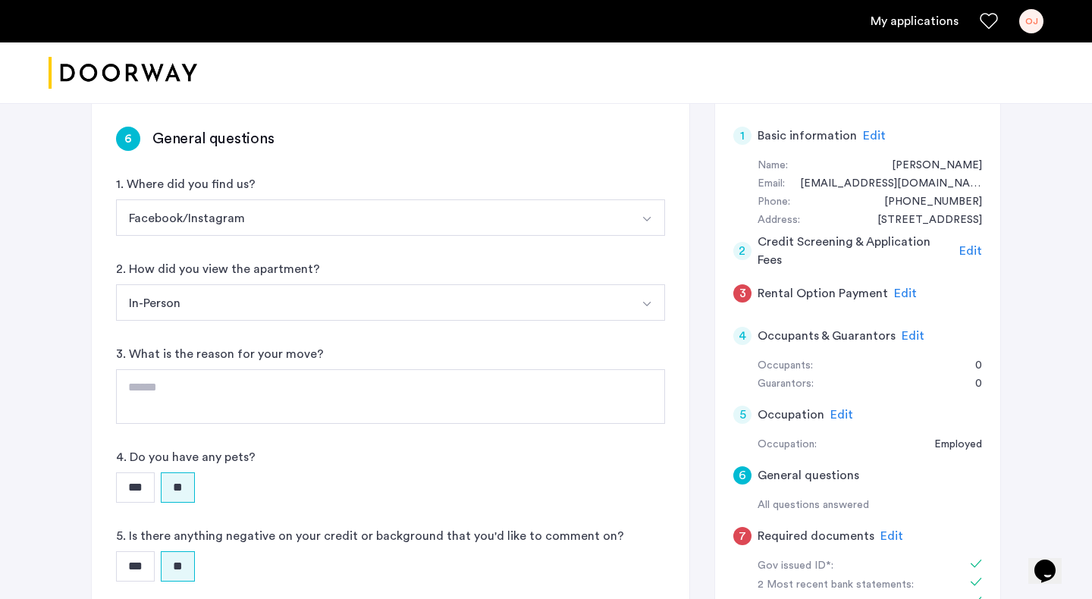
click at [320, 447] on div "6 General questions 1. Where did you find us? Facebook/Instagram [DOMAIN_NAME][…" at bounding box center [390, 356] width 597 height 509
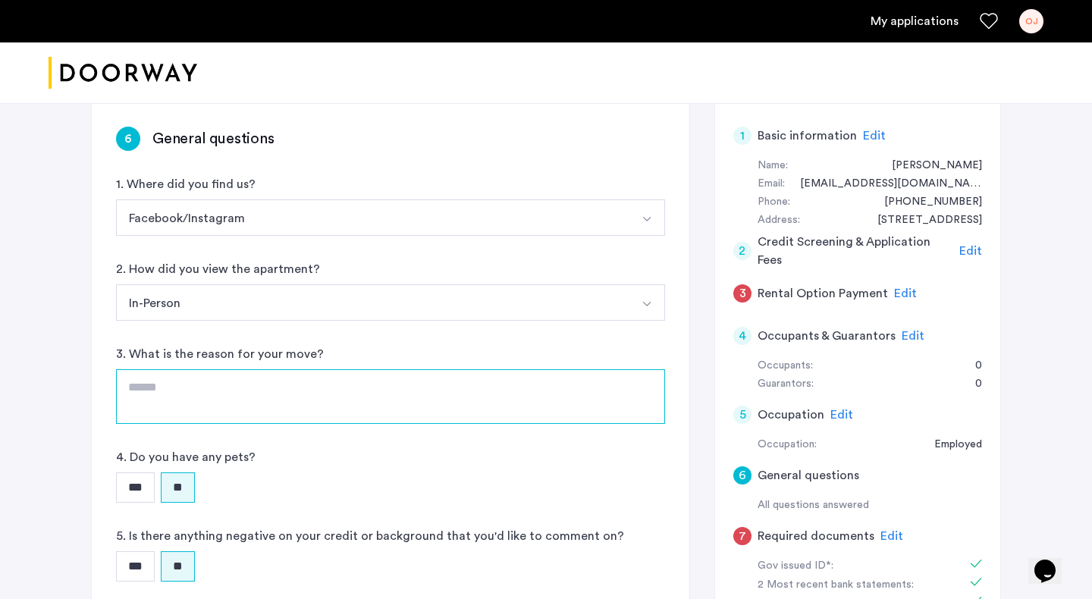
click at [490, 383] on textarea at bounding box center [390, 396] width 549 height 55
click at [179, 385] on textarea "**********" at bounding box center [390, 396] width 549 height 55
drag, startPoint x: 181, startPoint y: 390, endPoint x: 114, endPoint y: 392, distance: 67.5
click at [114, 392] on div "**********" at bounding box center [390, 356] width 597 height 509
click at [284, 403] on textarea "**********" at bounding box center [390, 396] width 549 height 55
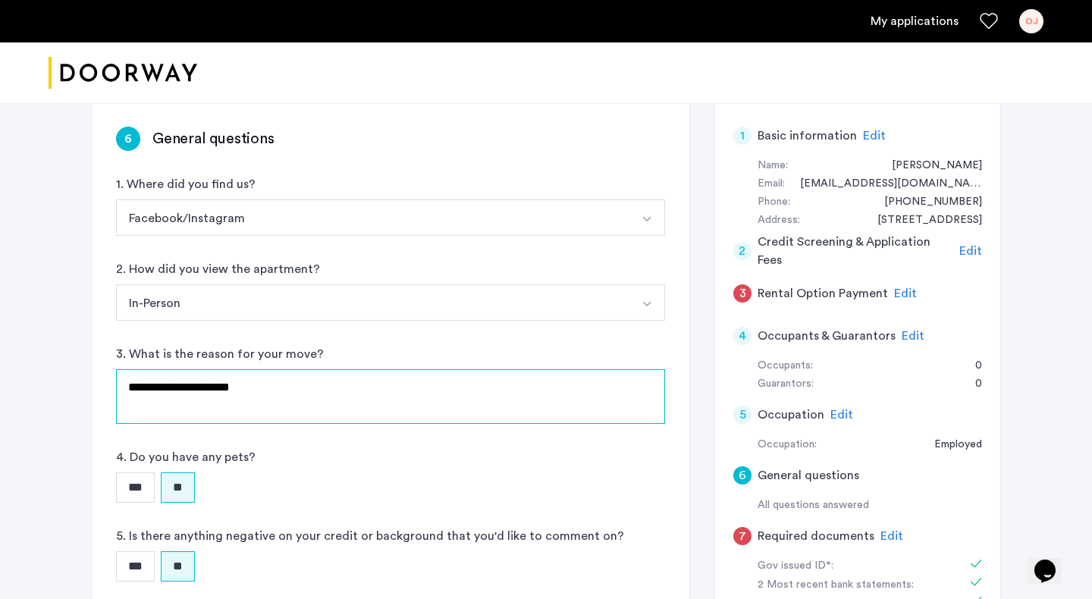
drag, startPoint x: 255, startPoint y: 395, endPoint x: 157, endPoint y: 390, distance: 98.7
click at [157, 390] on textarea "**********" at bounding box center [390, 396] width 549 height 55
click at [180, 410] on textarea "**********" at bounding box center [390, 396] width 549 height 55
click at [152, 386] on textarea "**********" at bounding box center [390, 396] width 549 height 55
drag, startPoint x: 158, startPoint y: 387, endPoint x: 119, endPoint y: 387, distance: 38.7
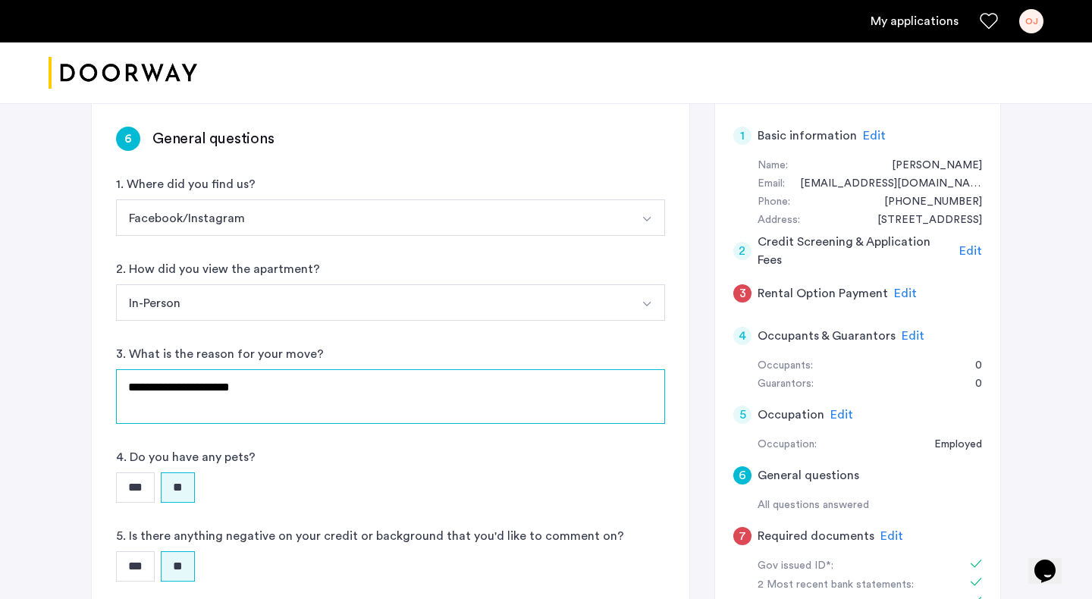
click at [119, 387] on textarea "**********" at bounding box center [390, 396] width 549 height 55
click at [245, 389] on textarea "**********" at bounding box center [390, 396] width 549 height 55
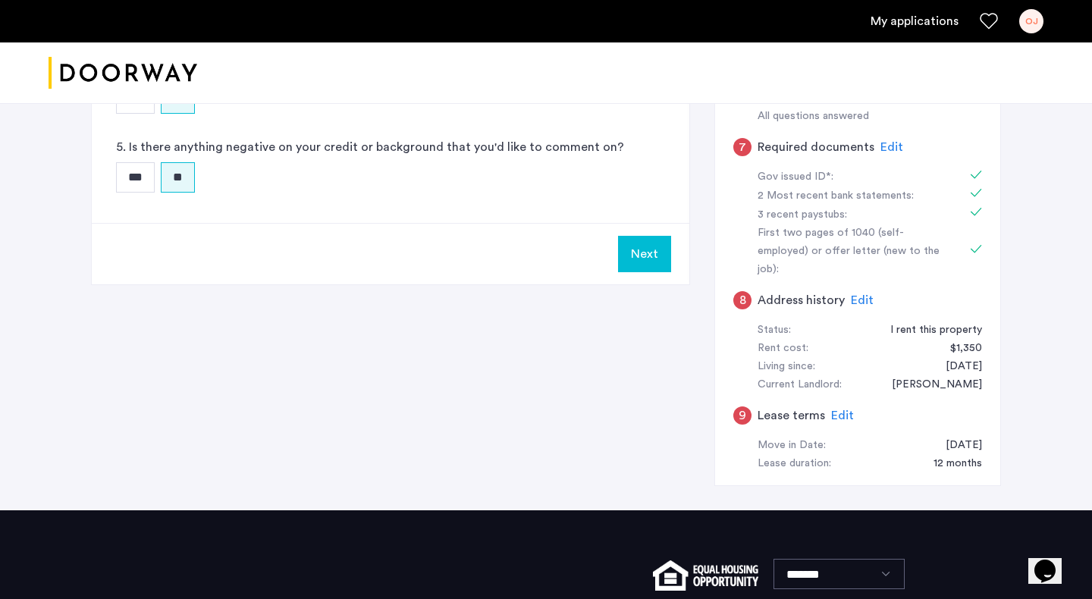
scroll to position [509, 0]
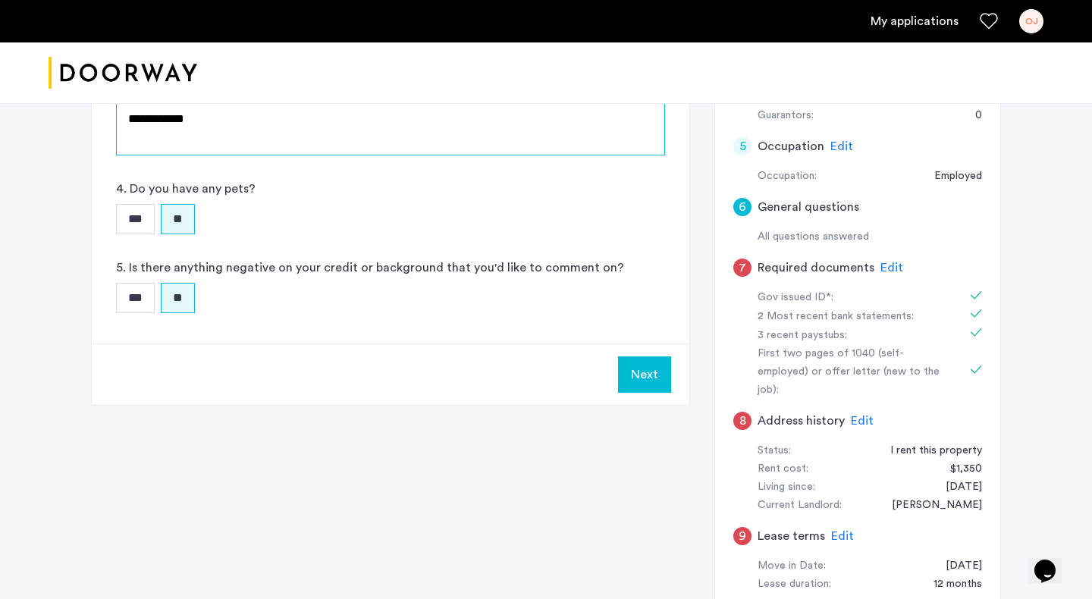
type textarea "**********"
click at [655, 378] on button "Next" at bounding box center [644, 374] width 53 height 36
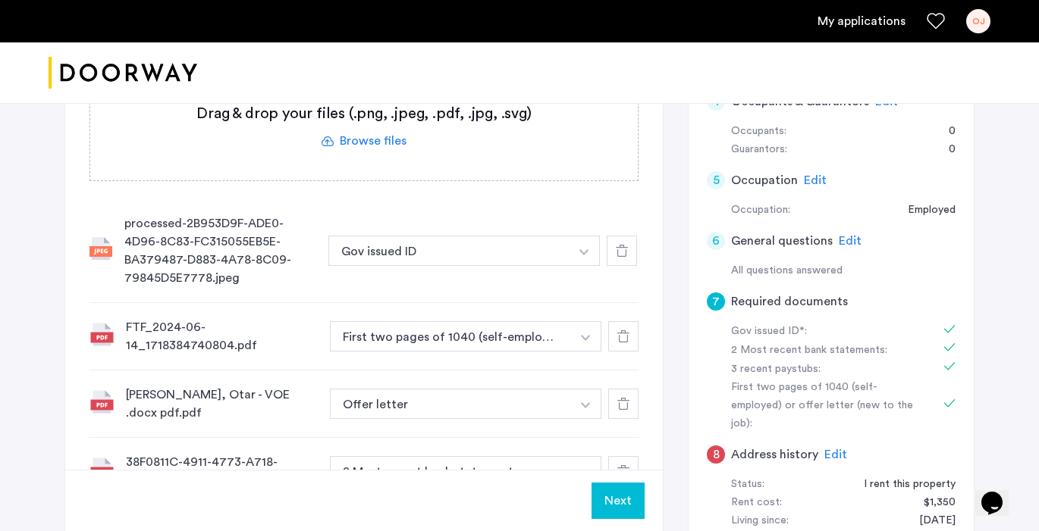
scroll to position [475, 0]
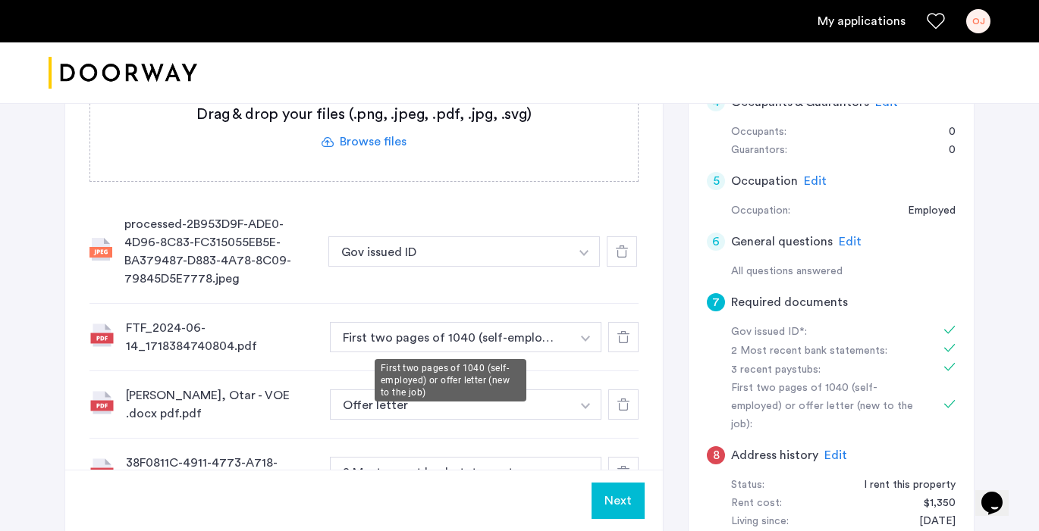
click at [514, 342] on button "First two pages of 1040 (self-employed) or offer letter (new to the job)" at bounding box center [450, 337] width 241 height 30
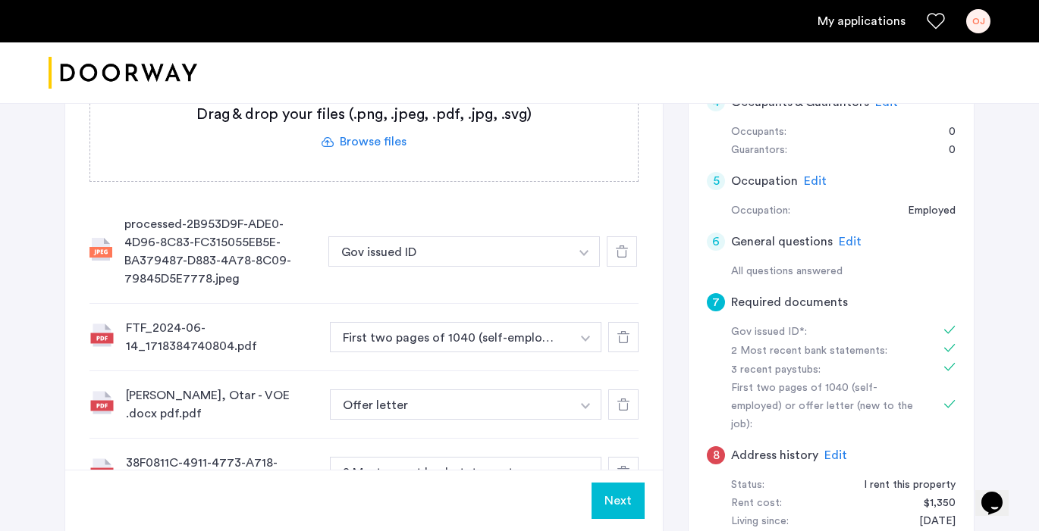
click at [593, 267] on button "button" at bounding box center [584, 252] width 31 height 30
click at [591, 337] on button "button" at bounding box center [585, 337] width 31 height 30
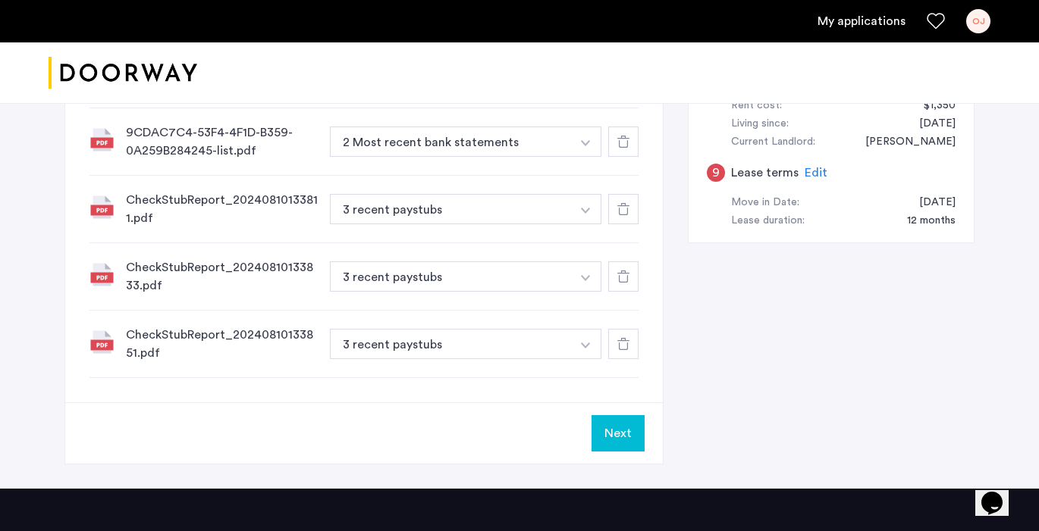
scroll to position [860, 0]
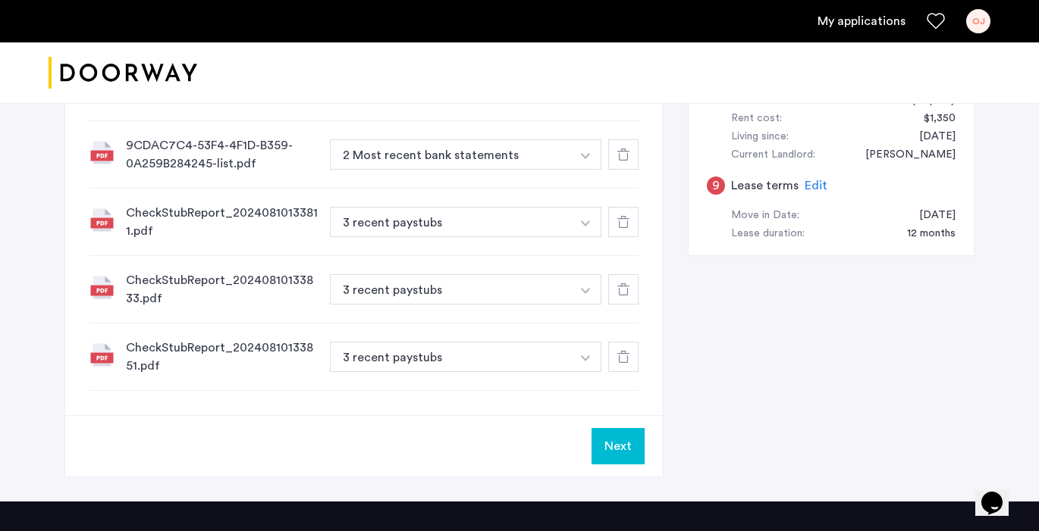
click at [624, 359] on icon at bounding box center [623, 357] width 12 height 12
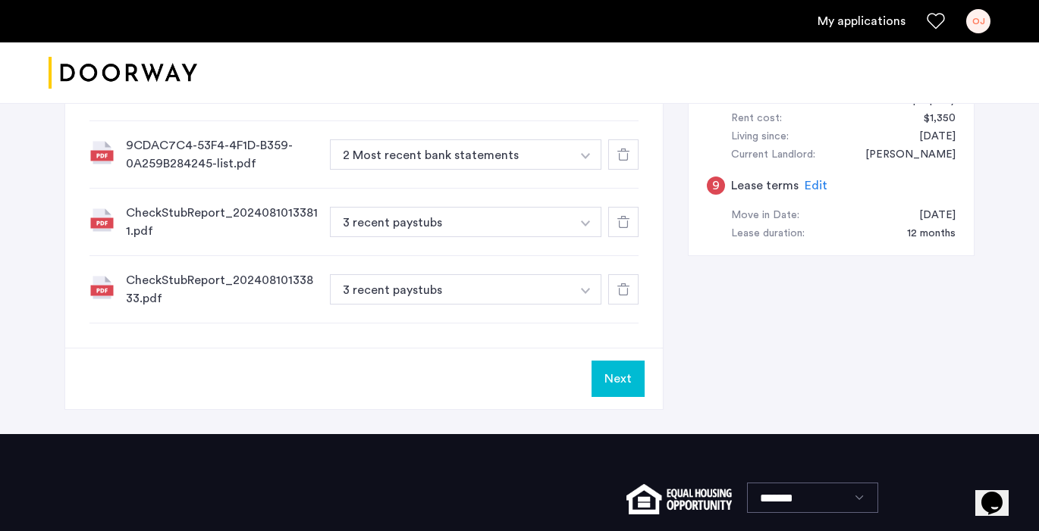
click at [626, 287] on use at bounding box center [623, 290] width 12 height 12
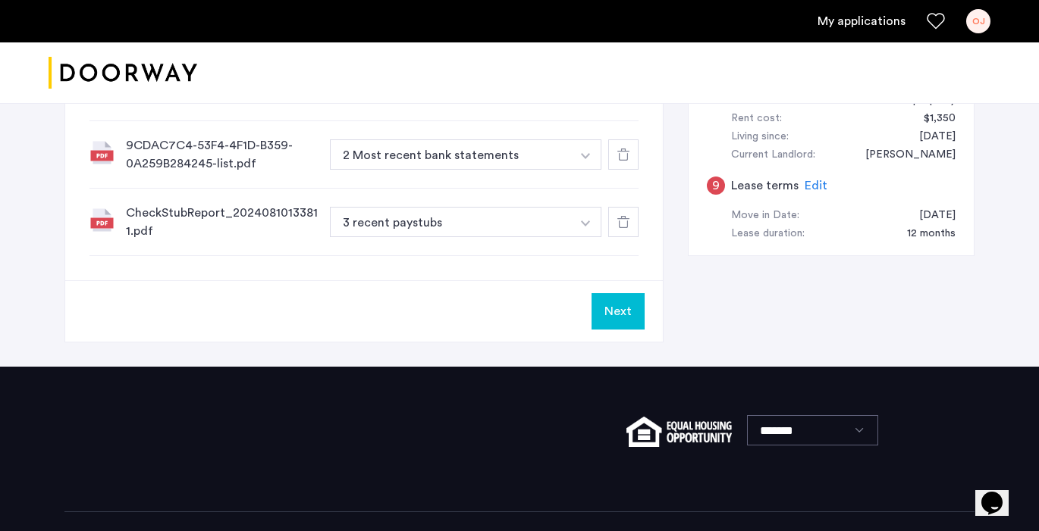
click at [625, 227] on icon at bounding box center [623, 222] width 12 height 12
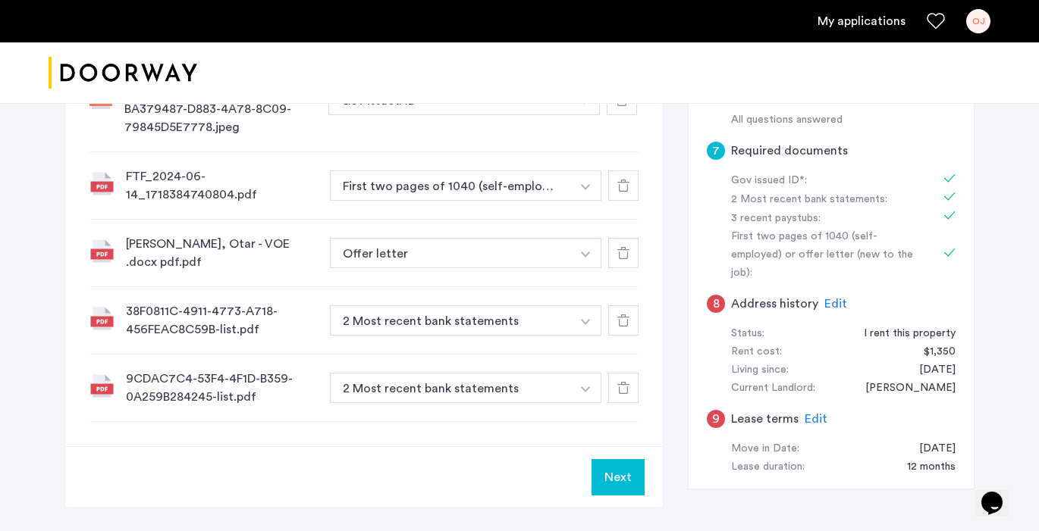
scroll to position [628, 0]
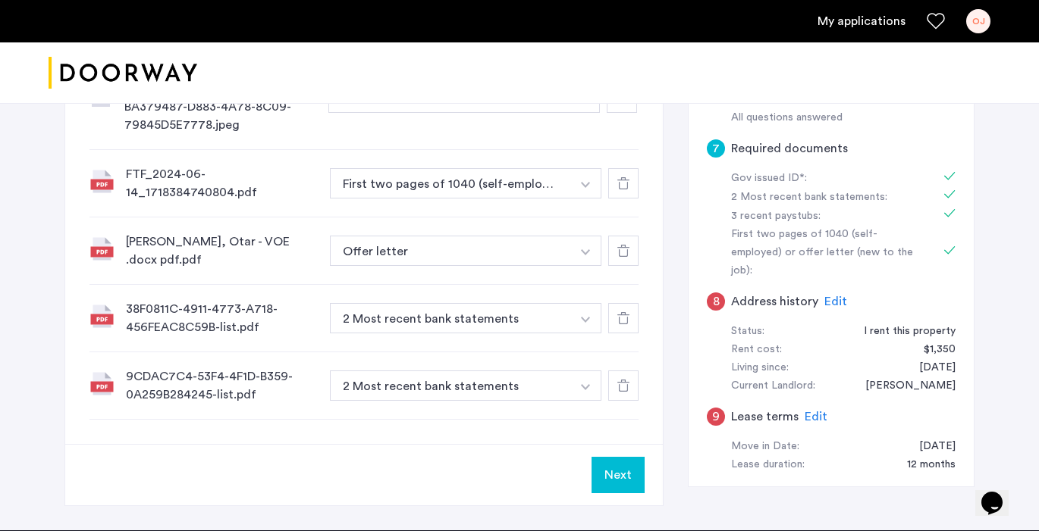
click at [631, 390] on div at bounding box center [623, 386] width 30 height 30
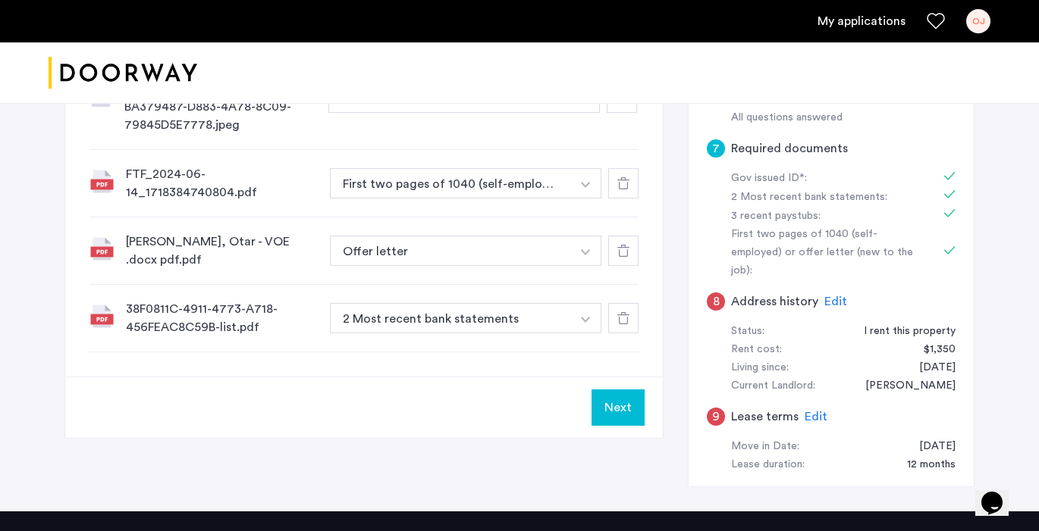
click at [622, 322] on icon at bounding box center [623, 318] width 12 height 12
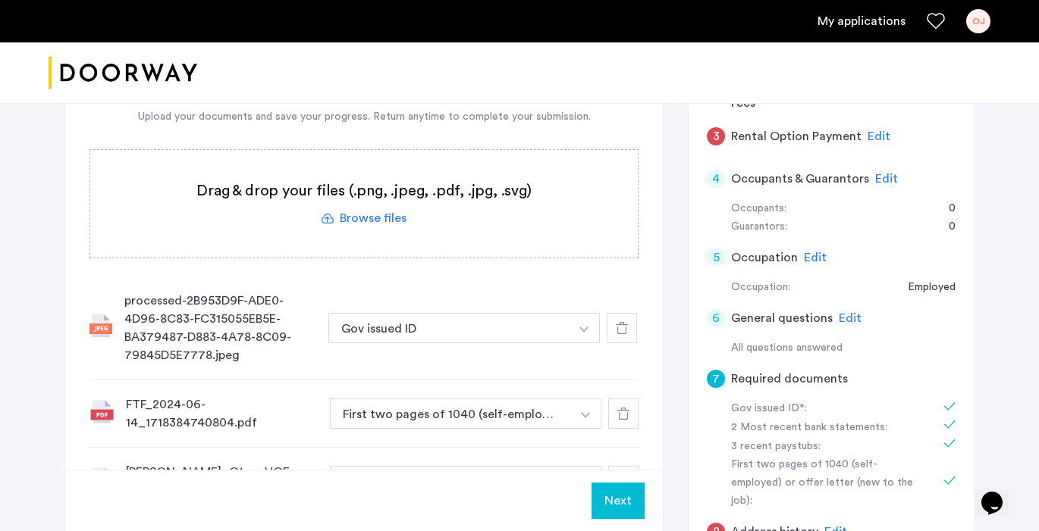
scroll to position [431, 0]
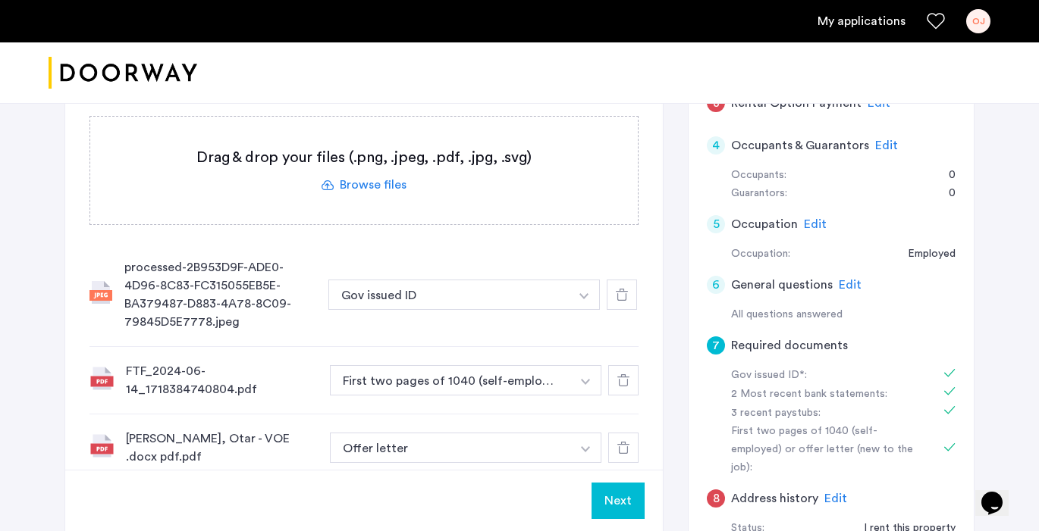
click at [614, 458] on div at bounding box center [623, 448] width 30 height 30
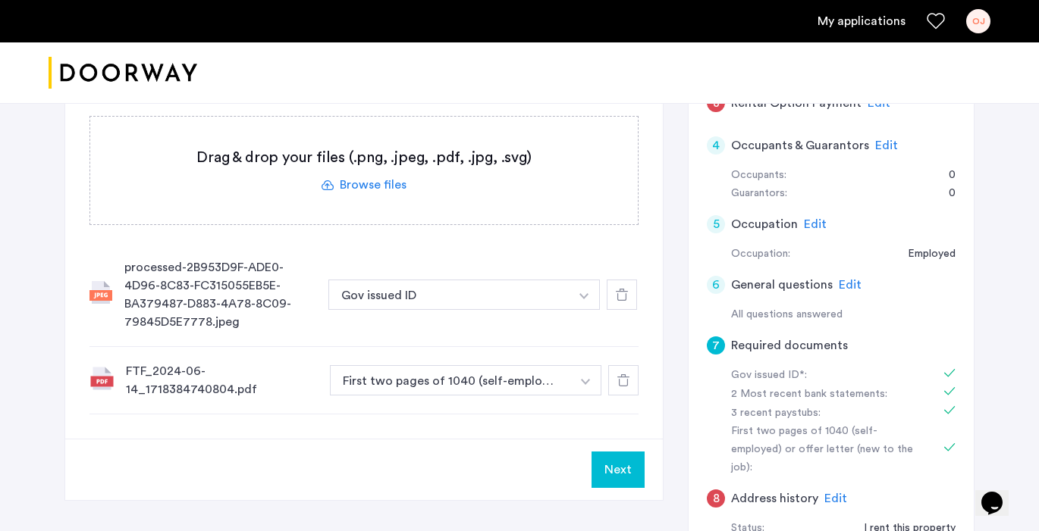
click at [627, 380] on use at bounding box center [623, 380] width 12 height 12
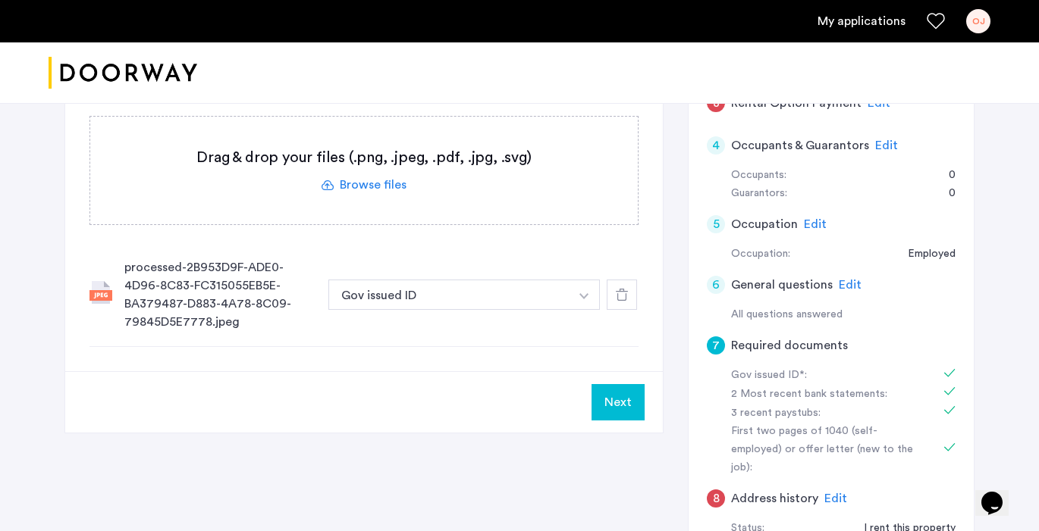
click at [627, 302] on div at bounding box center [621, 295] width 30 height 30
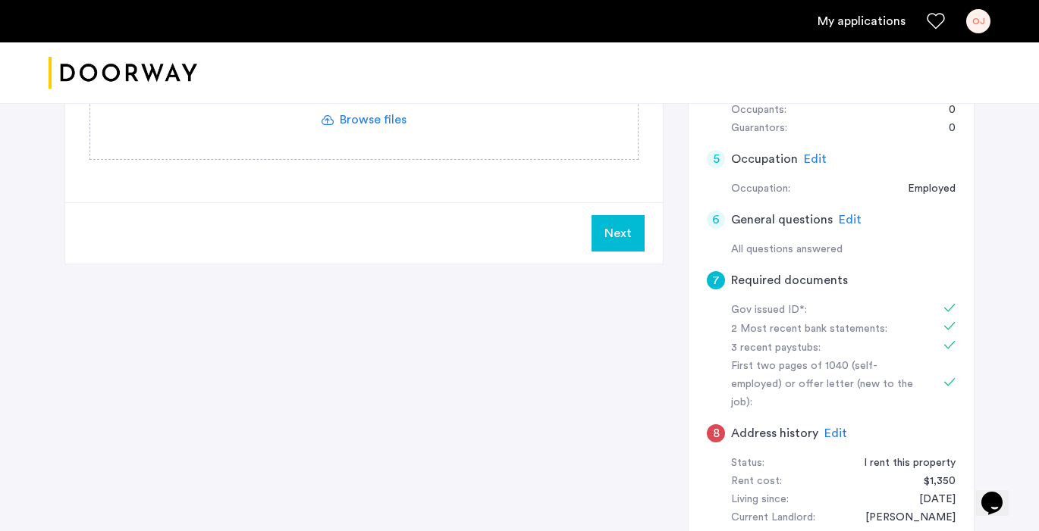
scroll to position [400, 0]
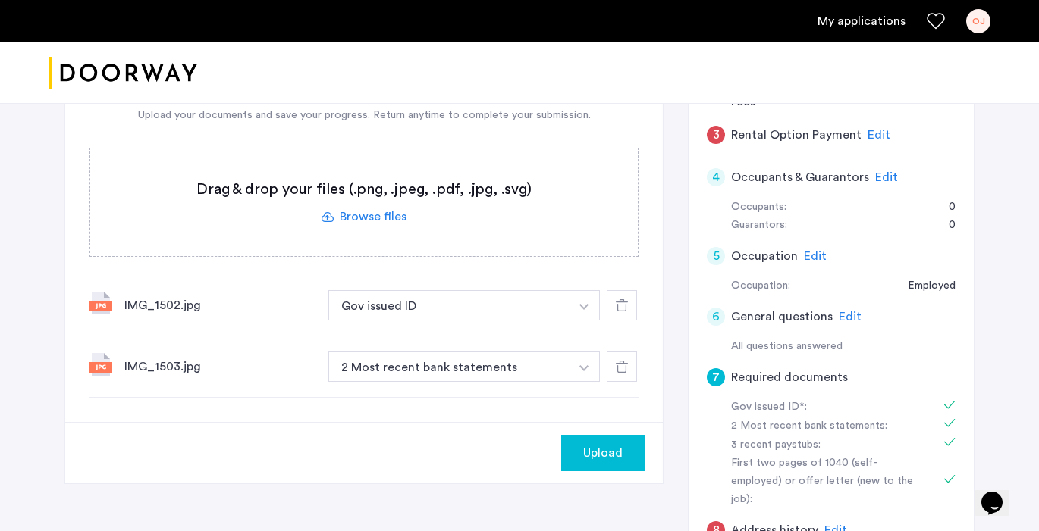
click at [621, 376] on div at bounding box center [621, 367] width 30 height 30
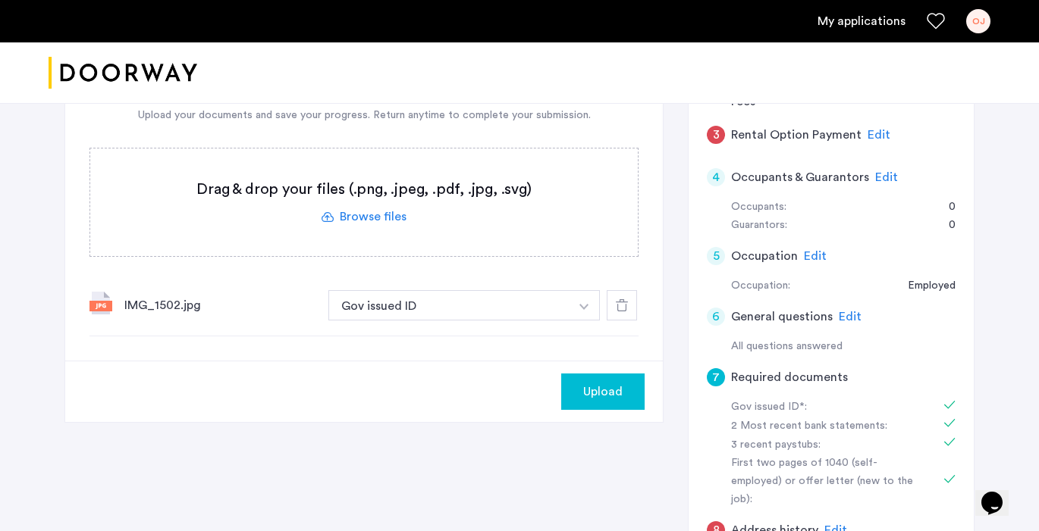
click at [616, 302] on icon at bounding box center [622, 305] width 12 height 12
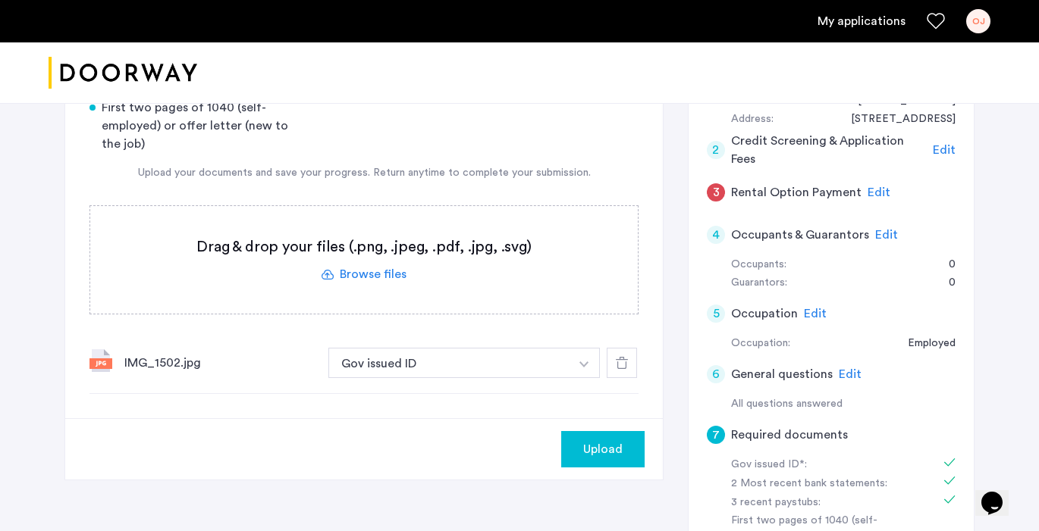
scroll to position [344, 0]
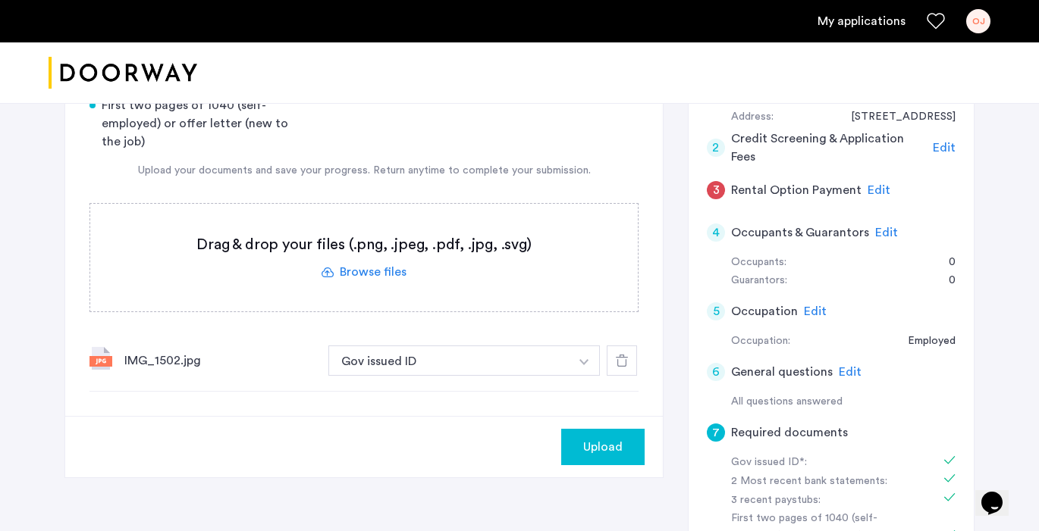
click at [579, 364] on img "button" at bounding box center [583, 362] width 9 height 6
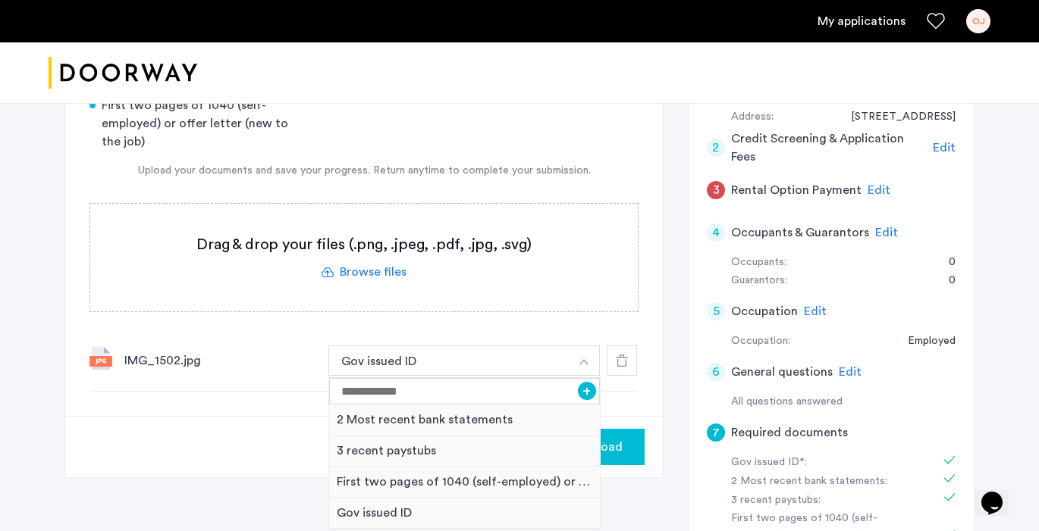
click at [659, 368] on div "7 Required documents Gov issued ID* 2 Most recent bank statements 3 recent pays…" at bounding box center [363, 207] width 597 height 417
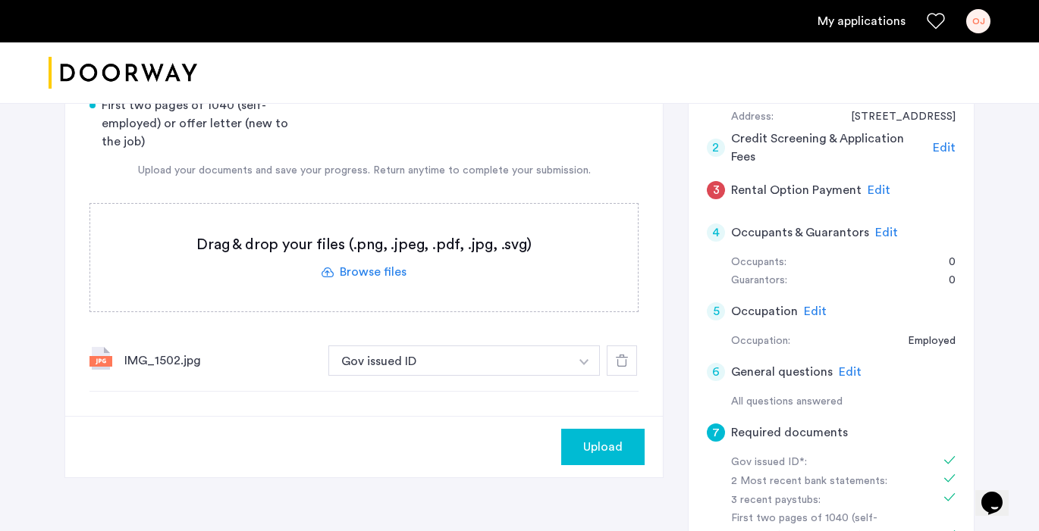
click at [616, 453] on span "Upload" at bounding box center [602, 447] width 39 height 18
click at [629, 453] on button "Next" at bounding box center [617, 447] width 53 height 36
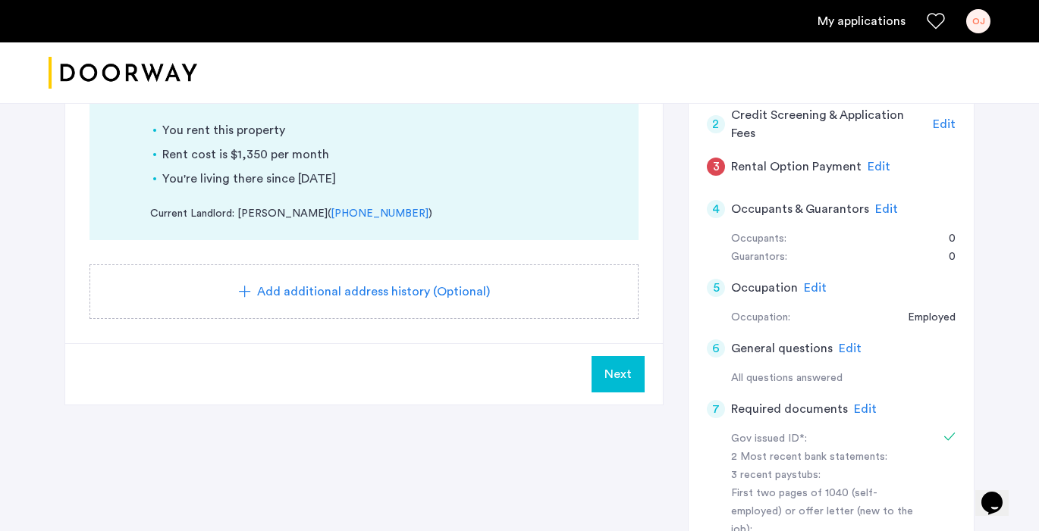
scroll to position [370, 0]
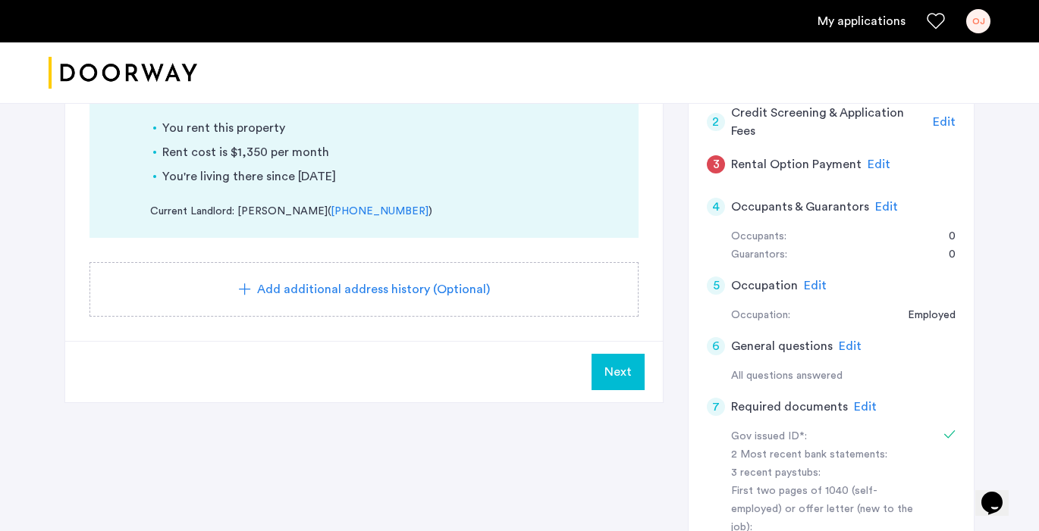
click at [866, 401] on span "Edit" at bounding box center [865, 407] width 23 height 12
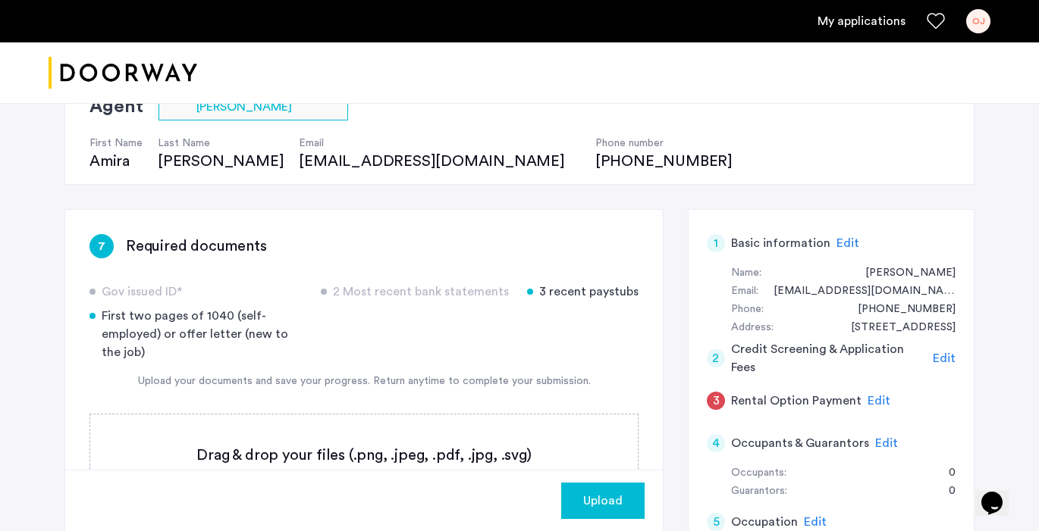
scroll to position [135, 0]
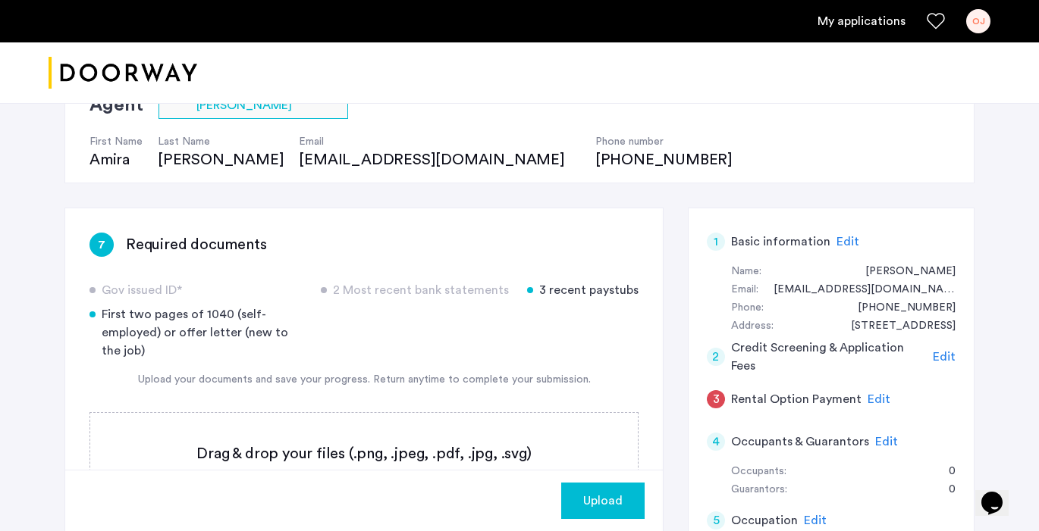
drag, startPoint x: 639, startPoint y: 290, endPoint x: 542, endPoint y: 296, distance: 97.2
click at [542, 296] on div "7 Required documents Gov issued ID* 2 Most recent bank statements 3 recent pays…" at bounding box center [363, 478] width 597 height 540
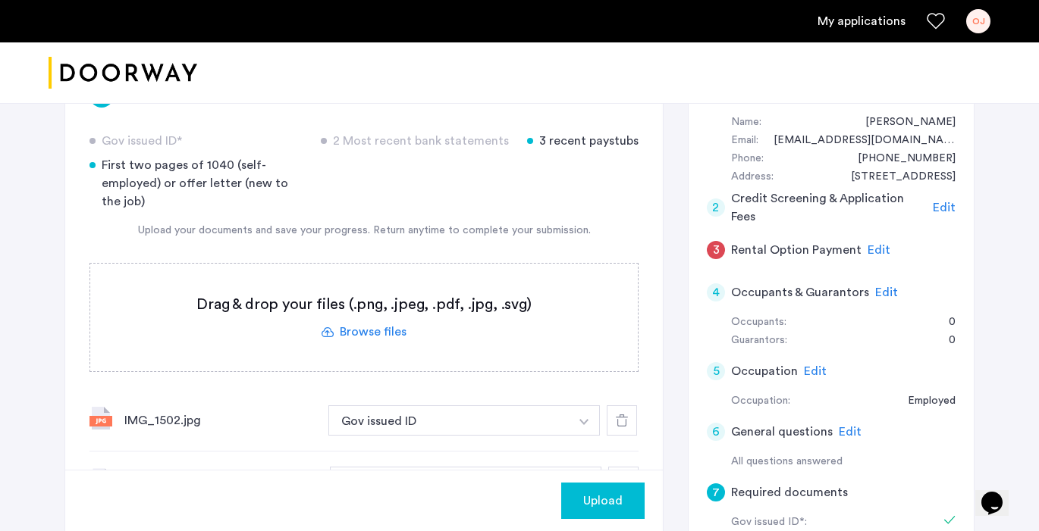
scroll to position [220, 0]
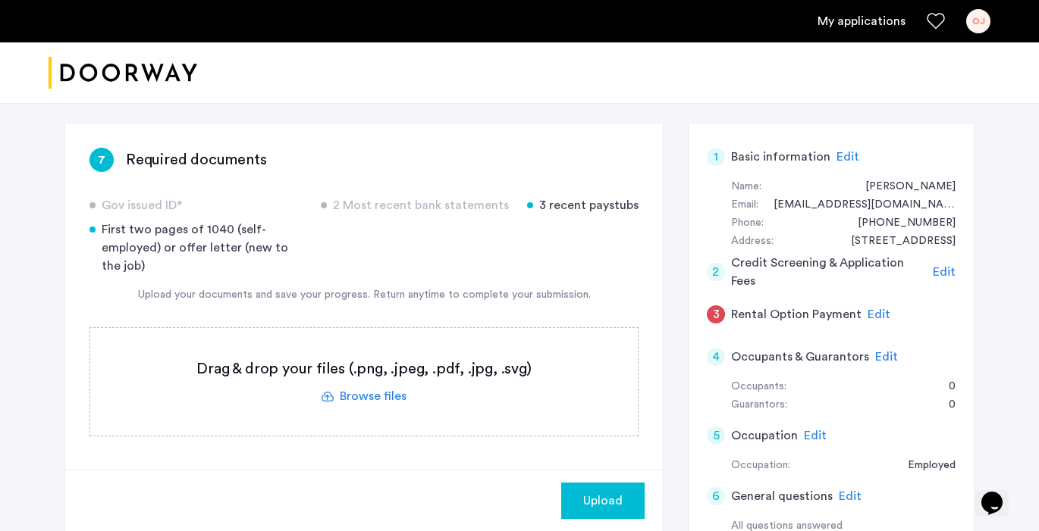
click at [635, 208] on div "3 recent paystubs" at bounding box center [582, 205] width 111 height 18
drag, startPoint x: 641, startPoint y: 208, endPoint x: 542, endPoint y: 207, distance: 98.6
click at [542, 207] on div "7 Required documents Gov issued ID* 2 Most recent bank statements 3 recent pays…" at bounding box center [363, 424] width 597 height 601
click at [669, 283] on div "7 Required documents Gov issued ID* 2 Most recent bank statements 3 recent pays…" at bounding box center [519, 521] width 910 height 796
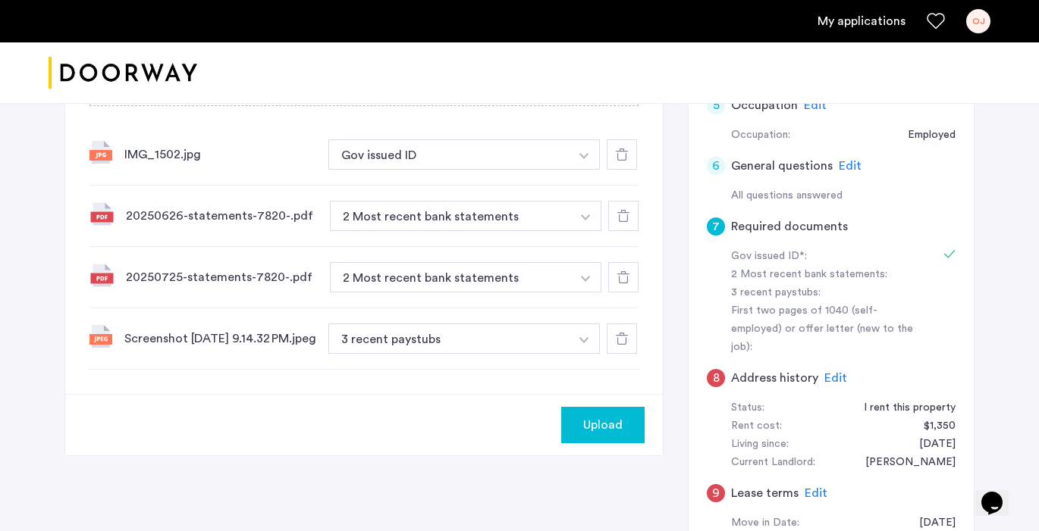
scroll to position [541, 0]
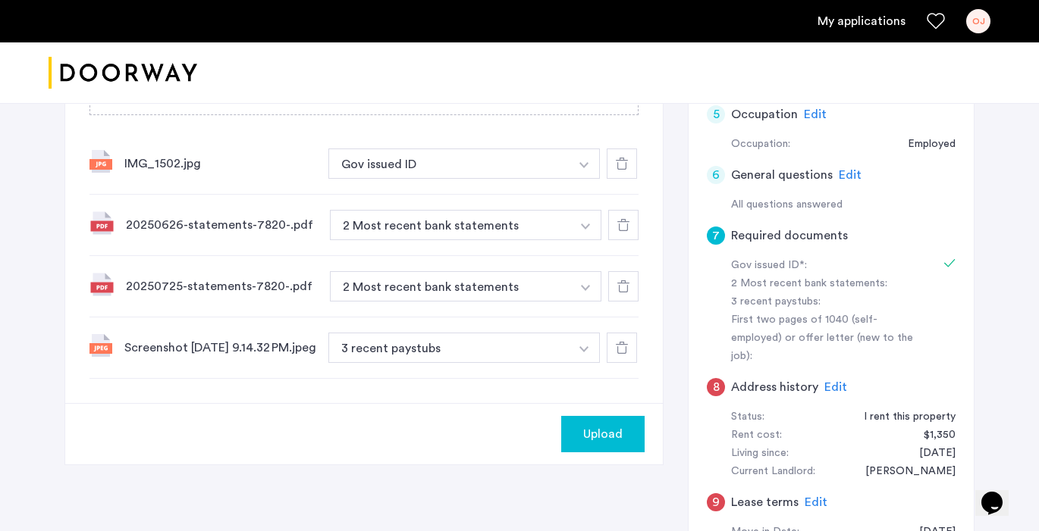
click at [624, 359] on div at bounding box center [621, 348] width 30 height 30
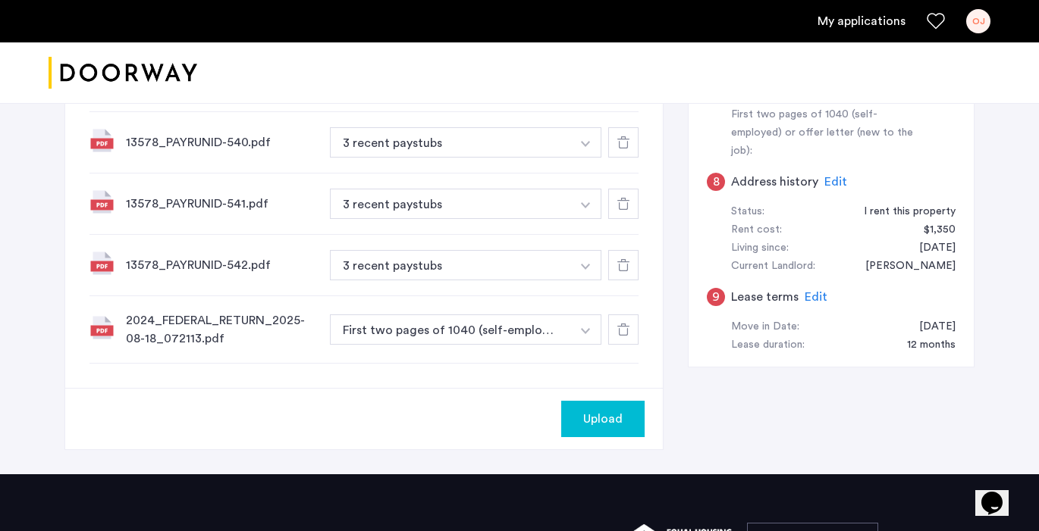
scroll to position [747, 0]
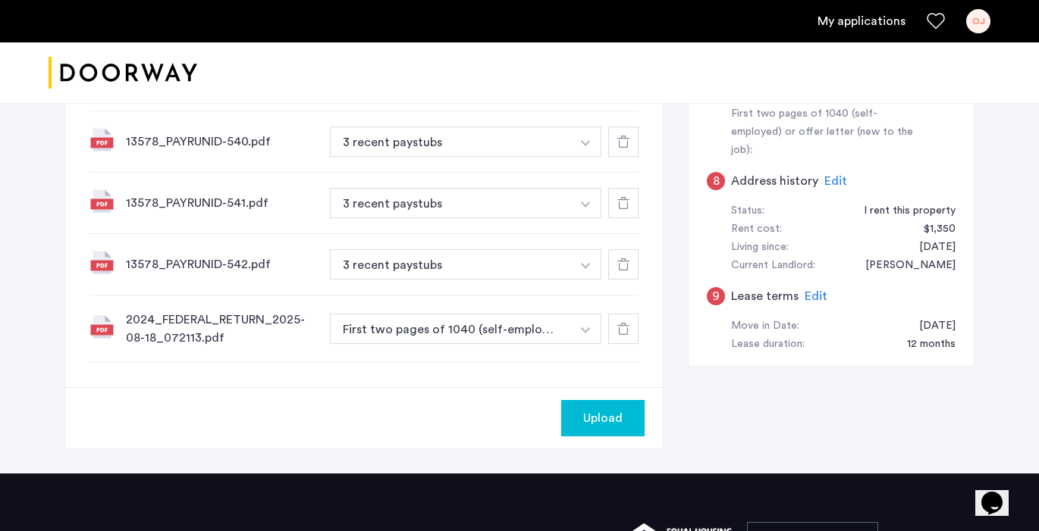
click at [602, 420] on span "Upload" at bounding box center [602, 418] width 39 height 18
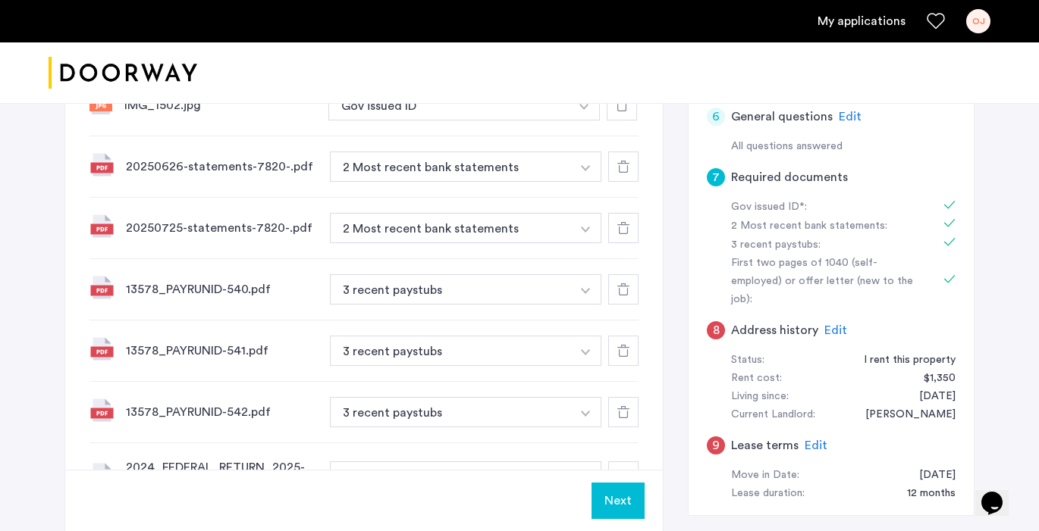
scroll to position [719, 0]
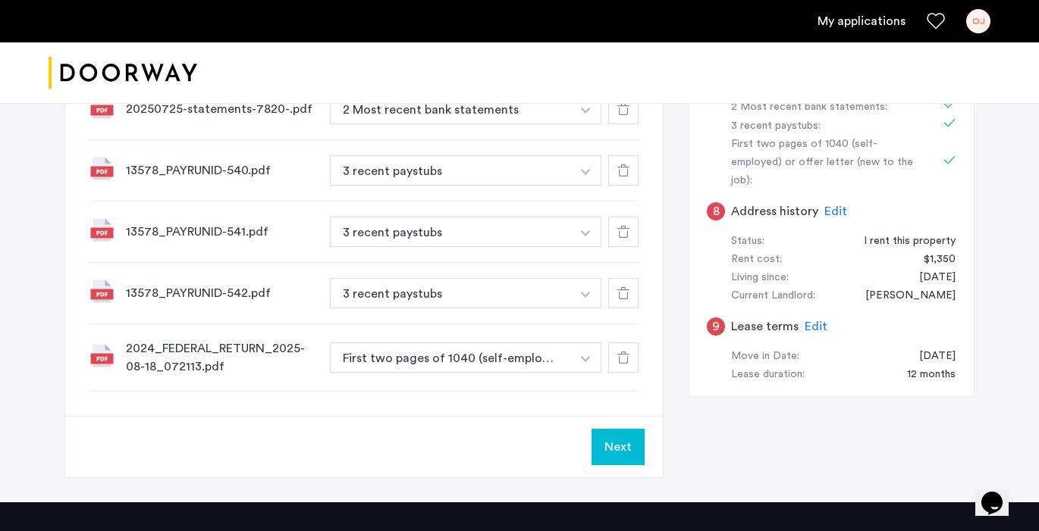
click at [630, 453] on button "Next" at bounding box center [617, 447] width 53 height 36
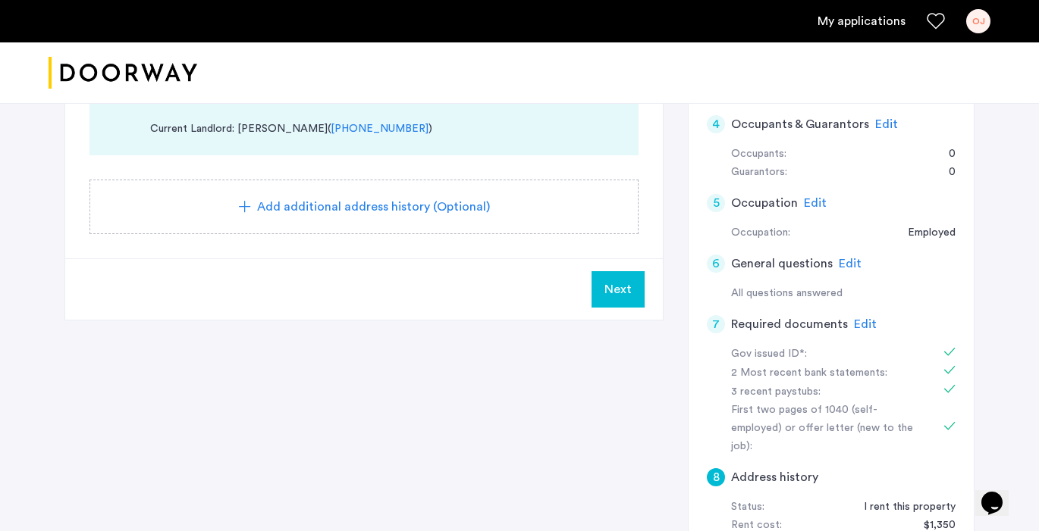
scroll to position [534, 0]
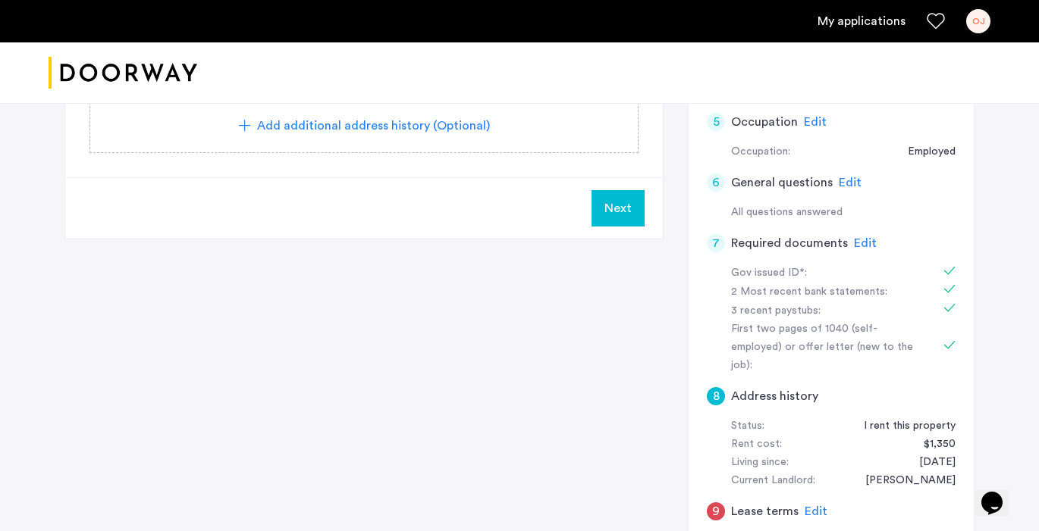
click at [618, 209] on span "Next" at bounding box center [617, 208] width 27 height 18
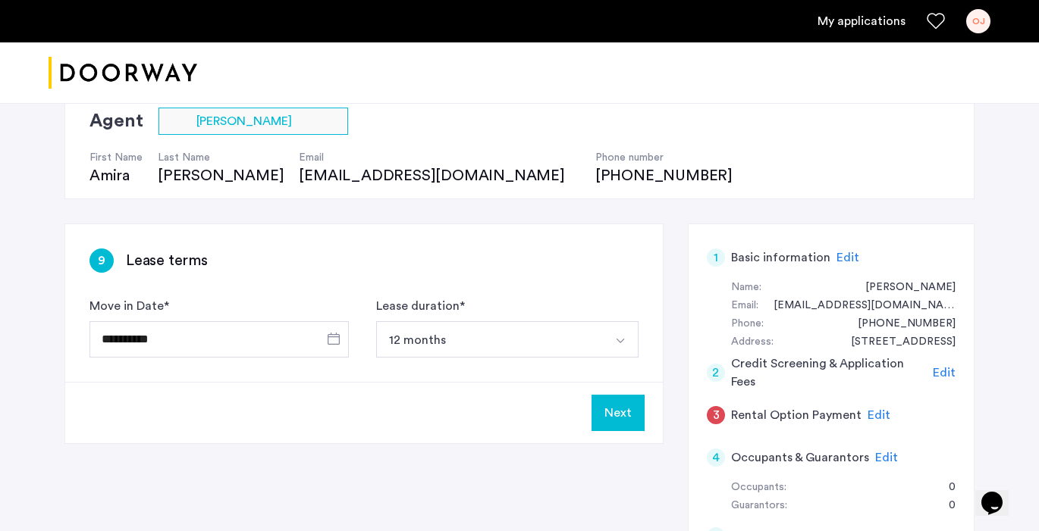
scroll to position [130, 0]
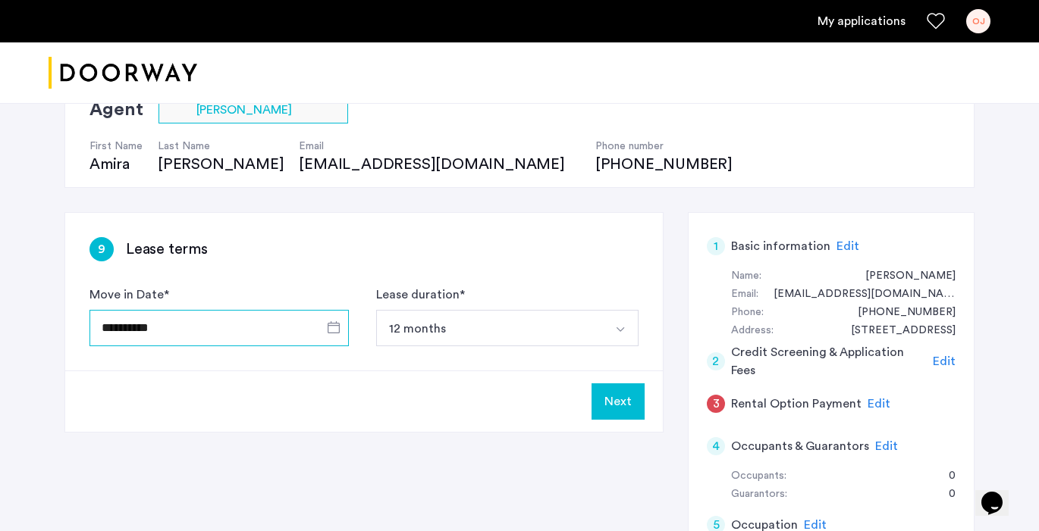
click at [281, 322] on input "**********" at bounding box center [218, 328] width 259 height 36
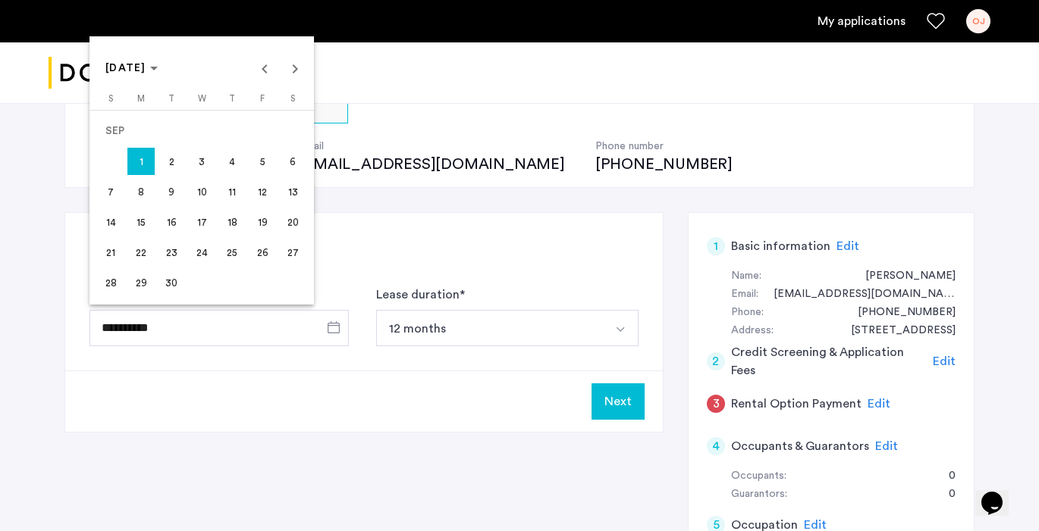
click at [116, 158] on td at bounding box center [111, 161] width 30 height 30
click at [295, 368] on div at bounding box center [519, 265] width 1039 height 531
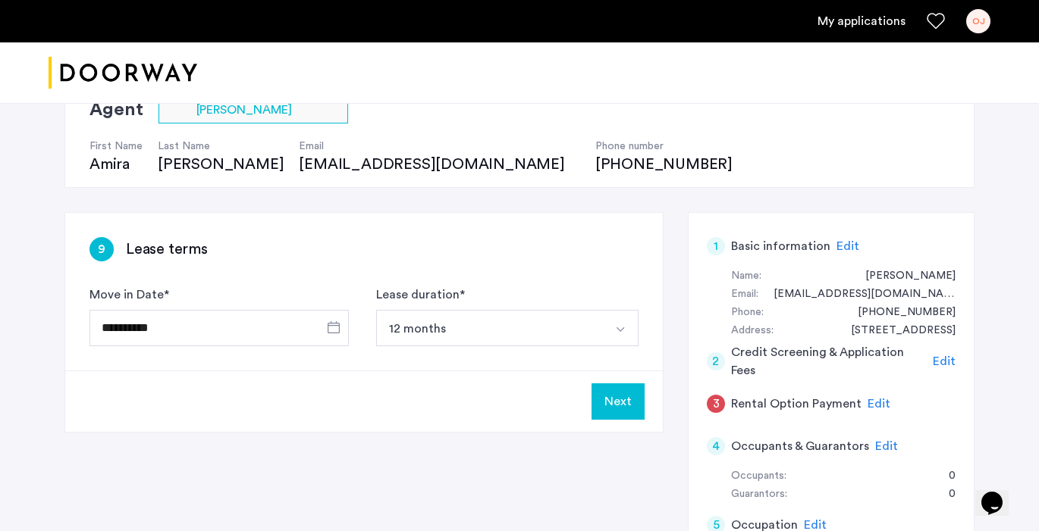
click at [631, 409] on button "Next" at bounding box center [617, 402] width 53 height 36
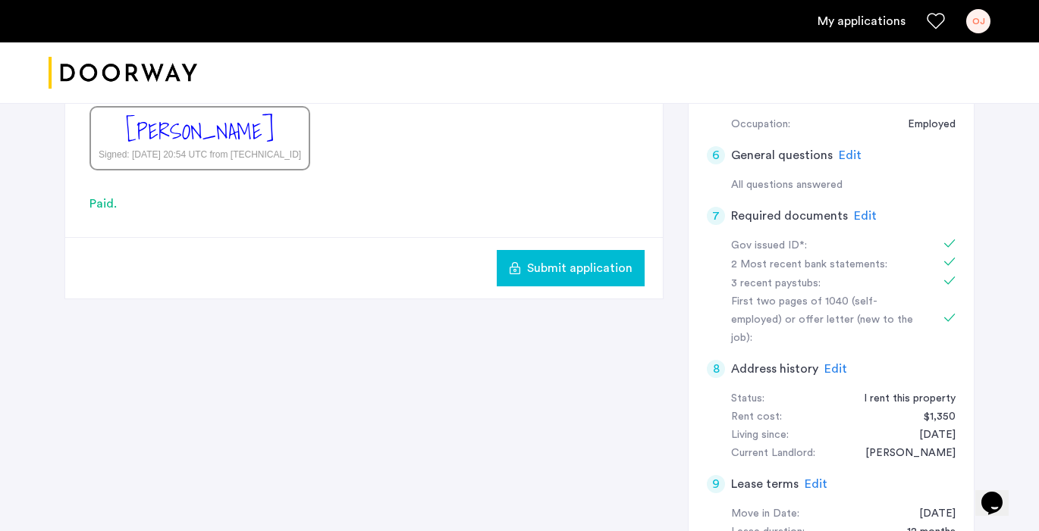
scroll to position [578, 0]
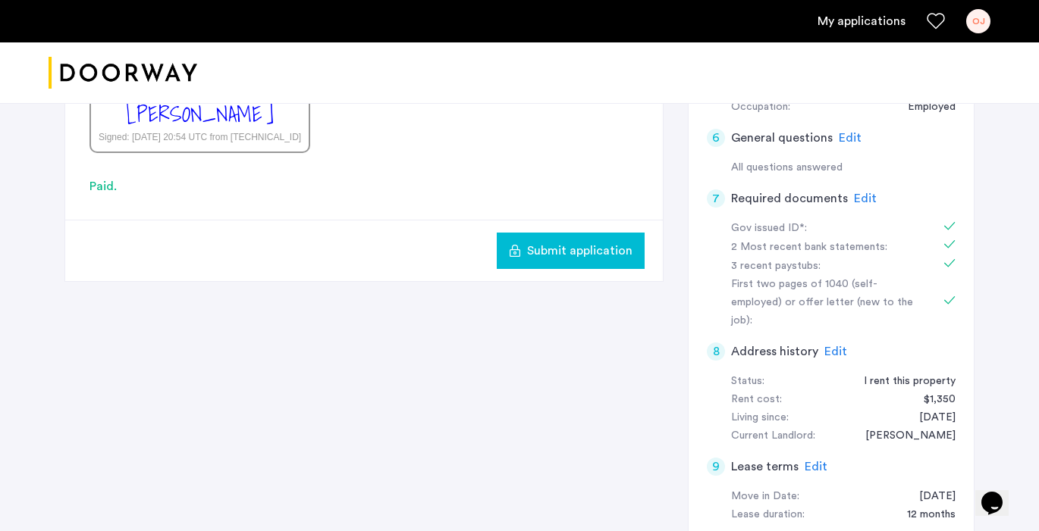
click at [593, 259] on span "Submit application" at bounding box center [579, 251] width 105 height 18
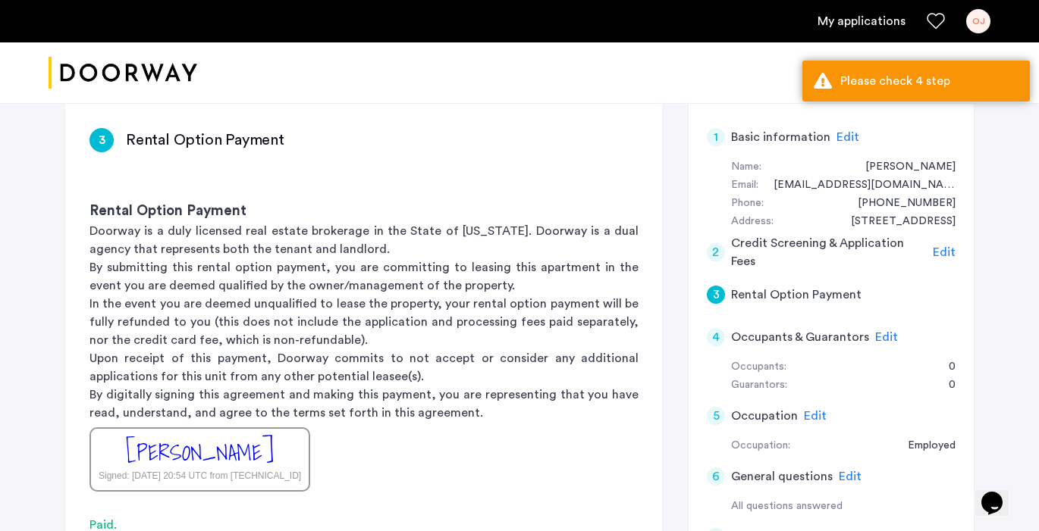
scroll to position [427, 0]
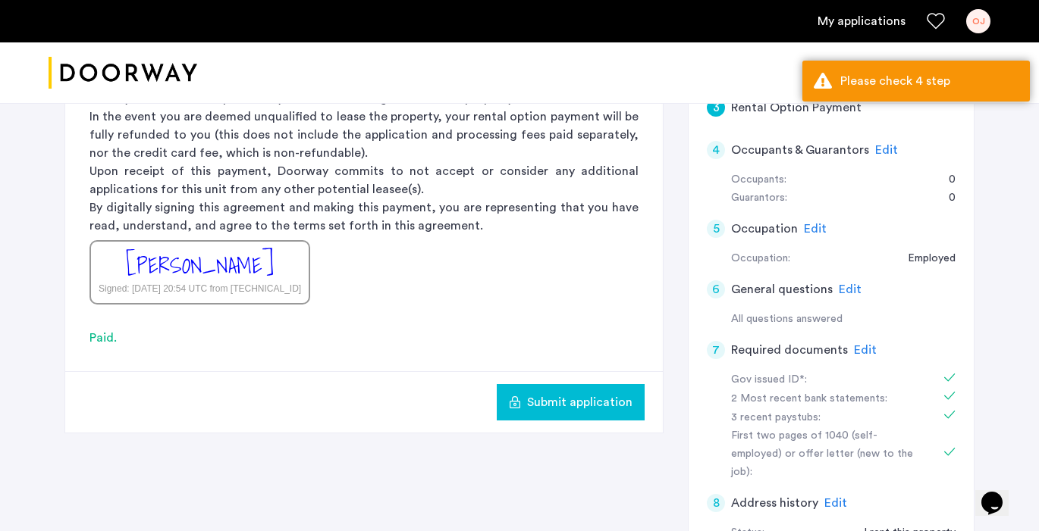
click at [780, 144] on h5 "Occupants & Guarantors" at bounding box center [800, 150] width 138 height 18
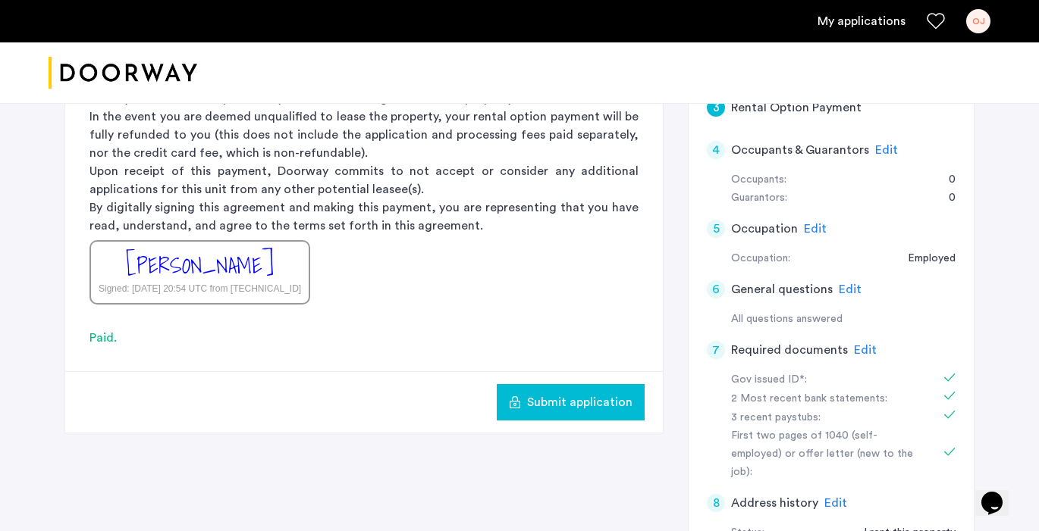
click at [882, 144] on span "Edit" at bounding box center [886, 150] width 23 height 12
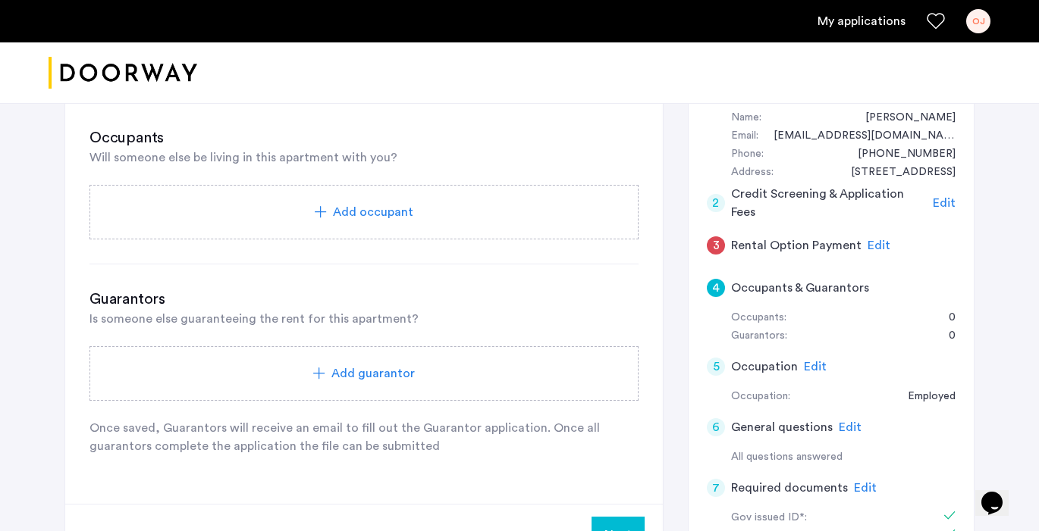
scroll to position [278, 0]
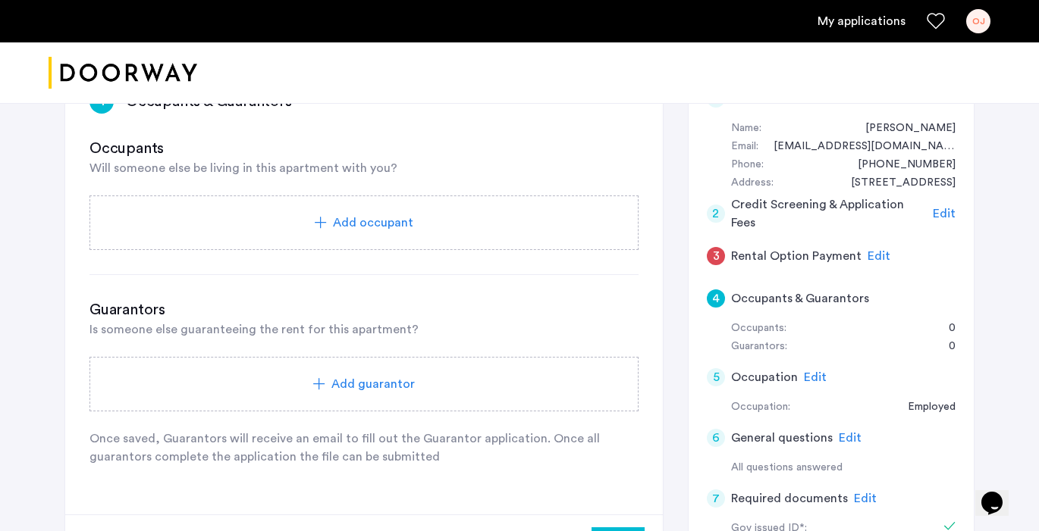
click at [873, 255] on span "Edit" at bounding box center [878, 256] width 23 height 12
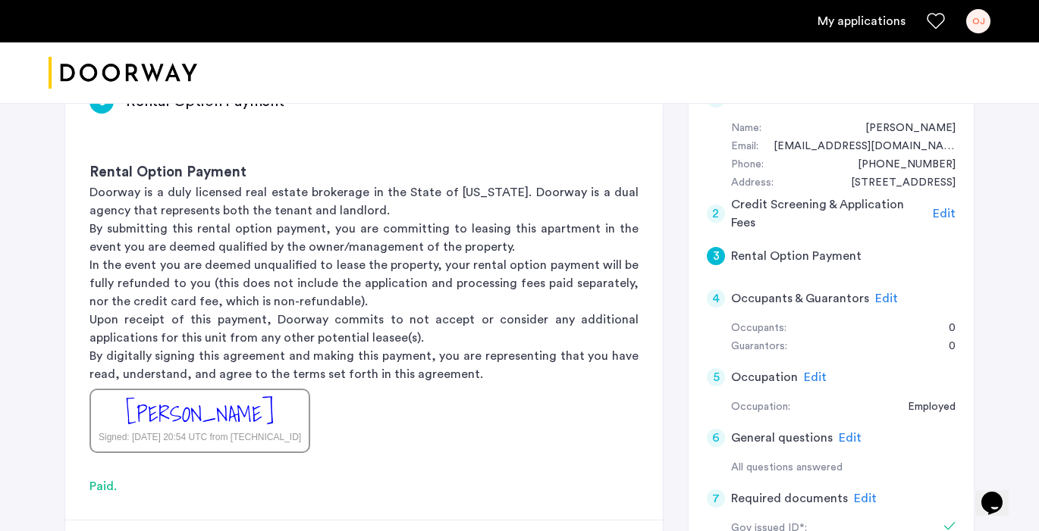
scroll to position [326, 0]
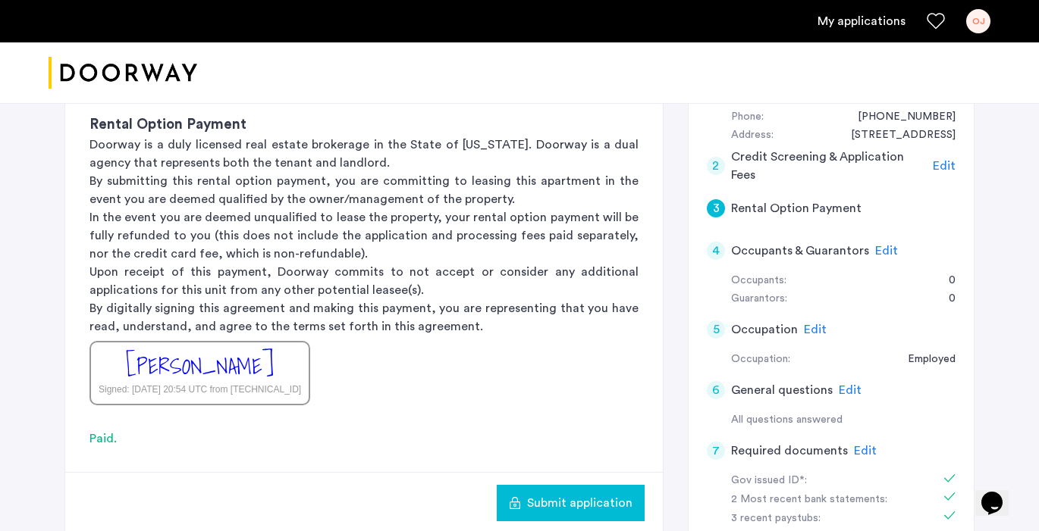
click at [106, 431] on div "Paid." at bounding box center [363, 439] width 549 height 18
click at [236, 401] on div "[PERSON_NAME] Signed: [DATE] 20:54 UTC from [TECHNICAL_ID]" at bounding box center [199, 373] width 221 height 64
click at [271, 350] on div "[PERSON_NAME]" at bounding box center [200, 366] width 148 height 33
click at [280, 378] on div "[PERSON_NAME] Signed: [DATE] 20:54 UTC from [TECHNICAL_ID]" at bounding box center [199, 373] width 221 height 64
click at [274, 371] on div "[PERSON_NAME]" at bounding box center [200, 366] width 148 height 33
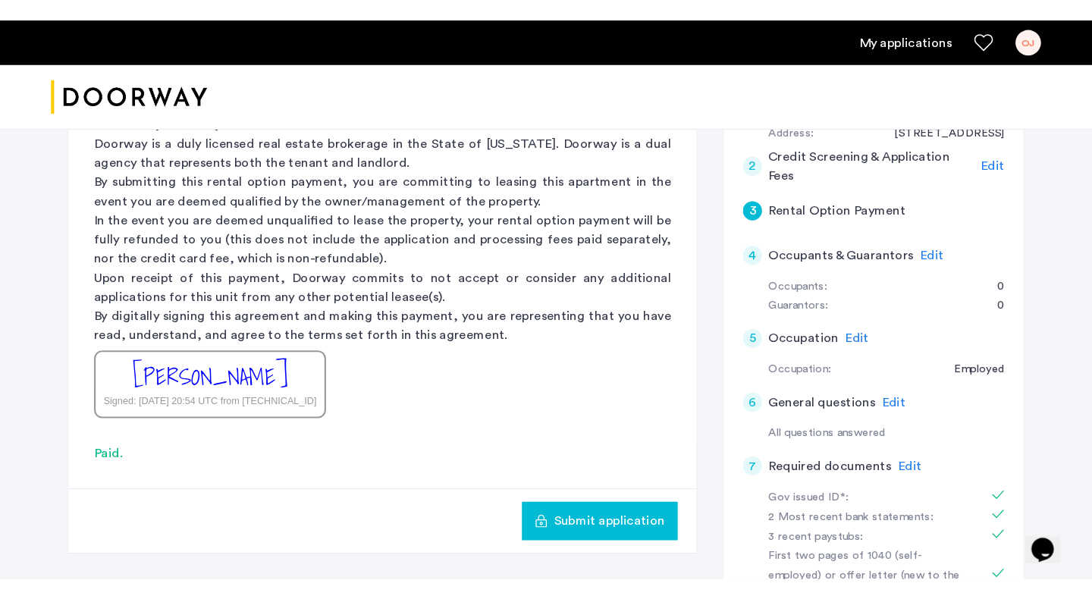
scroll to position [478, 0]
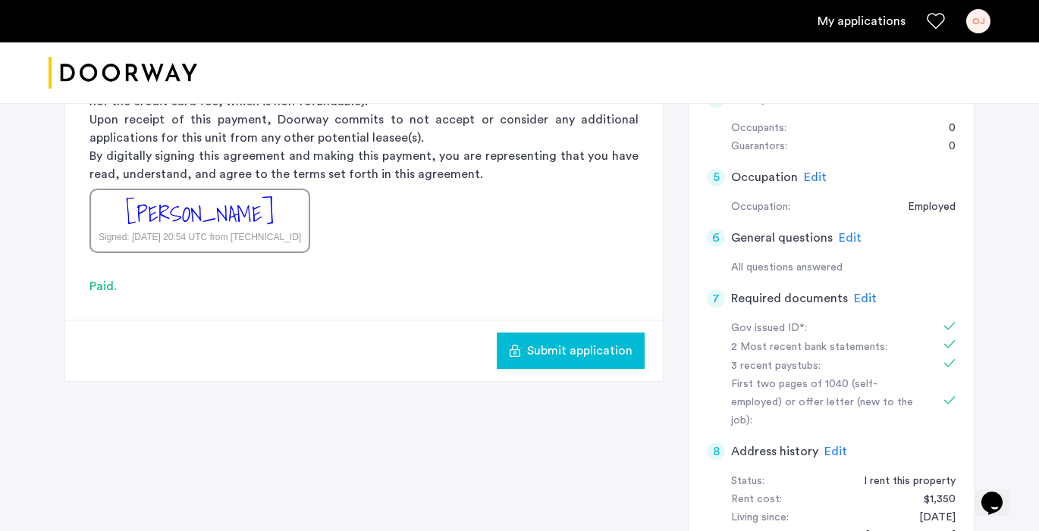
click at [571, 348] on span "Submit application" at bounding box center [579, 351] width 105 height 18
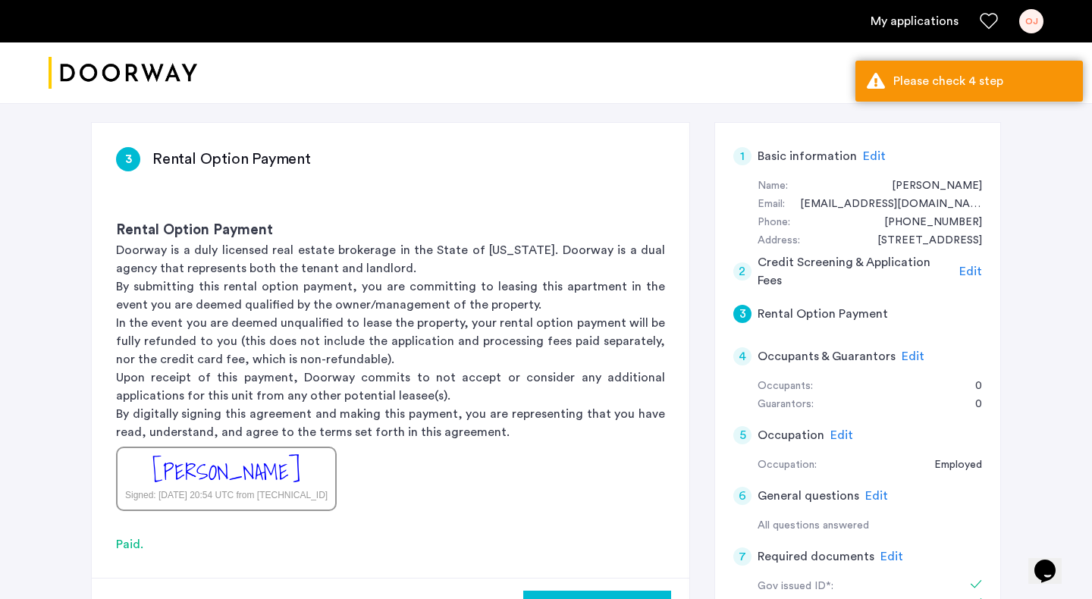
scroll to position [192, 0]
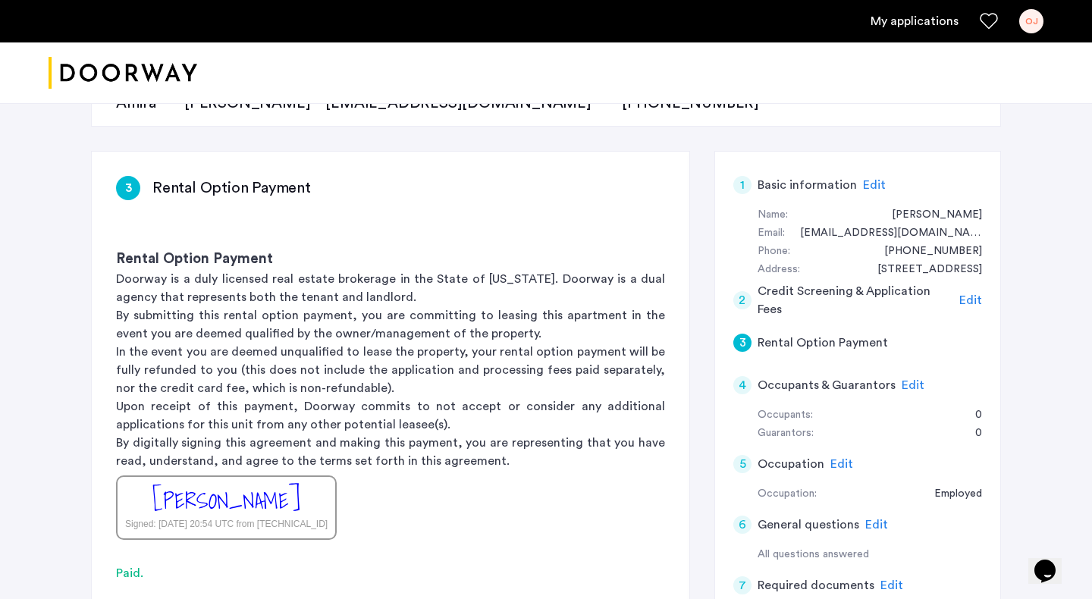
click at [797, 384] on h5 "Occupants & Guarantors" at bounding box center [826, 385] width 138 height 18
click at [912, 379] on span "Edit" at bounding box center [912, 385] width 23 height 12
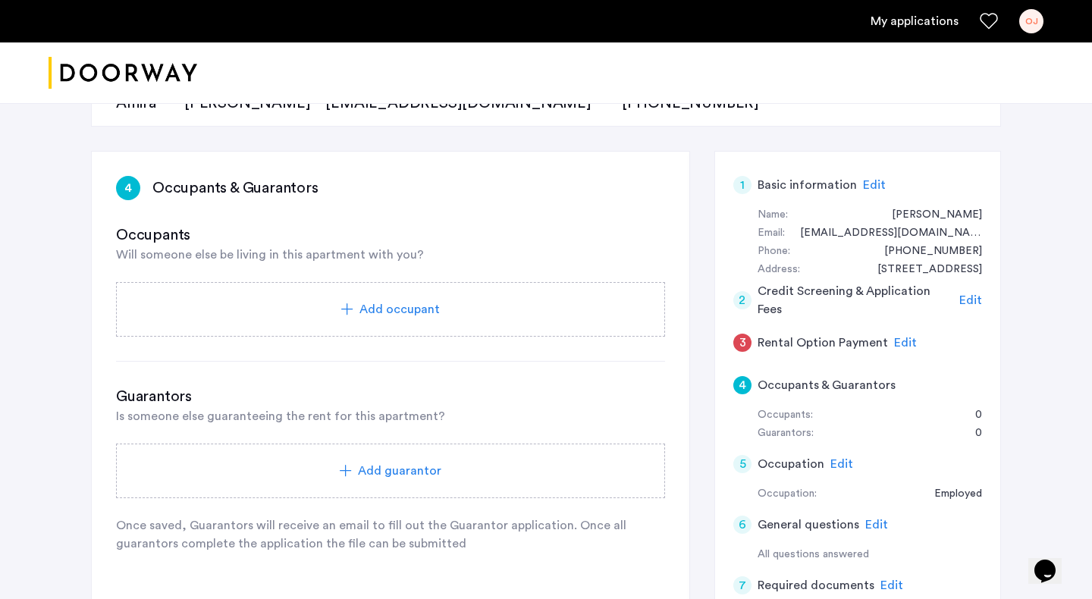
click at [509, 299] on div "Add occupant" at bounding box center [390, 309] width 549 height 55
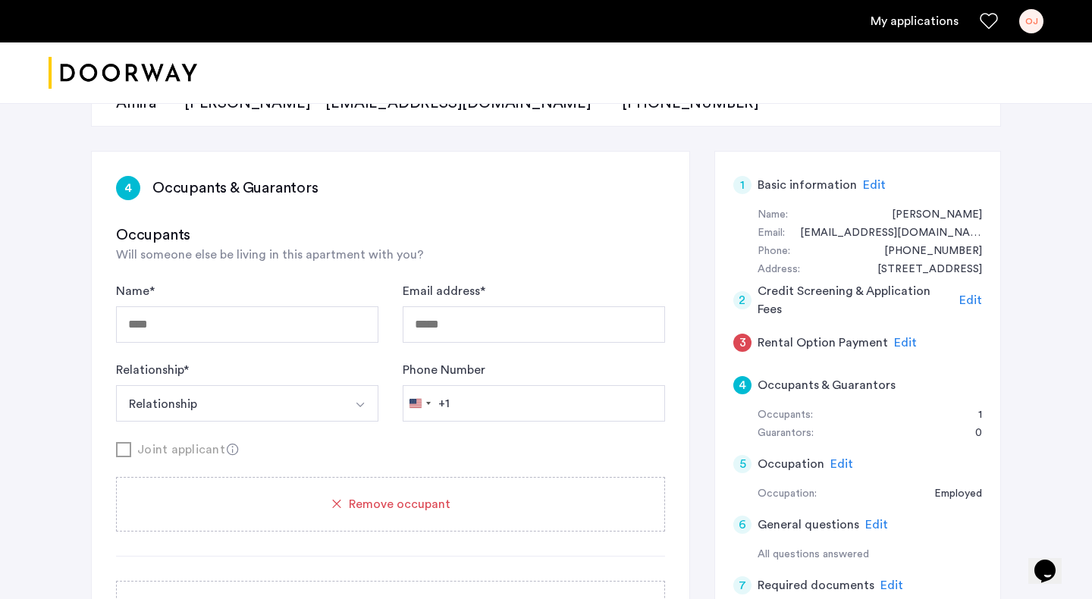
click at [392, 512] on span "Remove occupant" at bounding box center [400, 504] width 102 height 18
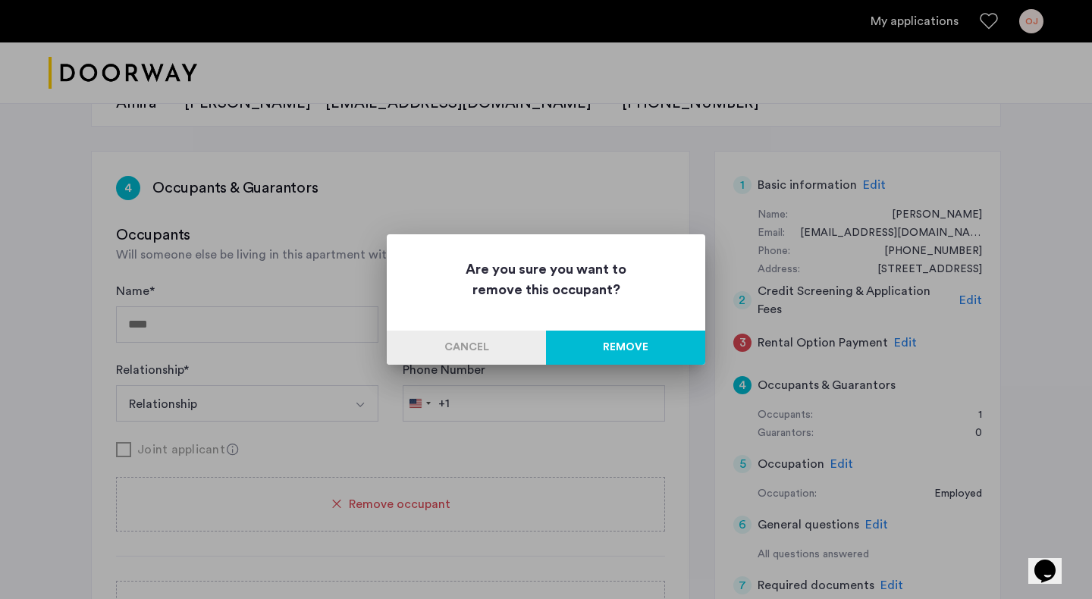
click at [635, 349] on button "Remove" at bounding box center [625, 348] width 159 height 34
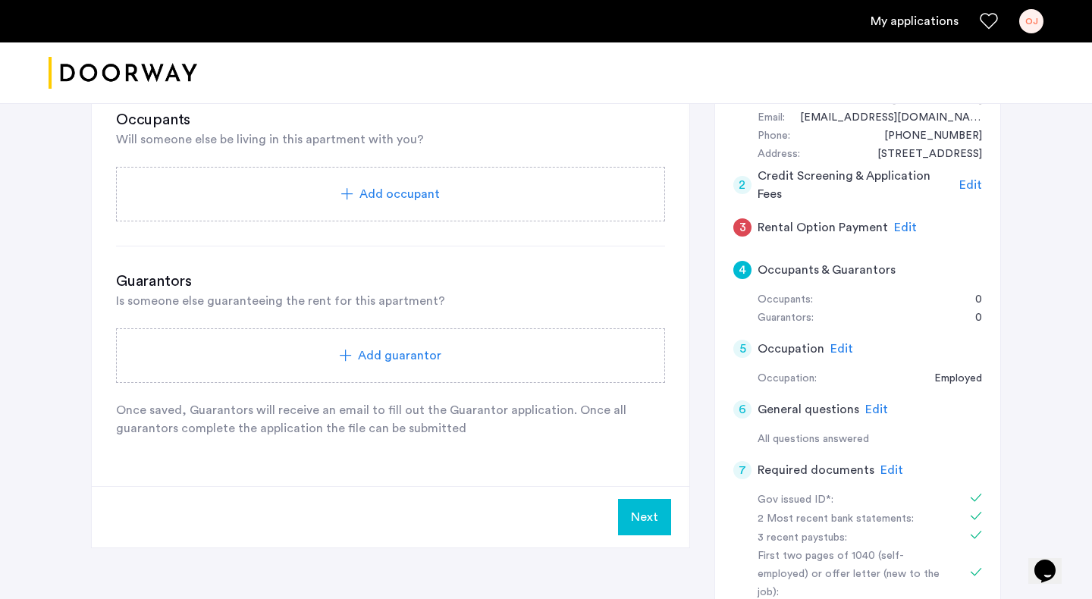
scroll to position [409, 0]
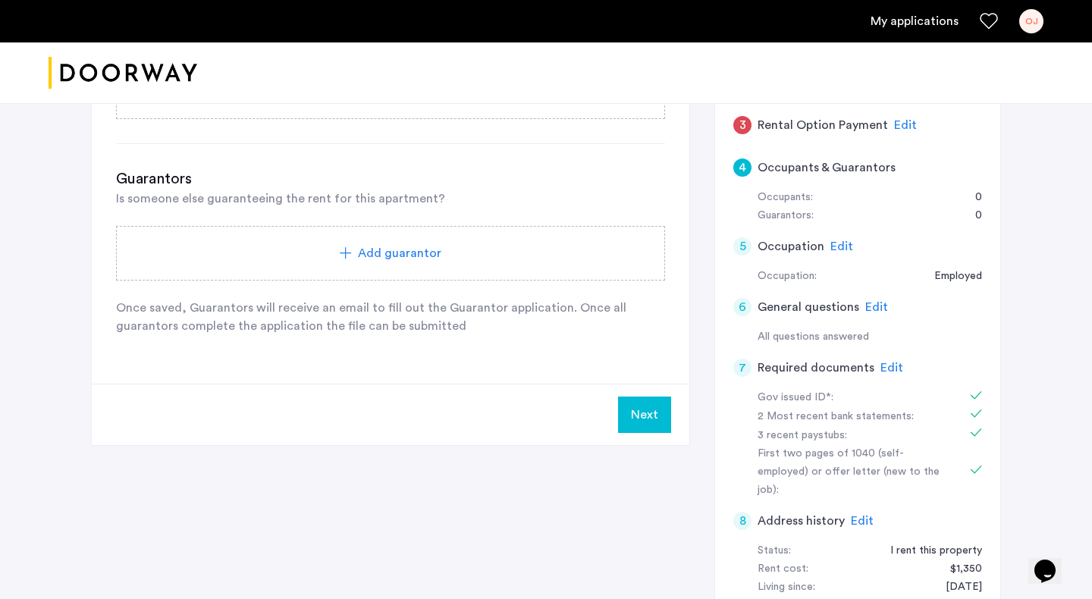
click at [637, 409] on button "Next" at bounding box center [644, 414] width 53 height 36
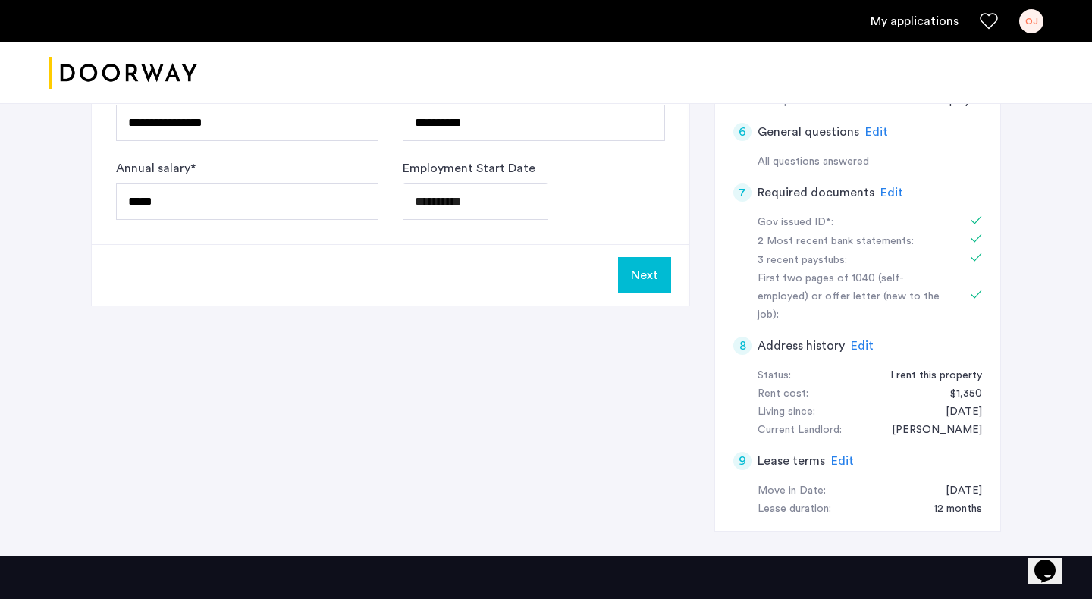
scroll to position [588, 0]
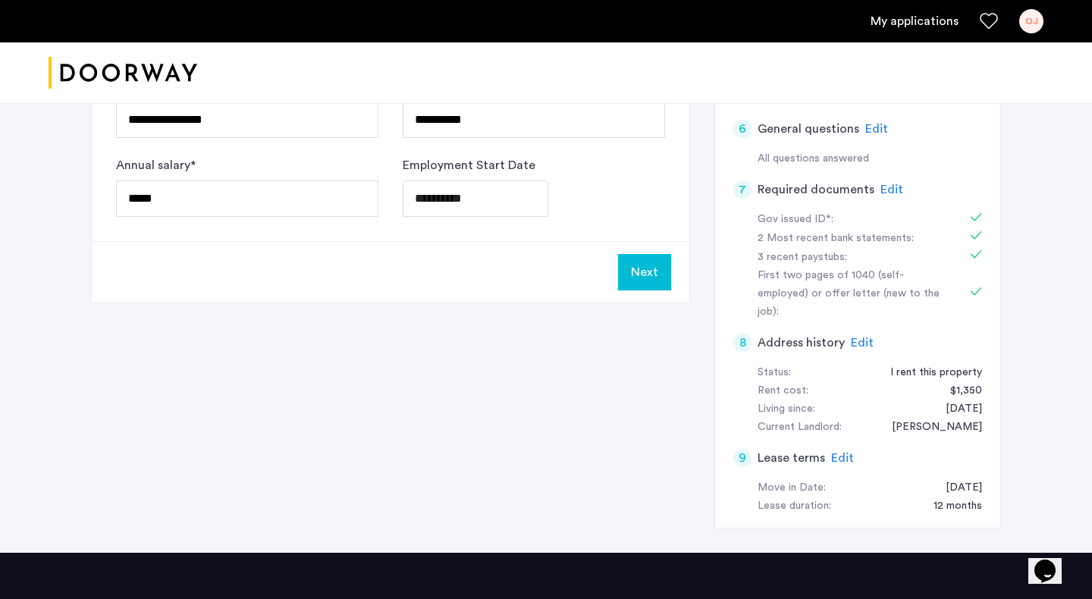
click at [659, 270] on button "Next" at bounding box center [644, 272] width 53 height 36
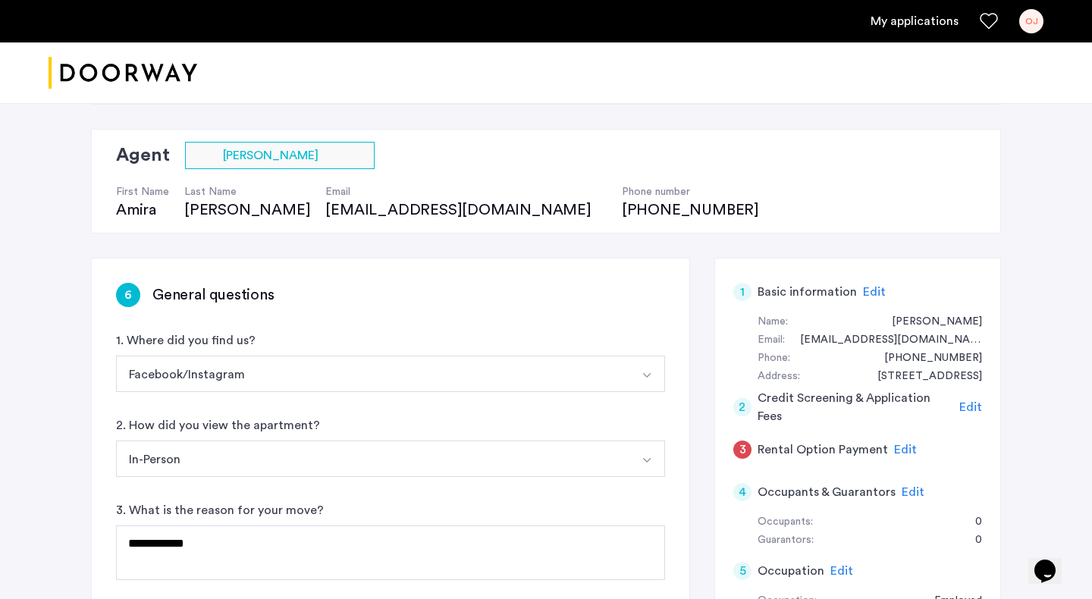
scroll to position [488, 0]
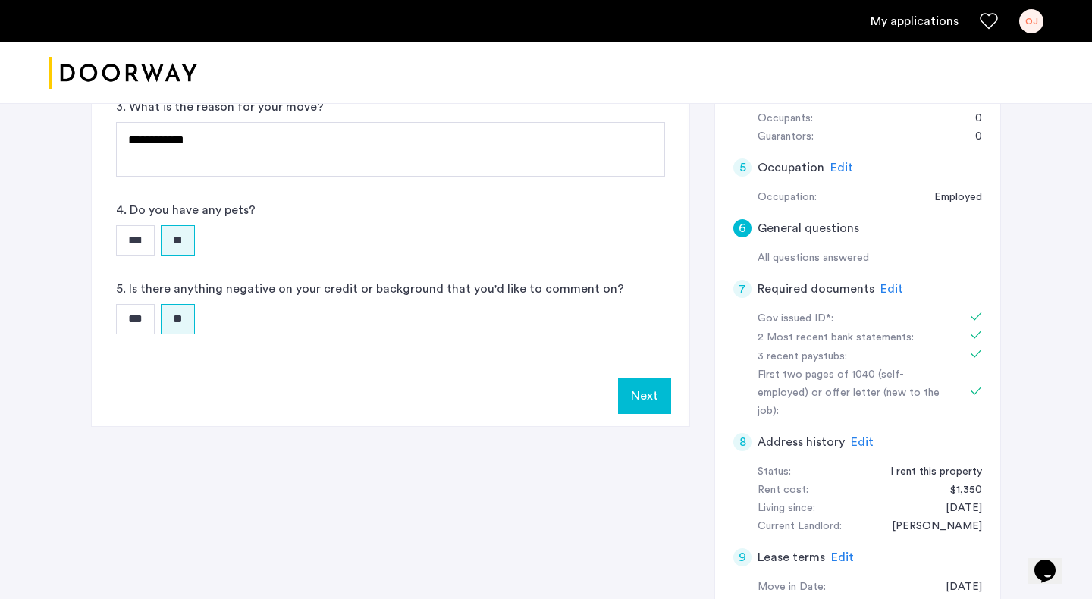
click at [640, 403] on button "Next" at bounding box center [644, 396] width 53 height 36
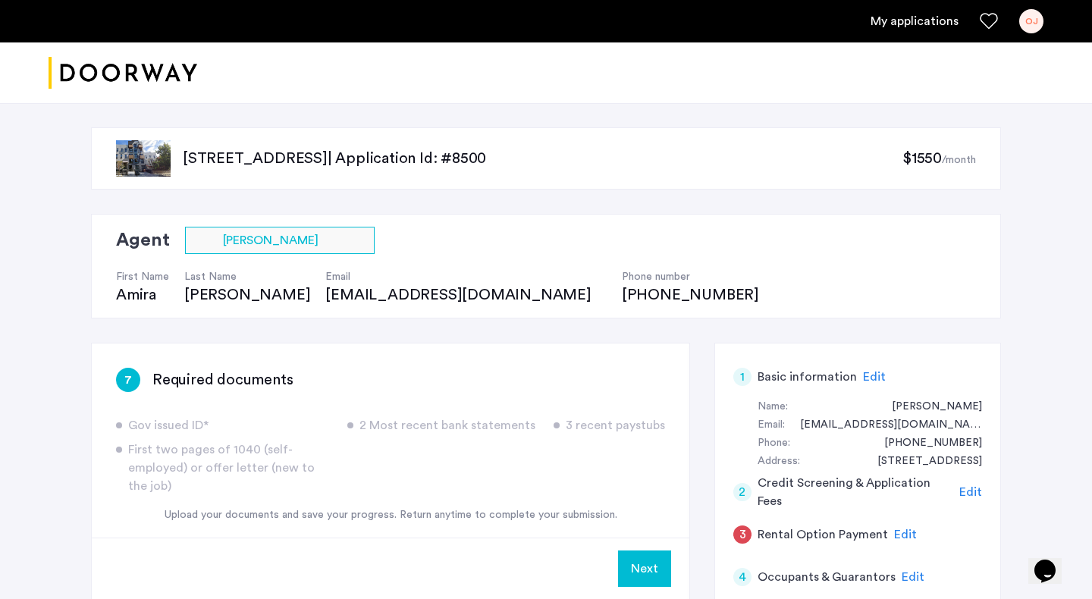
click at [647, 575] on button "Next" at bounding box center [644, 568] width 53 height 36
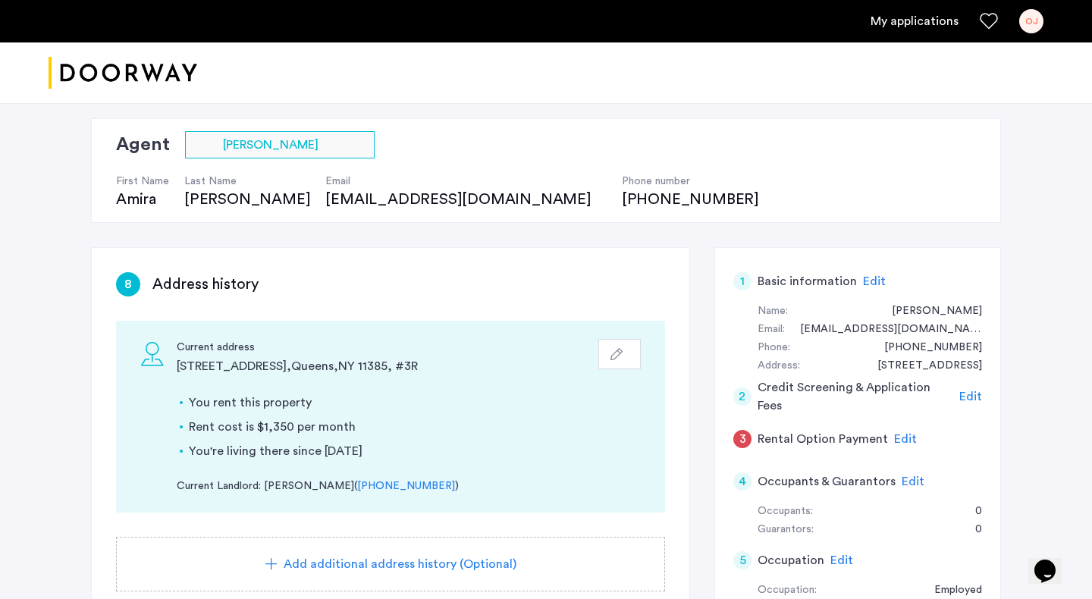
scroll to position [212, 0]
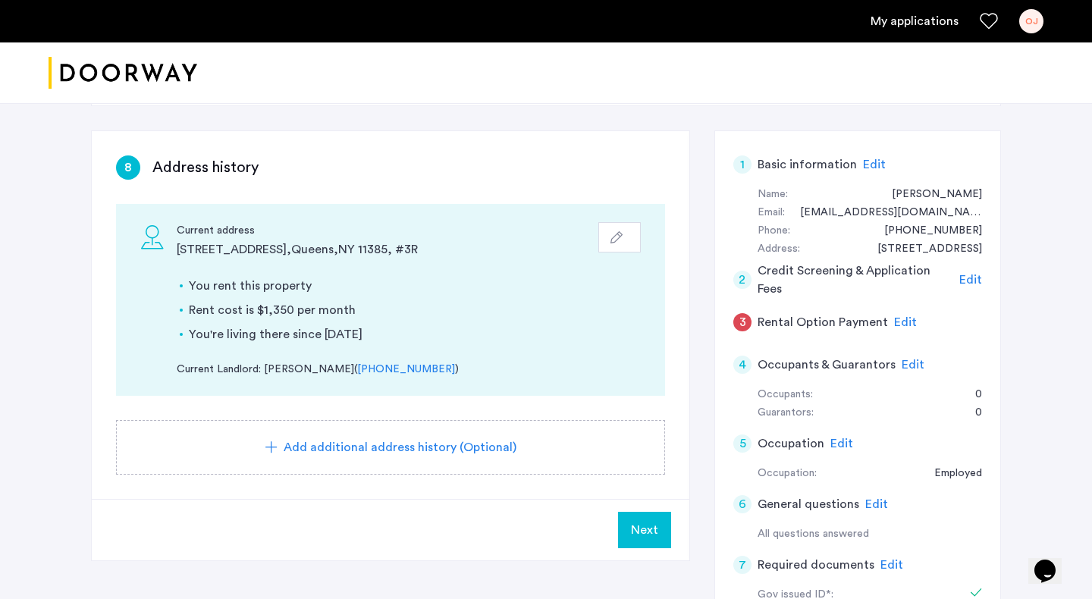
click at [650, 531] on span "Next" at bounding box center [644, 530] width 27 height 18
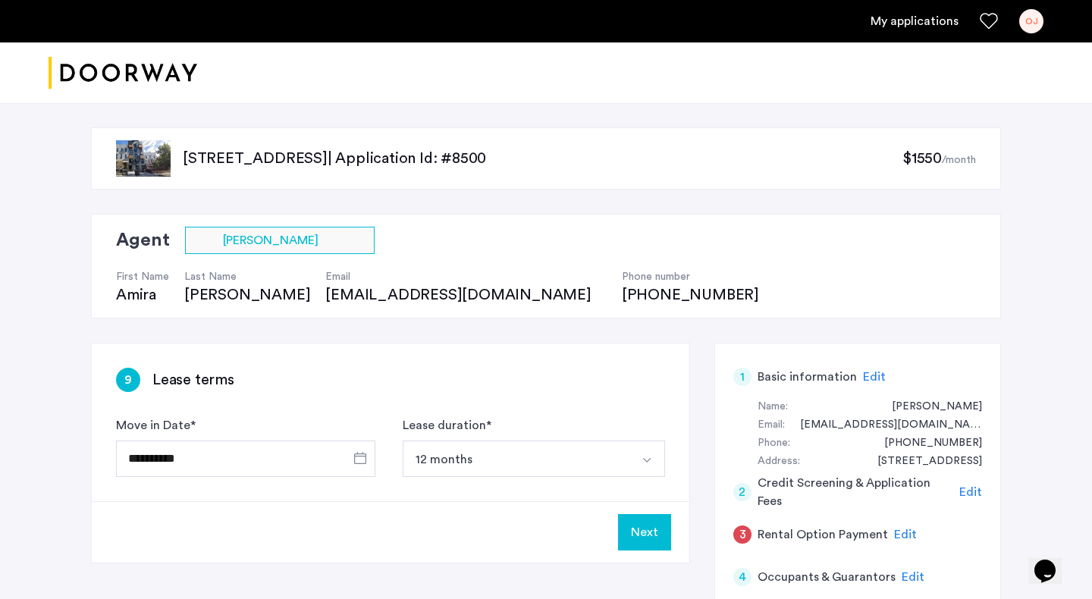
click at [650, 531] on button "Next" at bounding box center [644, 532] width 53 height 36
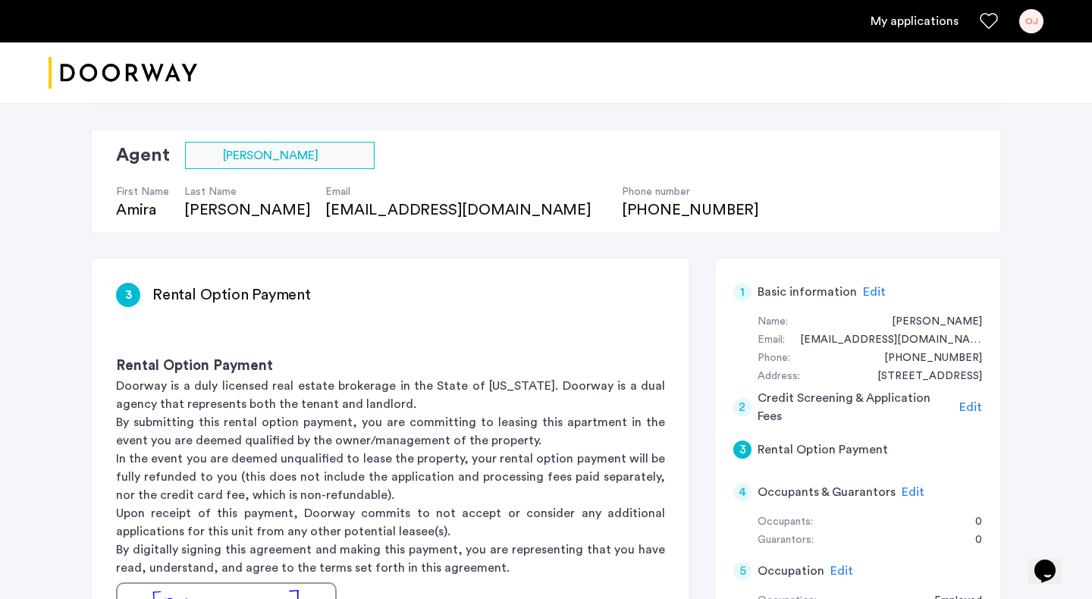
scroll to position [242, 0]
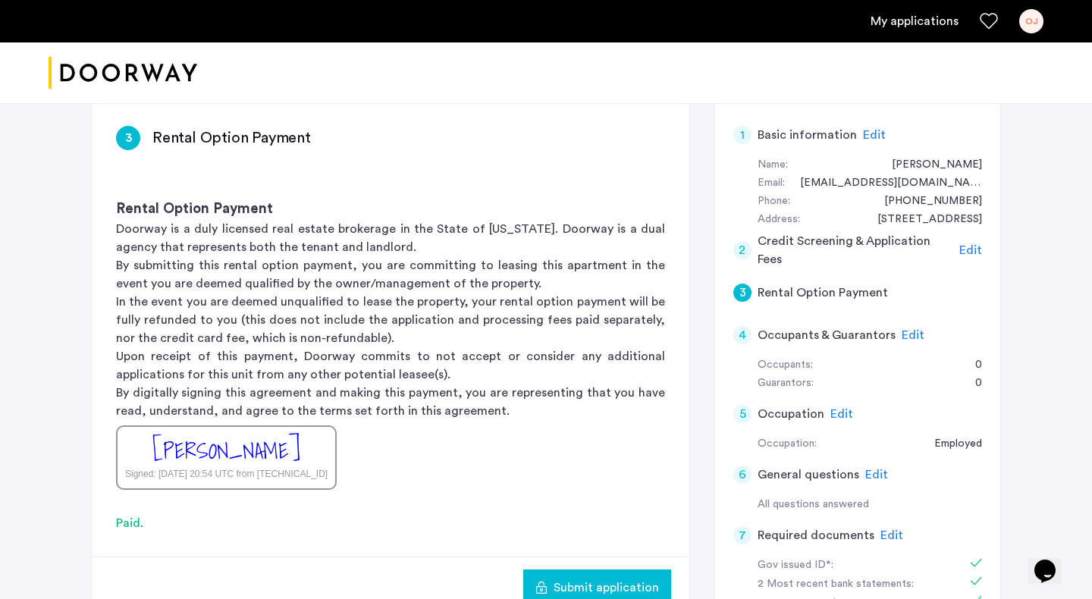
click at [262, 450] on div "[PERSON_NAME]" at bounding box center [226, 450] width 148 height 33
click at [129, 528] on div "Paid." at bounding box center [390, 523] width 549 height 18
click at [298, 457] on div "[PERSON_NAME]" at bounding box center [226, 450] width 148 height 33
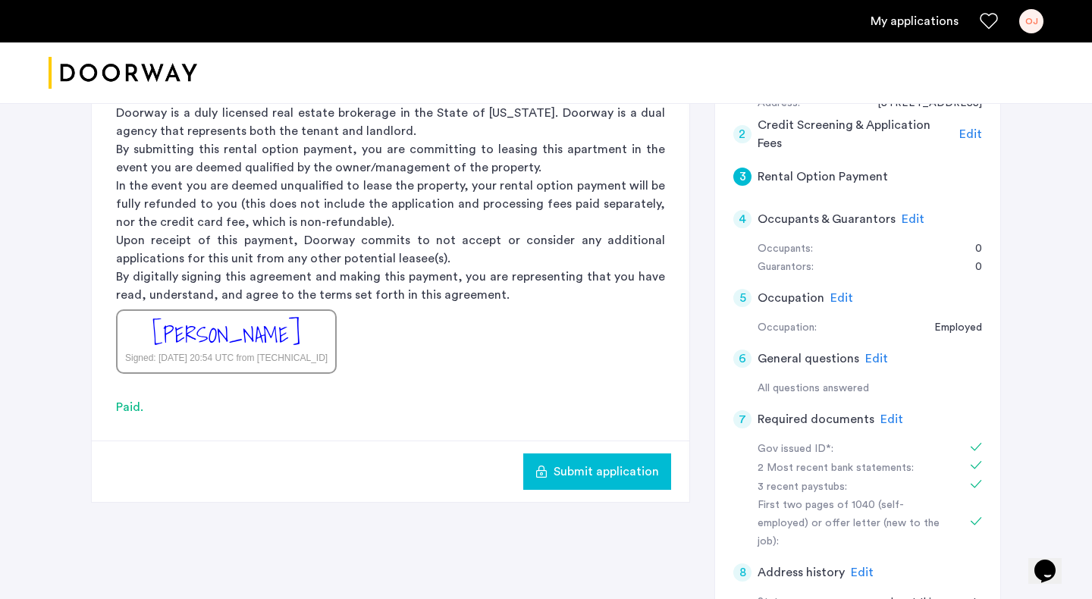
scroll to position [384, 0]
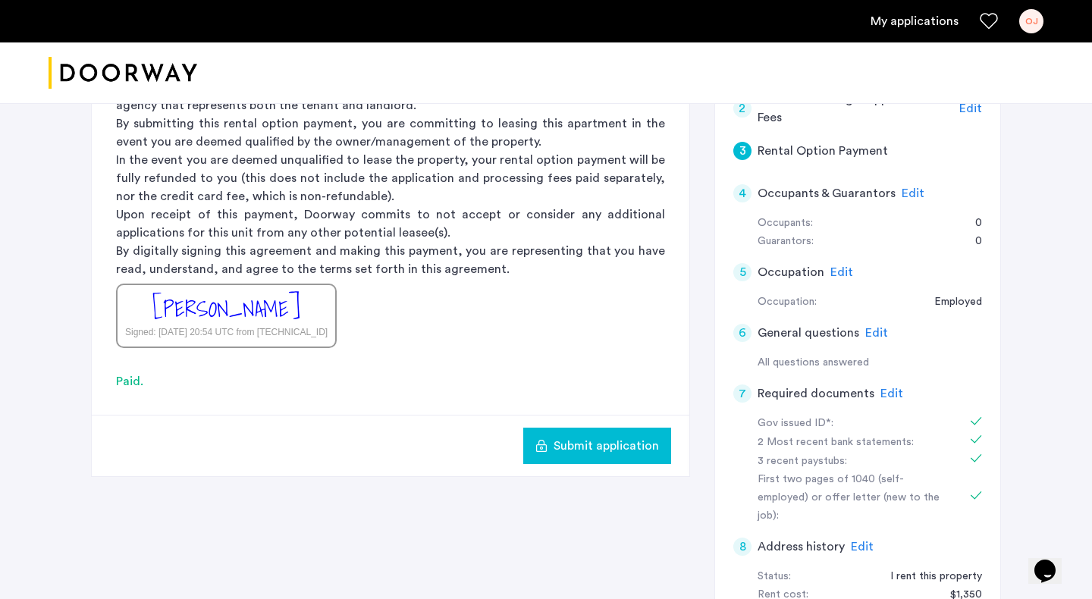
click at [569, 452] on span "Submit application" at bounding box center [605, 446] width 105 height 18
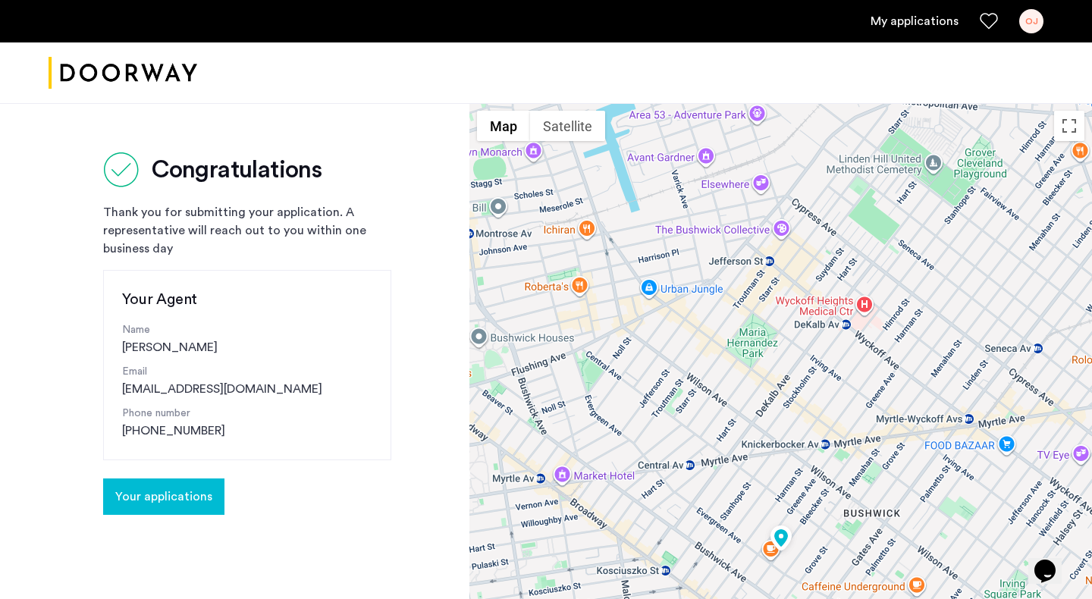
click at [176, 509] on button "Your applications" at bounding box center [163, 496] width 121 height 36
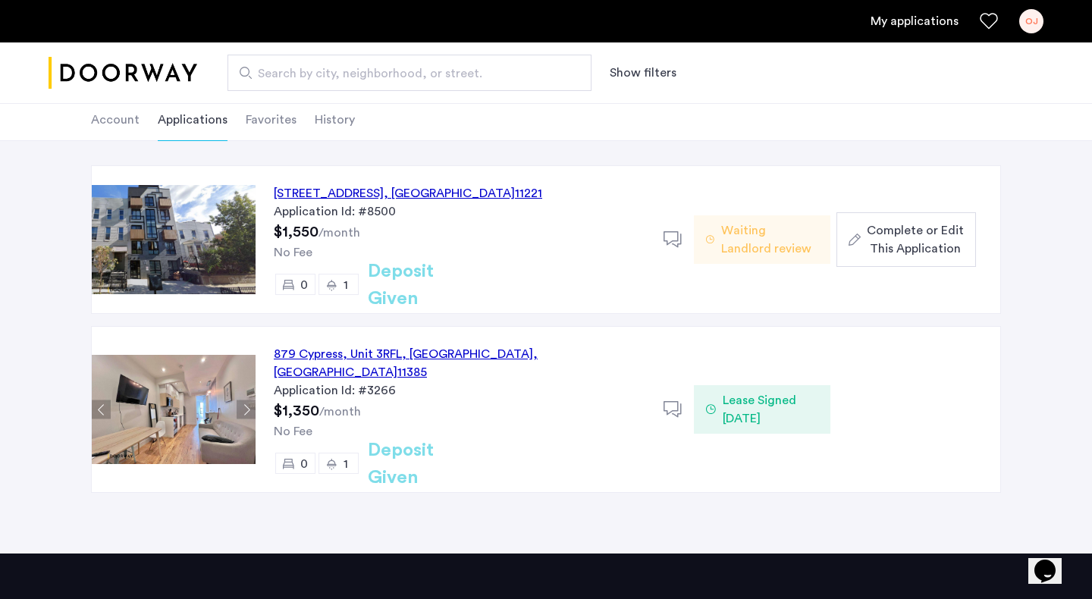
scroll to position [86, 0]
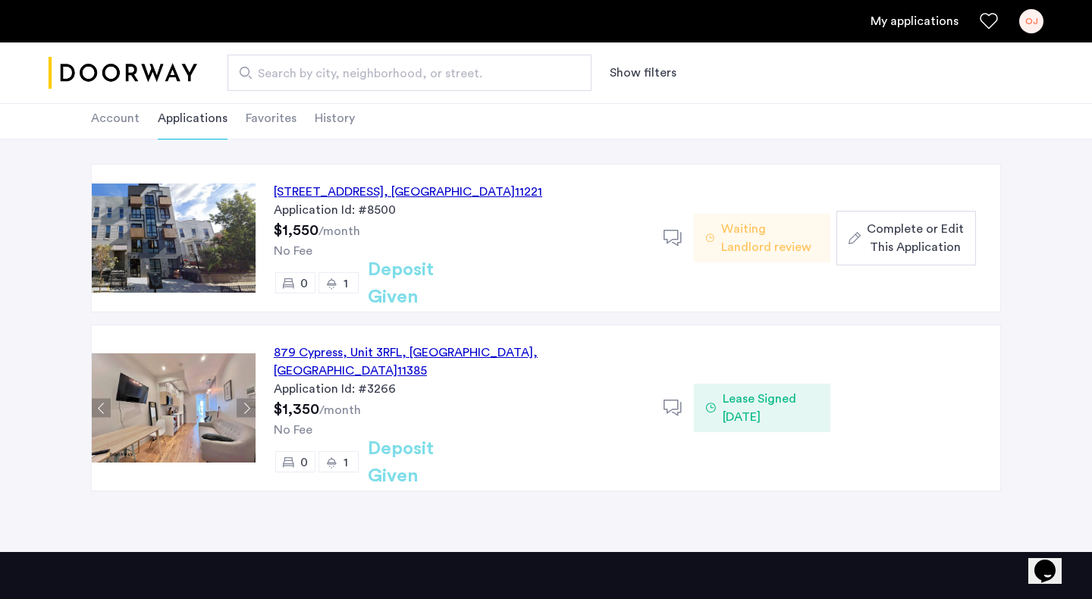
click at [528, 193] on div "[STREET_ADDRESS]" at bounding box center [408, 192] width 268 height 18
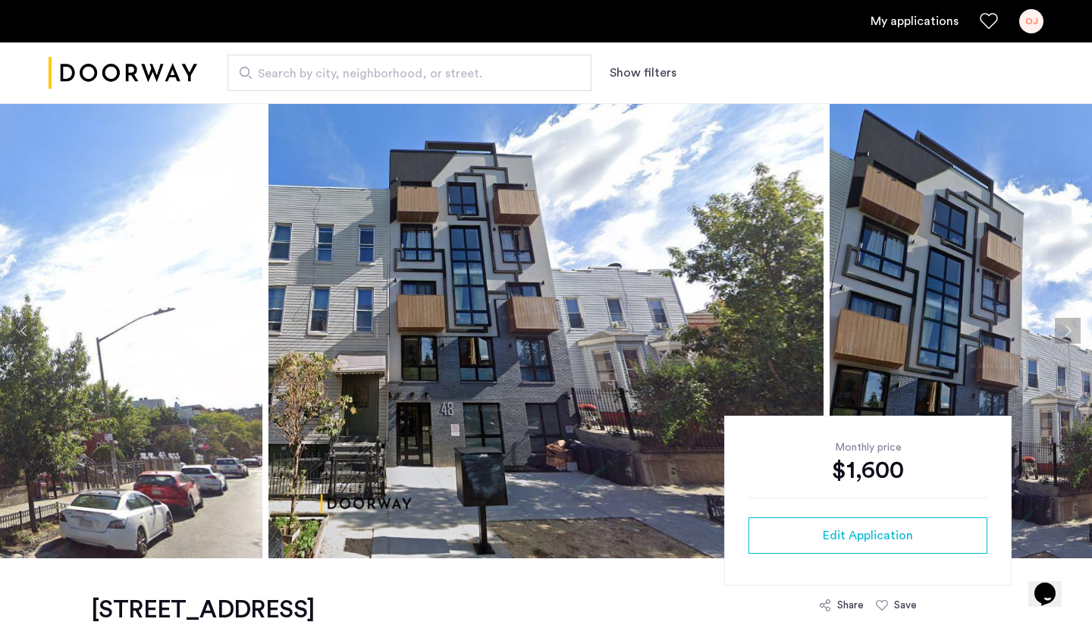
click at [735, 284] on img at bounding box center [545, 330] width 555 height 455
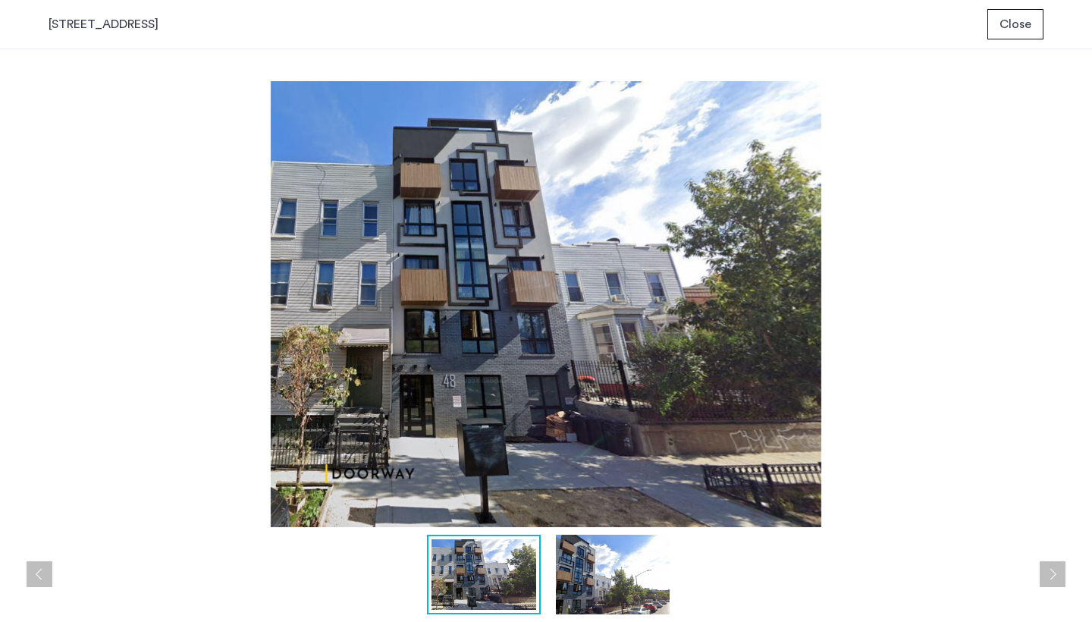
click at [1055, 573] on button "Next apartment" at bounding box center [1052, 574] width 26 height 26
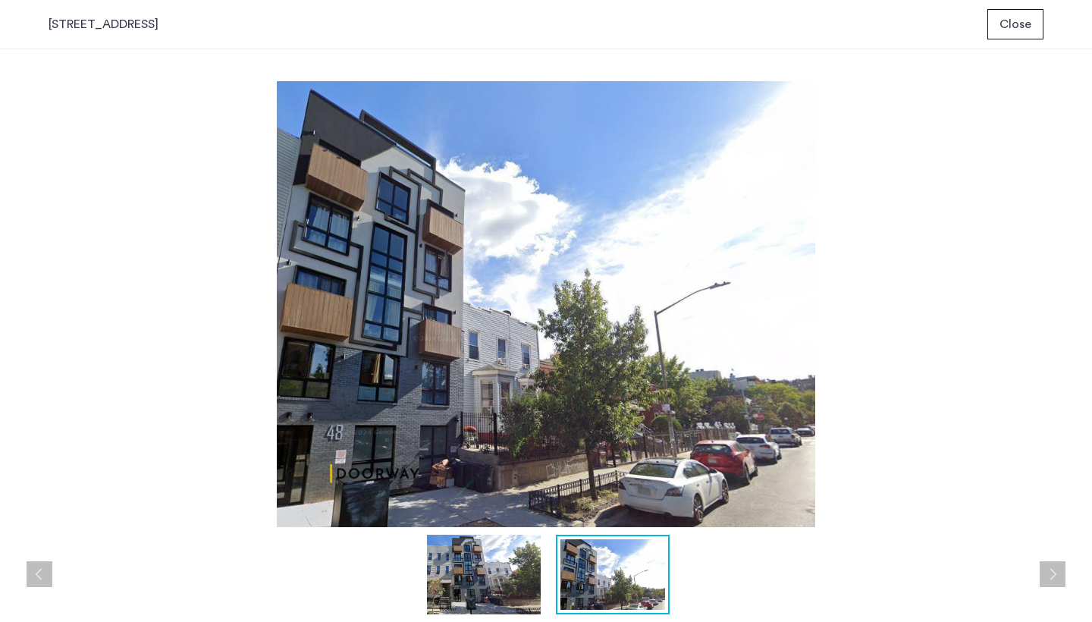
click at [1055, 573] on button "Next apartment" at bounding box center [1052, 574] width 26 height 26
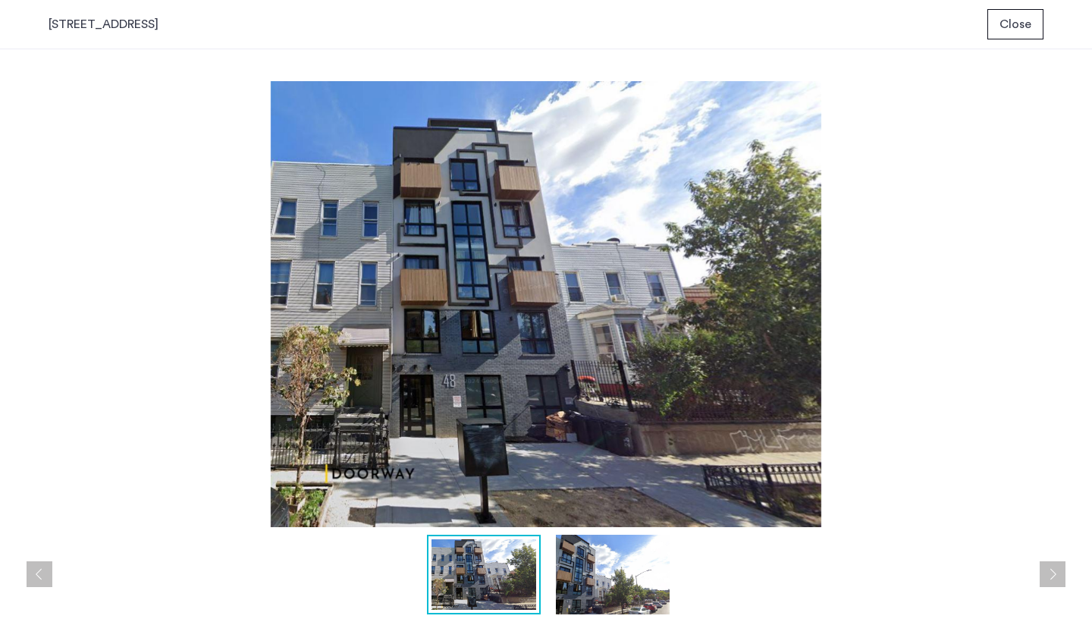
click at [1055, 573] on button "Next apartment" at bounding box center [1052, 574] width 26 height 26
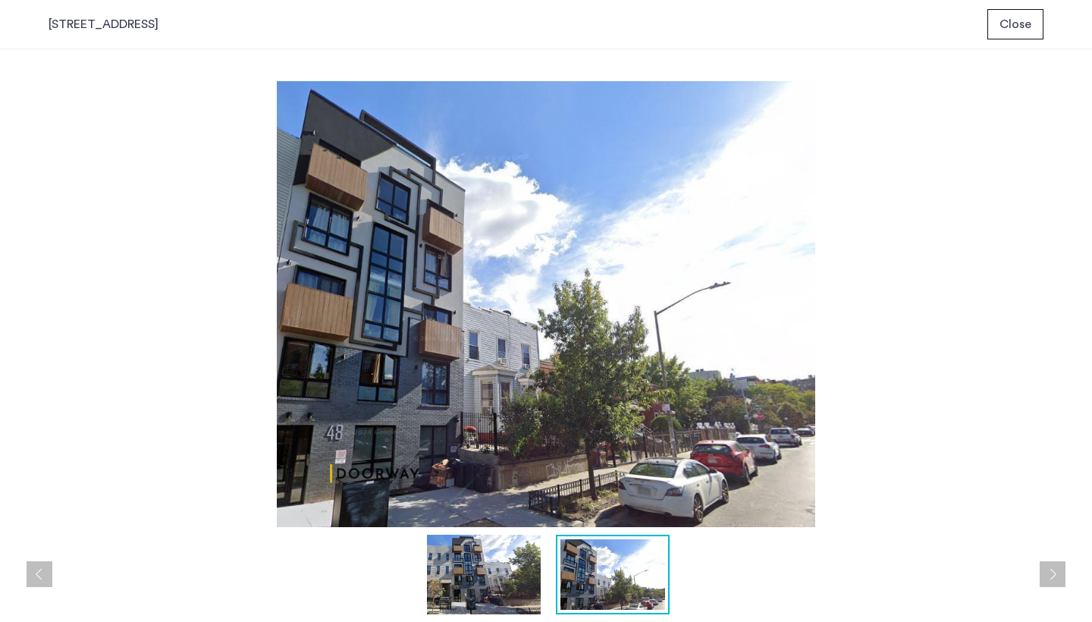
click at [1055, 573] on button "Next apartment" at bounding box center [1052, 574] width 26 height 26
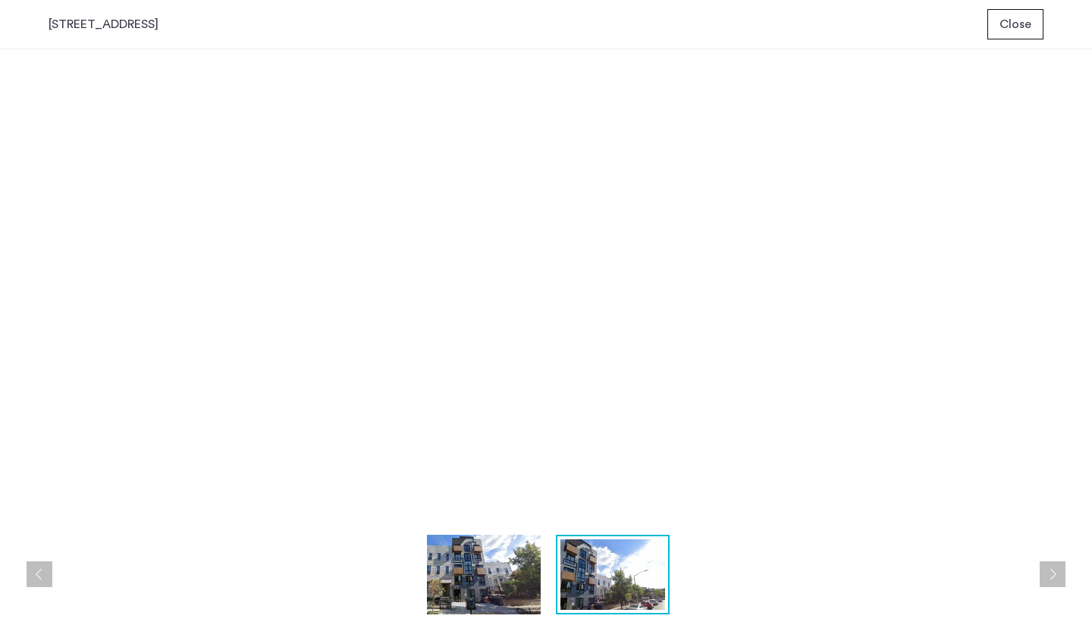
click at [1055, 573] on button "Next apartment" at bounding box center [1052, 574] width 26 height 26
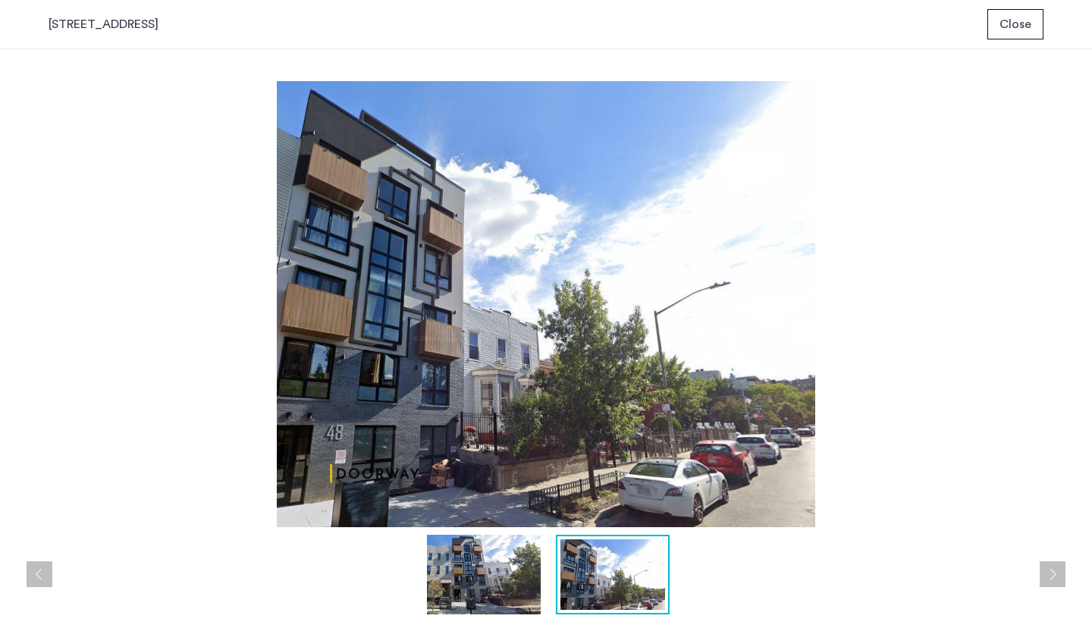
click at [1004, 29] on span "Close" at bounding box center [1015, 24] width 32 height 18
